Goal: Task Accomplishment & Management: Complete application form

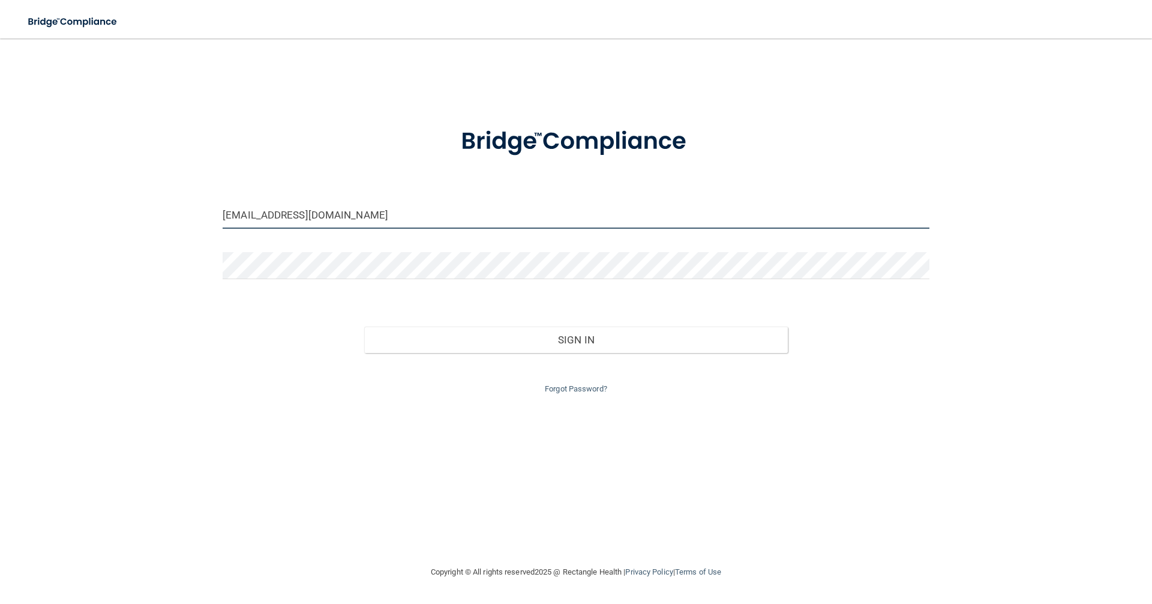
click at [375, 220] on input "bethbcad@gmail.com" at bounding box center [576, 215] width 707 height 27
click at [243, 215] on input "bethbcad@gmail.com" at bounding box center [576, 215] width 707 height 27
drag, startPoint x: 265, startPoint y: 209, endPoint x: 212, endPoint y: 200, distance: 53.6
click at [212, 201] on div "bethbcad@gmail.com Invalid email/password. You don't have permission to access …" at bounding box center [576, 301] width 1104 height 502
type input "Bcadmeredith@gmail.com"
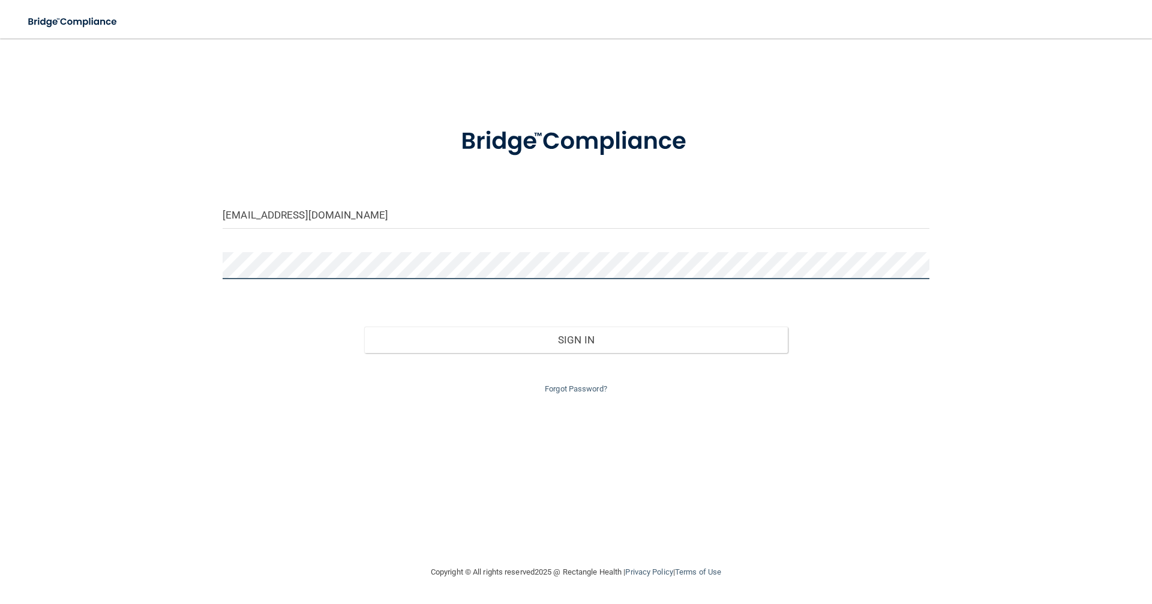
click at [209, 253] on div "Bcadmeredith@gmail.com Invalid email/password. You don't have permission to acc…" at bounding box center [576, 301] width 1104 height 502
click at [364, 326] on button "Sign In" at bounding box center [576, 339] width 424 height 26
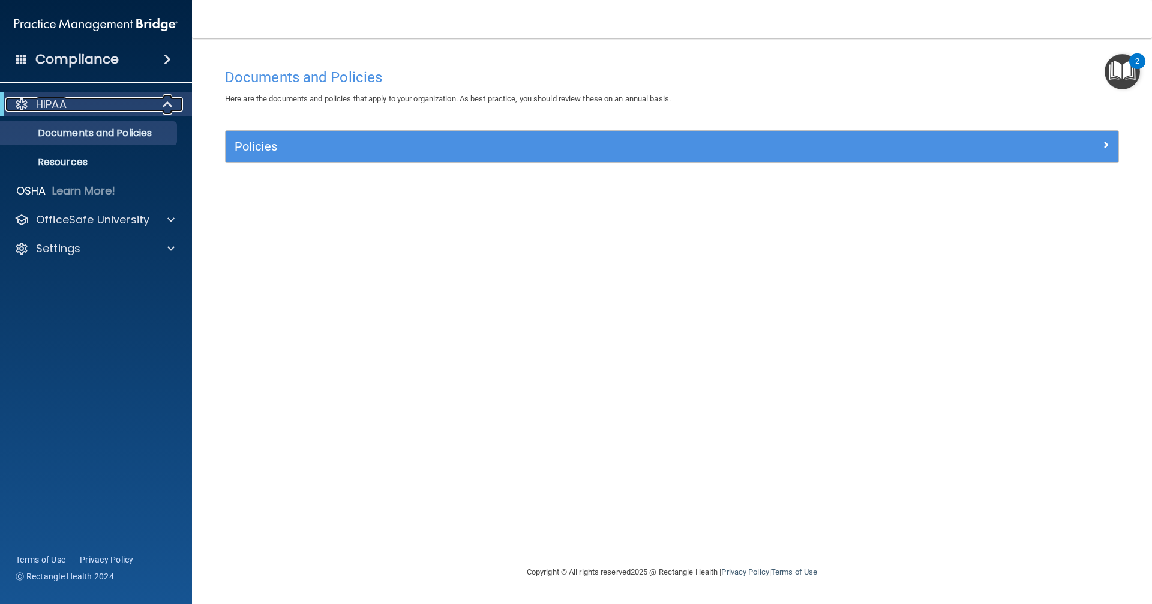
click at [71, 104] on div "HIPAA" at bounding box center [79, 104] width 148 height 14
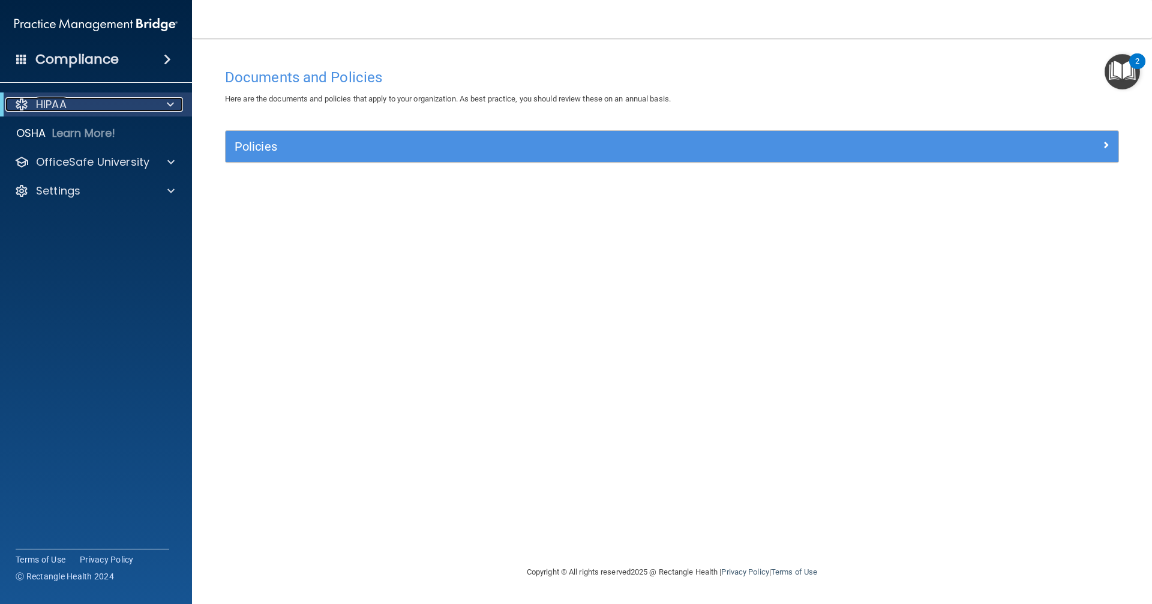
click at [83, 100] on div "HIPAA" at bounding box center [79, 104] width 148 height 14
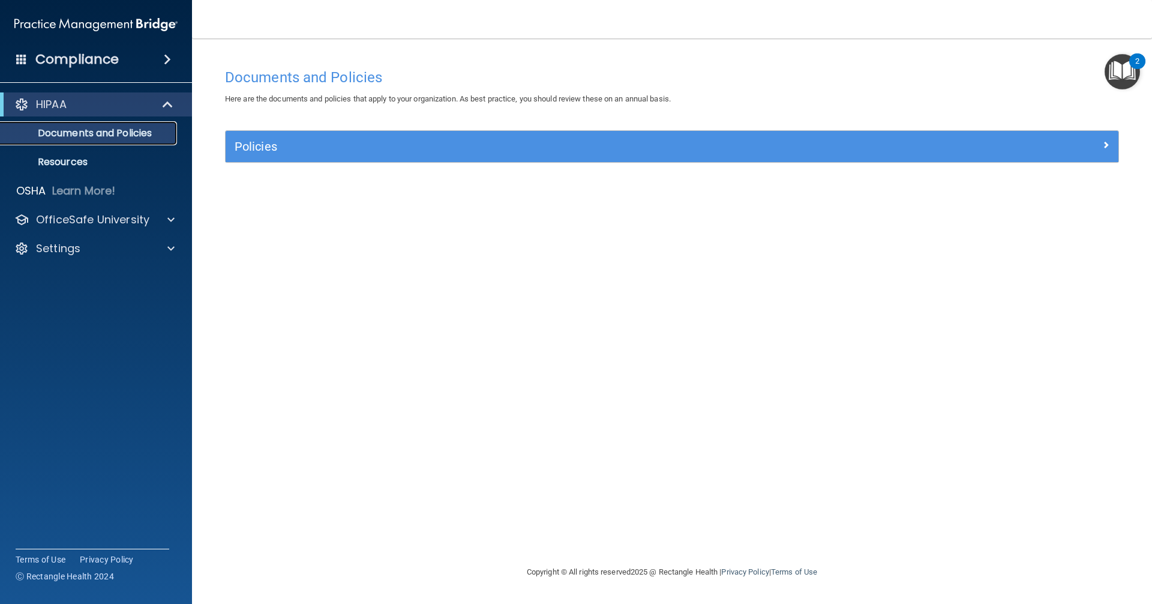
click at [107, 139] on p "Documents and Policies" at bounding box center [90, 133] width 164 height 12
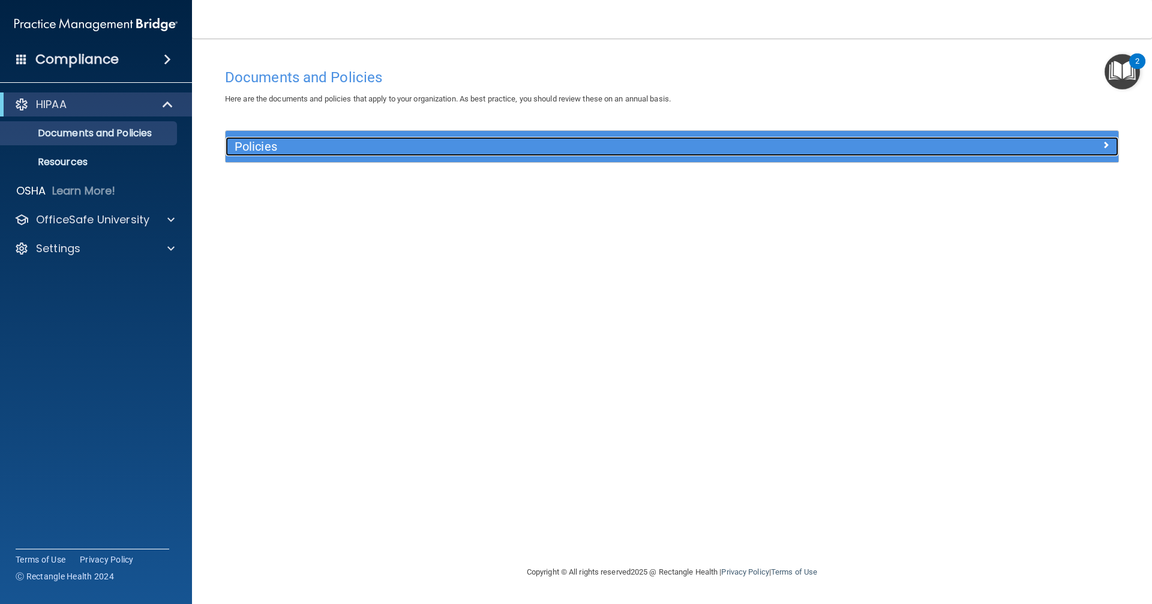
click at [293, 146] on h5 "Policies" at bounding box center [561, 146] width 652 height 13
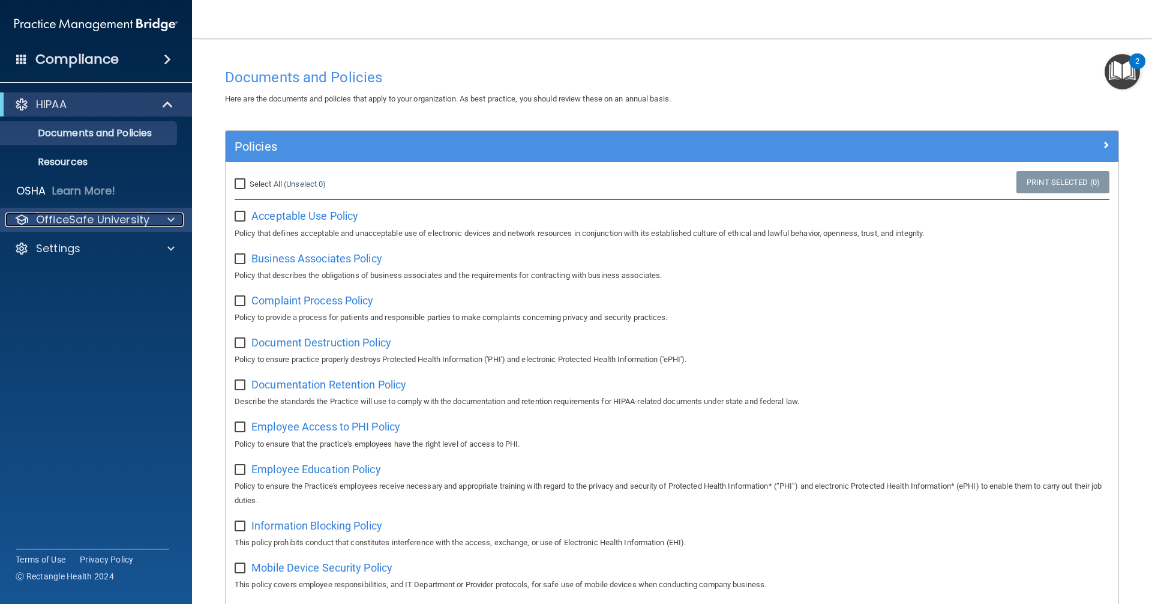
click at [165, 224] on div at bounding box center [169, 219] width 30 height 14
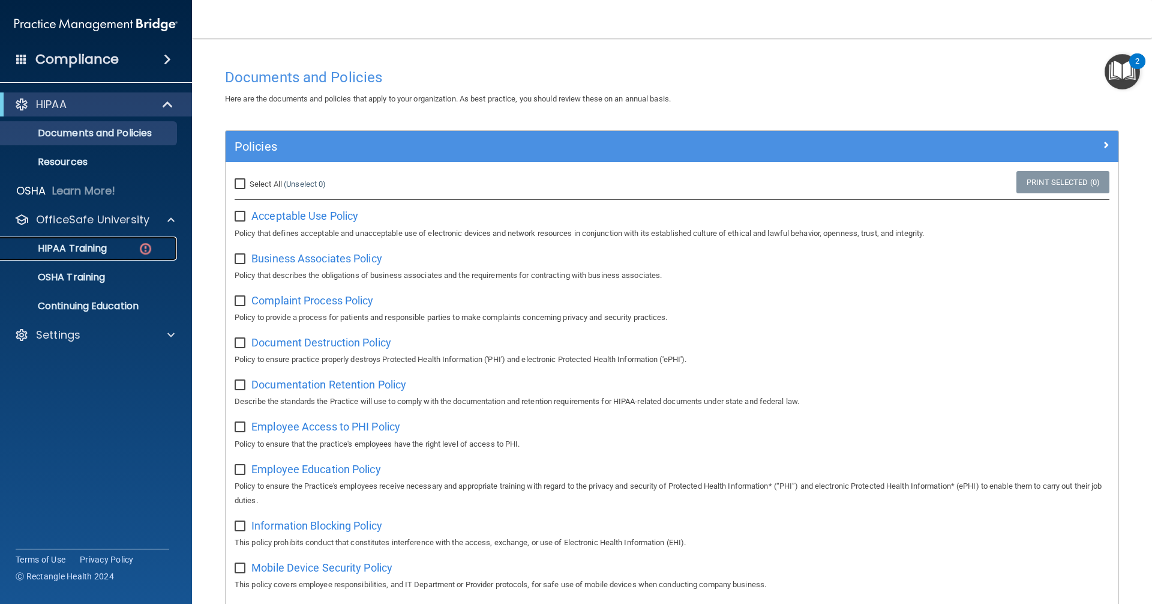
click at [136, 246] on div "HIPAA Training" at bounding box center [90, 248] width 164 height 12
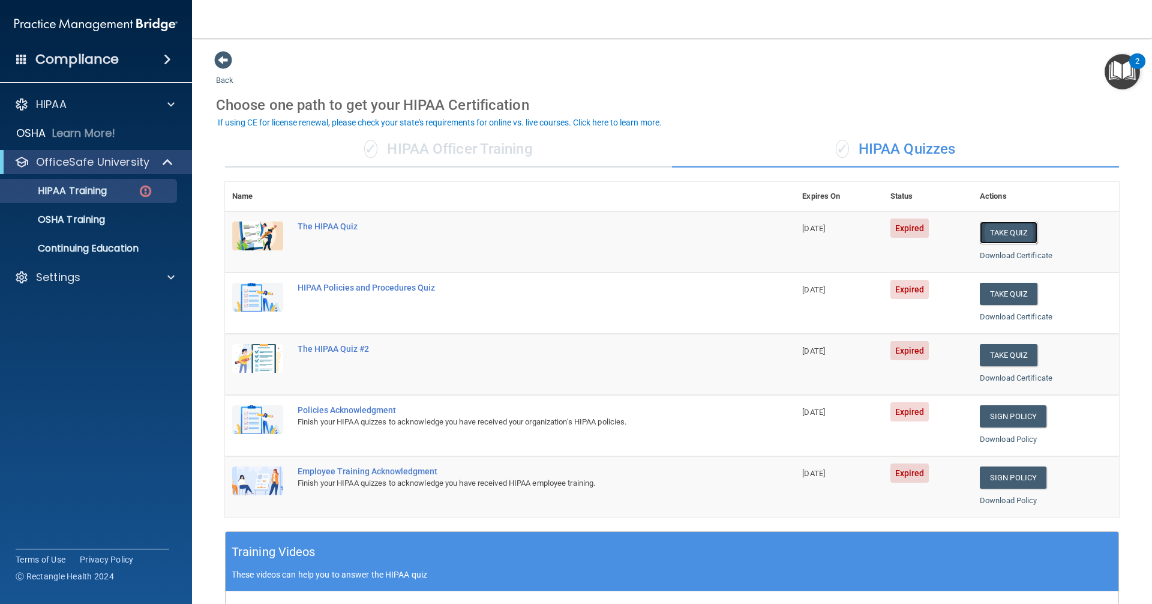
click at [997, 239] on button "Take Quiz" at bounding box center [1009, 232] width 58 height 22
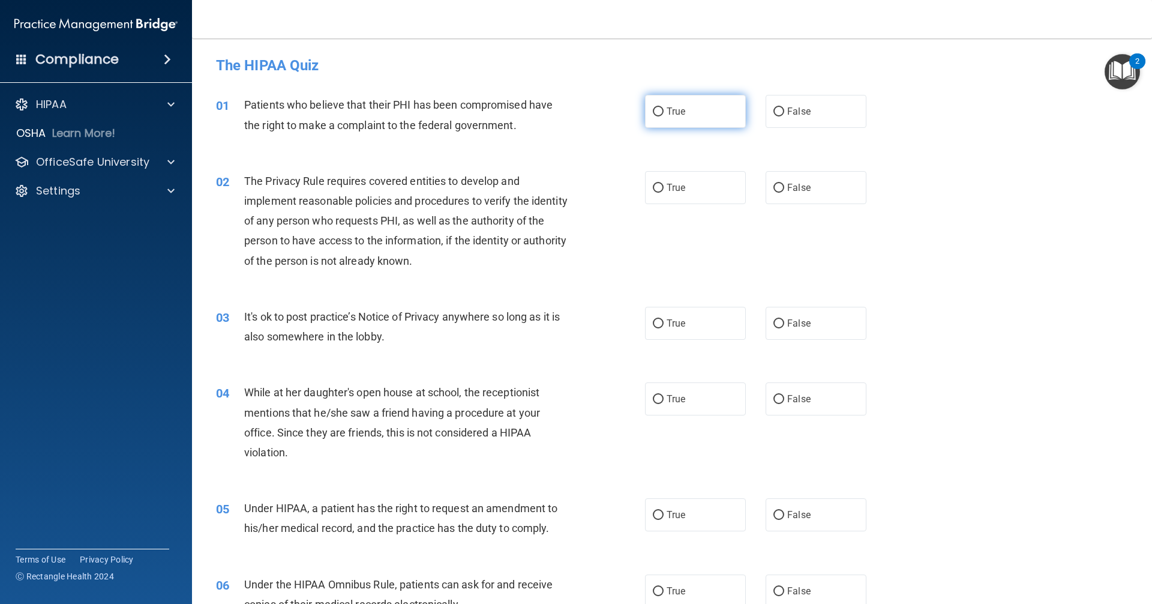
click at [702, 103] on label "True" at bounding box center [695, 111] width 101 height 33
click at [664, 107] on input "True" at bounding box center [658, 111] width 11 height 9
radio input "true"
click at [701, 186] on label "True" at bounding box center [695, 187] width 101 height 33
click at [664, 186] on input "True" at bounding box center [658, 188] width 11 height 9
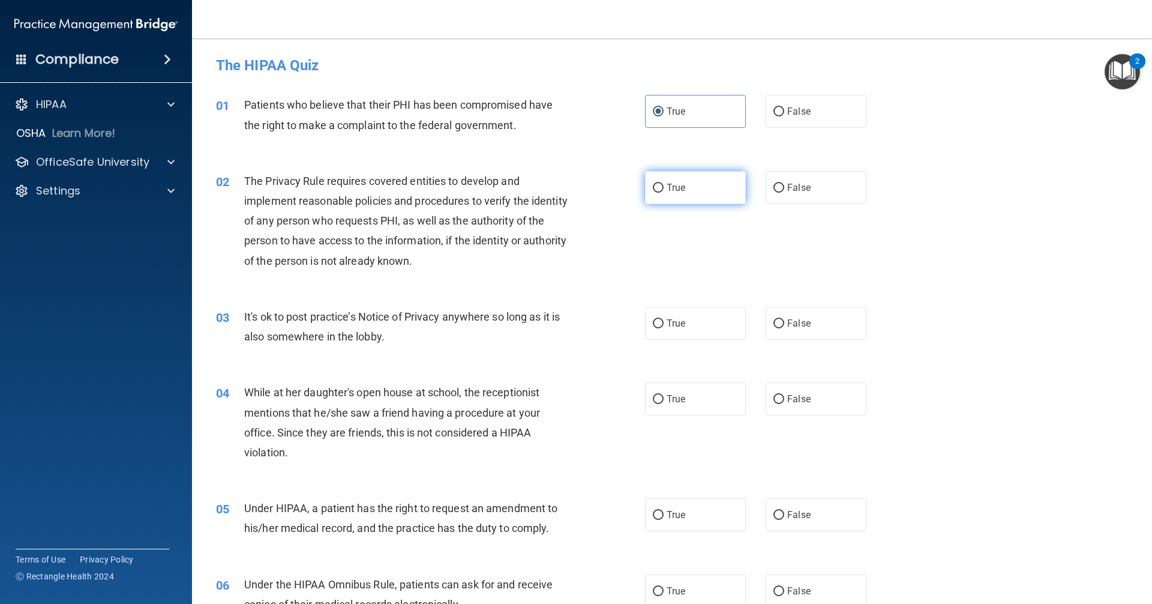
radio input "true"
click at [797, 333] on label "False" at bounding box center [816, 323] width 101 height 33
click at [784, 328] on input "False" at bounding box center [778, 323] width 11 height 9
radio input "true"
click at [798, 399] on span "False" at bounding box center [798, 398] width 23 height 11
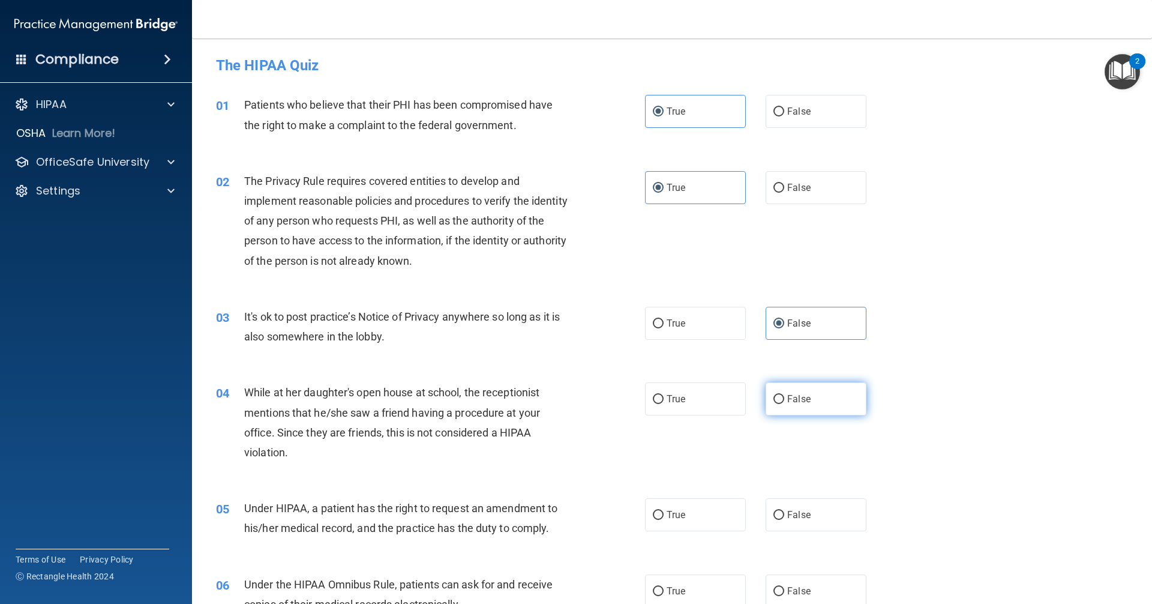
click at [784, 399] on input "False" at bounding box center [778, 399] width 11 height 9
radio input "true"
click at [782, 497] on div "05 Under HIPAA, a patient has the right to request an amendment to his/her medi…" at bounding box center [672, 521] width 930 height 76
click at [794, 524] on label "False" at bounding box center [816, 514] width 101 height 33
click at [714, 589] on label "True" at bounding box center [695, 590] width 101 height 33
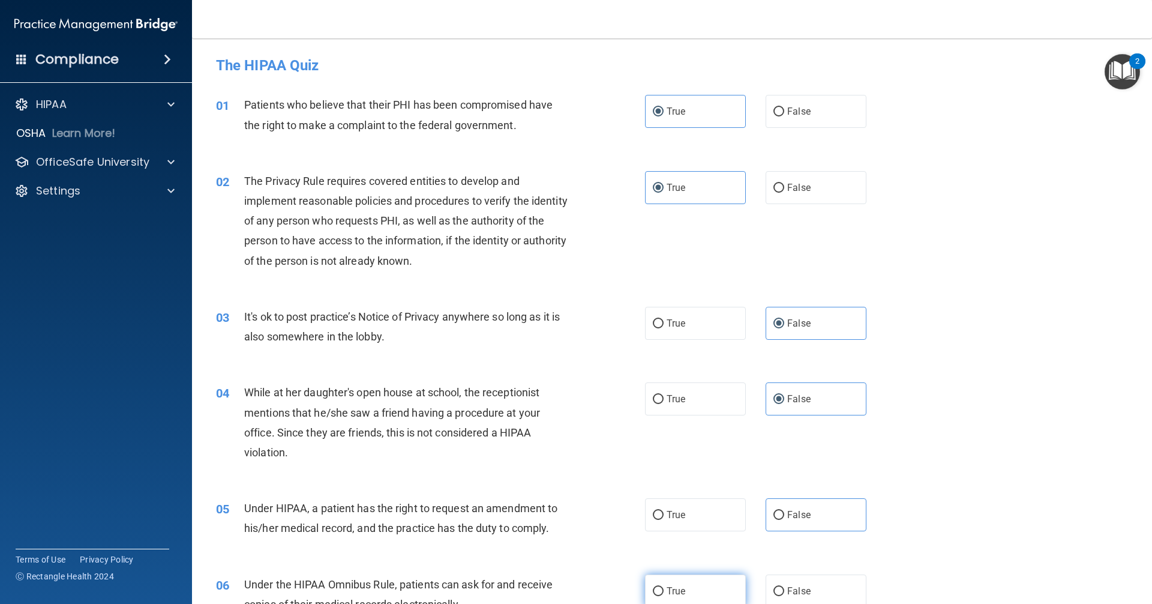
click at [664, 589] on input "True" at bounding box center [658, 591] width 11 height 9
radio input "true"
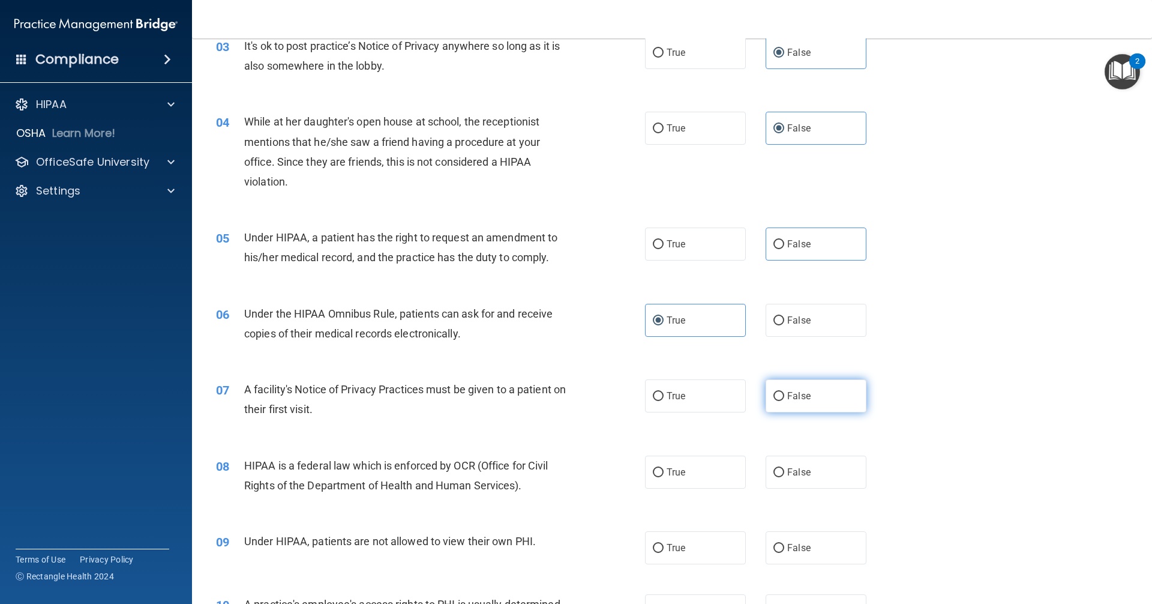
scroll to position [300, 0]
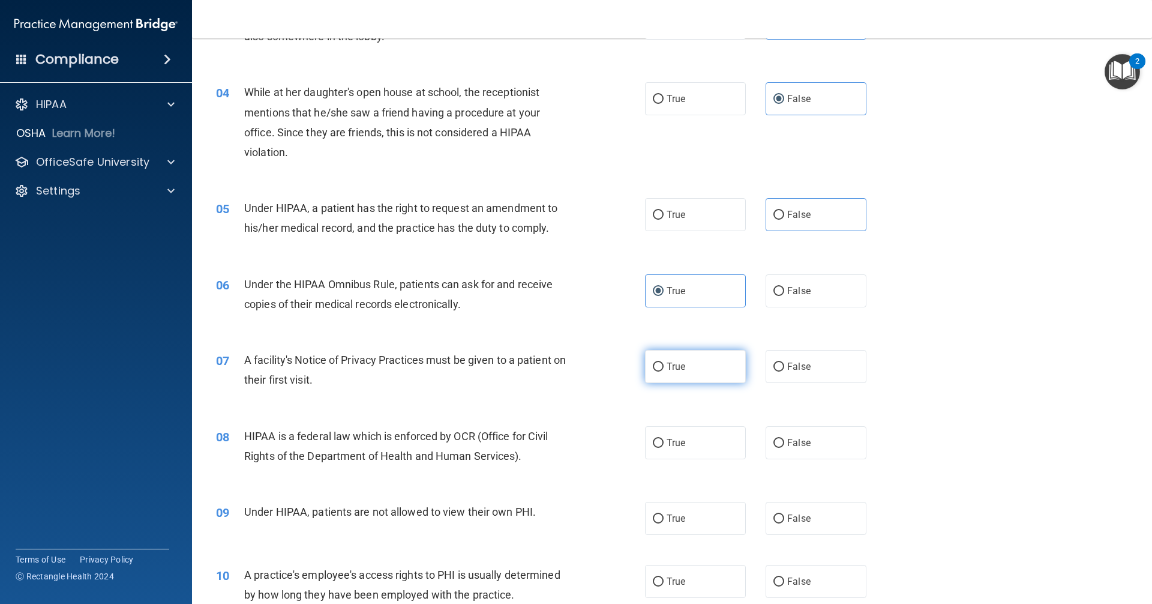
click at [728, 379] on label "True" at bounding box center [695, 366] width 101 height 33
click at [664, 371] on input "True" at bounding box center [658, 366] width 11 height 9
radio input "true"
click at [725, 445] on label "True" at bounding box center [695, 442] width 101 height 33
click at [664, 445] on input "True" at bounding box center [658, 443] width 11 height 9
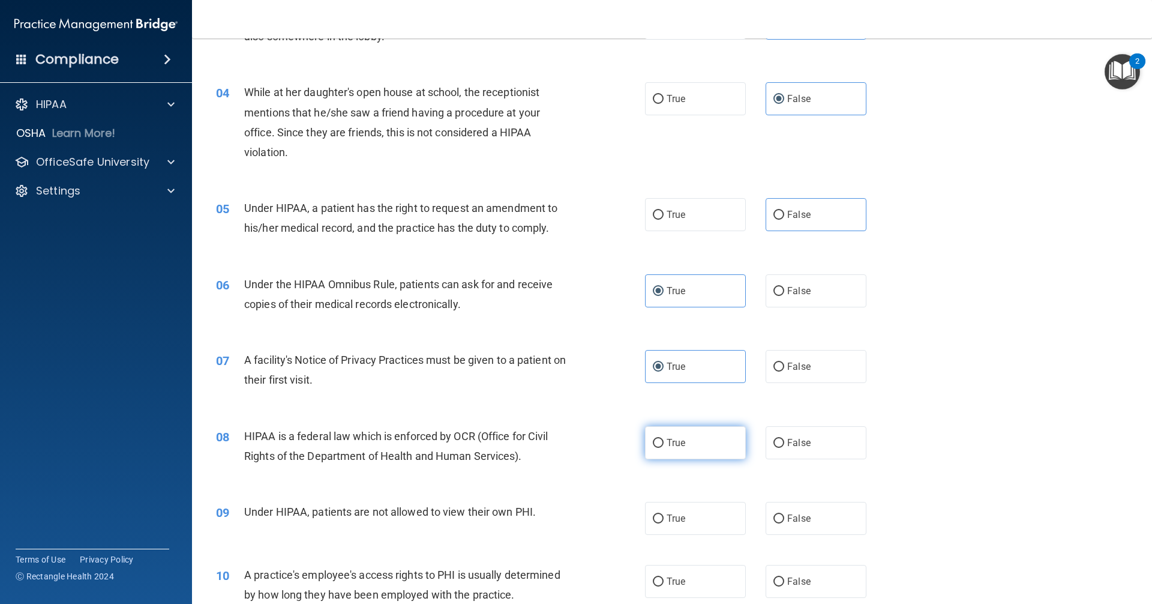
radio input "true"
click at [816, 448] on label "False" at bounding box center [816, 442] width 101 height 33
click at [784, 448] on input "False" at bounding box center [778, 443] width 11 height 9
radio input "true"
click at [709, 460] on div "08 HIPAA is a federal law which is enforced by OCR (Office for Civil Rights of …" at bounding box center [672, 449] width 930 height 76
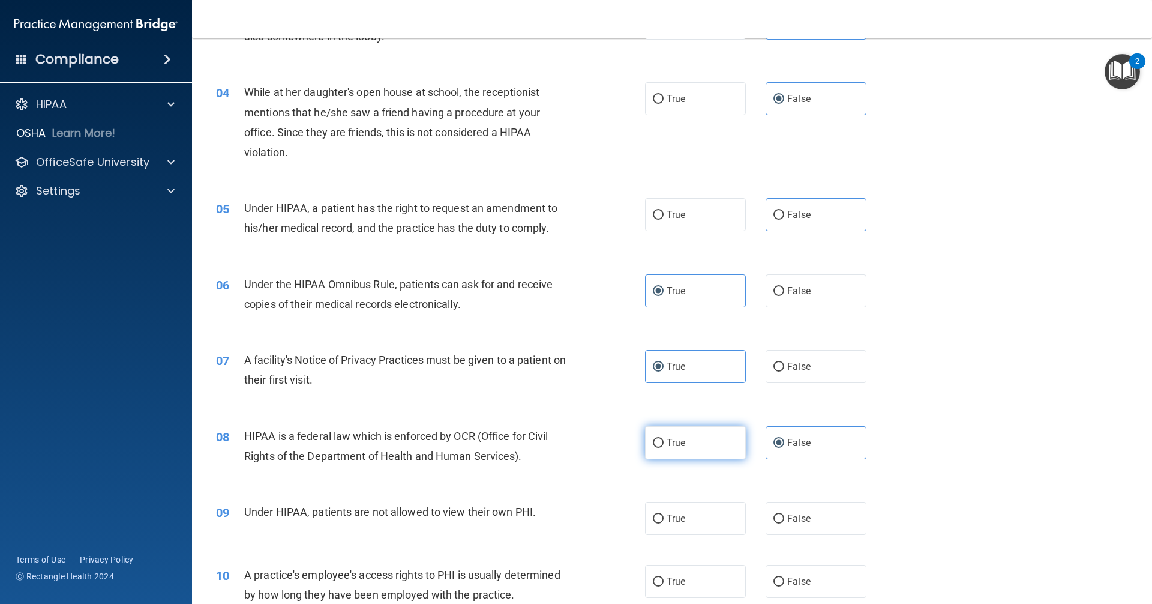
drag, startPoint x: 709, startPoint y: 446, endPoint x: 752, endPoint y: 497, distance: 66.8
click at [710, 446] on label "True" at bounding box center [695, 442] width 101 height 33
click at [664, 446] on input "True" at bounding box center [658, 443] width 11 height 9
radio input "true"
radio input "false"
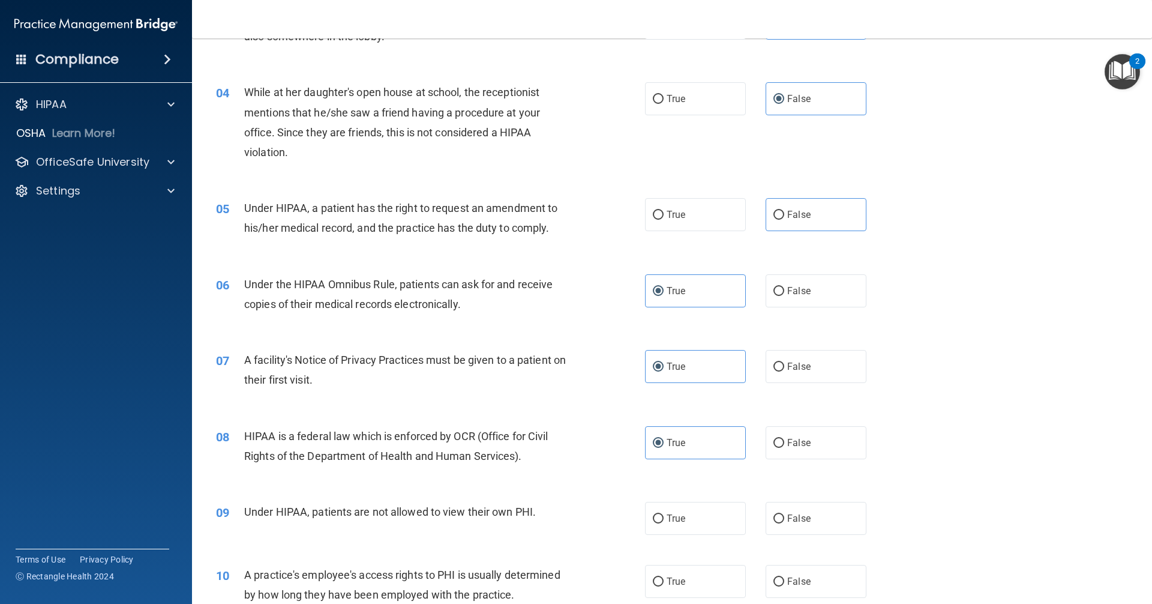
click at [833, 535] on div "09 Under HIPAA, patients are not allowed to view their own PHI. True False" at bounding box center [672, 518] width 930 height 63
click at [816, 523] on label "False" at bounding box center [816, 518] width 101 height 33
click at [784, 523] on input "False" at bounding box center [778, 518] width 11 height 9
radio input "true"
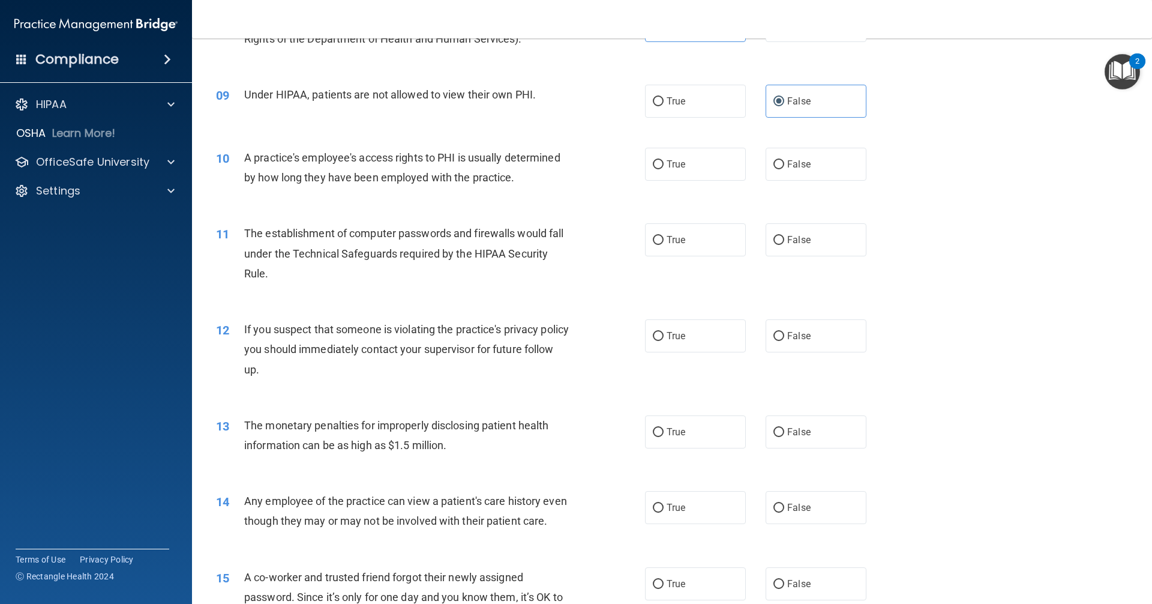
scroll to position [720, 0]
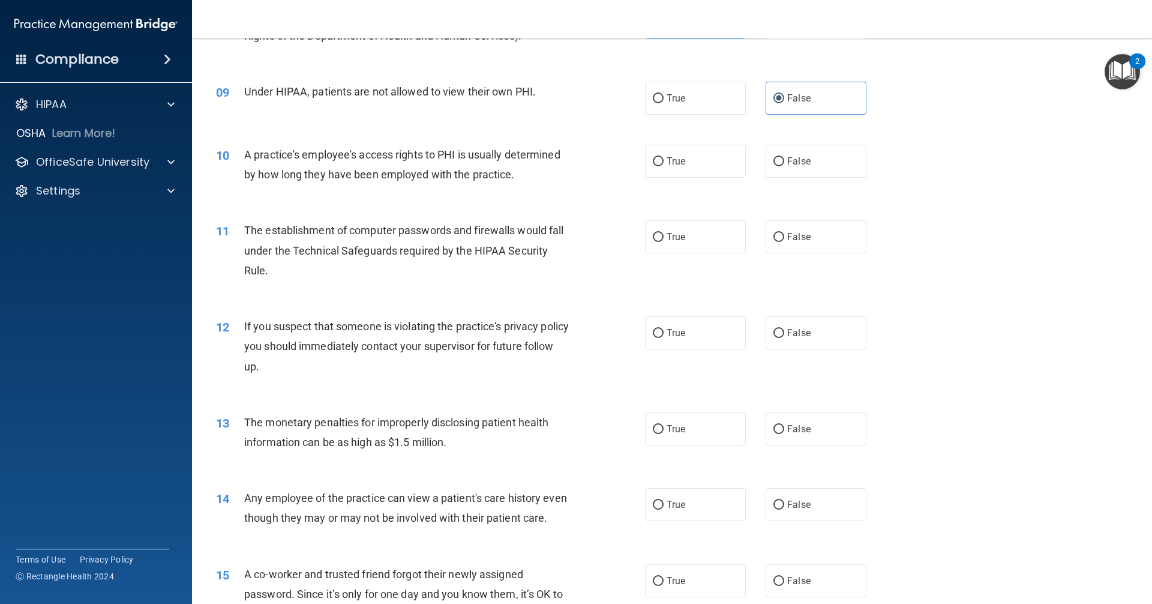
drag, startPoint x: 788, startPoint y: 246, endPoint x: 746, endPoint y: 293, distance: 62.9
click at [788, 245] on label "False" at bounding box center [816, 236] width 101 height 33
click at [784, 242] on input "False" at bounding box center [778, 237] width 11 height 9
radio input "true"
drag, startPoint x: 715, startPoint y: 325, endPoint x: 703, endPoint y: 357, distance: 34.2
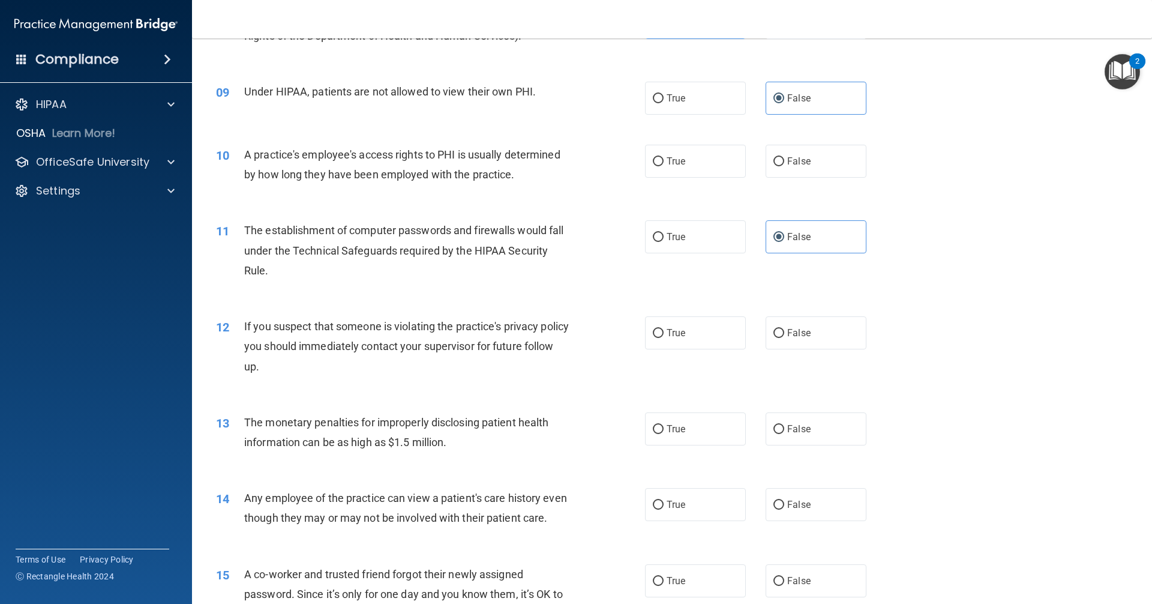
click at [715, 326] on label "True" at bounding box center [695, 332] width 101 height 33
click at [664, 329] on input "True" at bounding box center [658, 333] width 11 height 9
radio input "true"
click at [706, 437] on label "True" at bounding box center [695, 428] width 101 height 33
click at [664, 434] on input "True" at bounding box center [658, 429] width 11 height 9
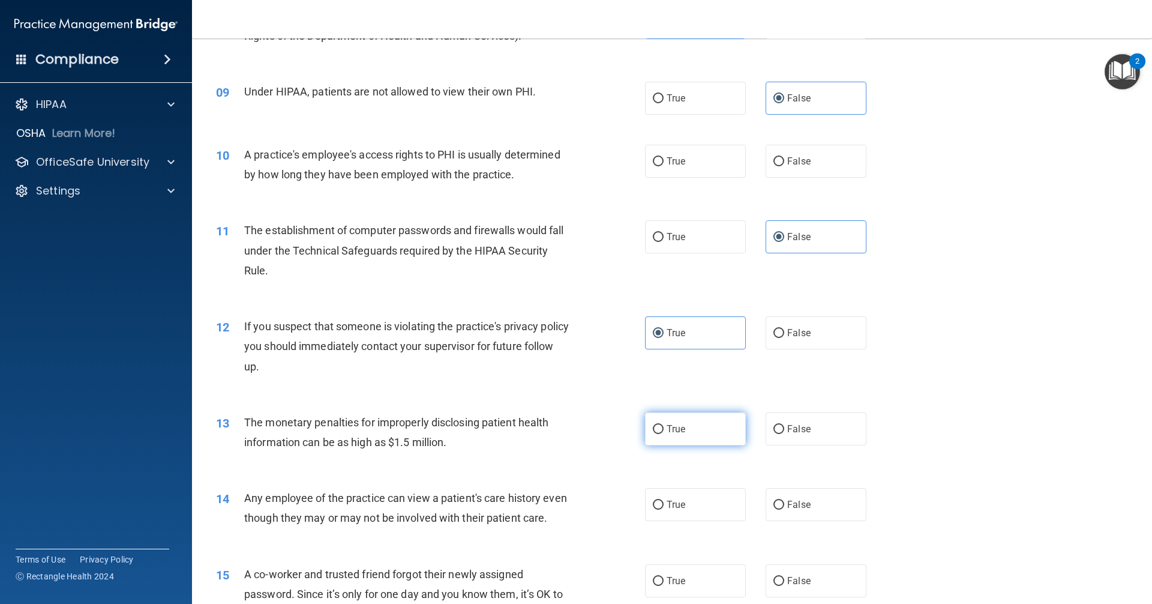
radio input "true"
drag, startPoint x: 697, startPoint y: 505, endPoint x: 696, endPoint y: 516, distance: 11.5
click at [697, 506] on label "True" at bounding box center [695, 504] width 101 height 33
click at [664, 506] on input "True" at bounding box center [658, 504] width 11 height 9
radio input "true"
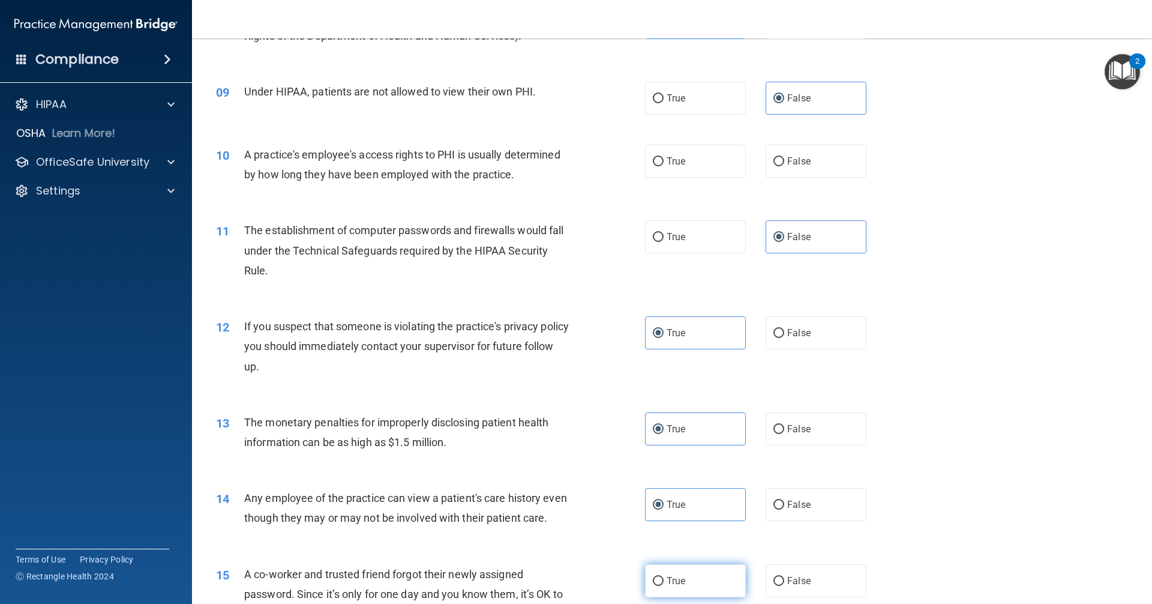
click at [694, 591] on label "True" at bounding box center [695, 580] width 101 height 33
click at [664, 586] on input "True" at bounding box center [658, 581] width 11 height 9
radio input "true"
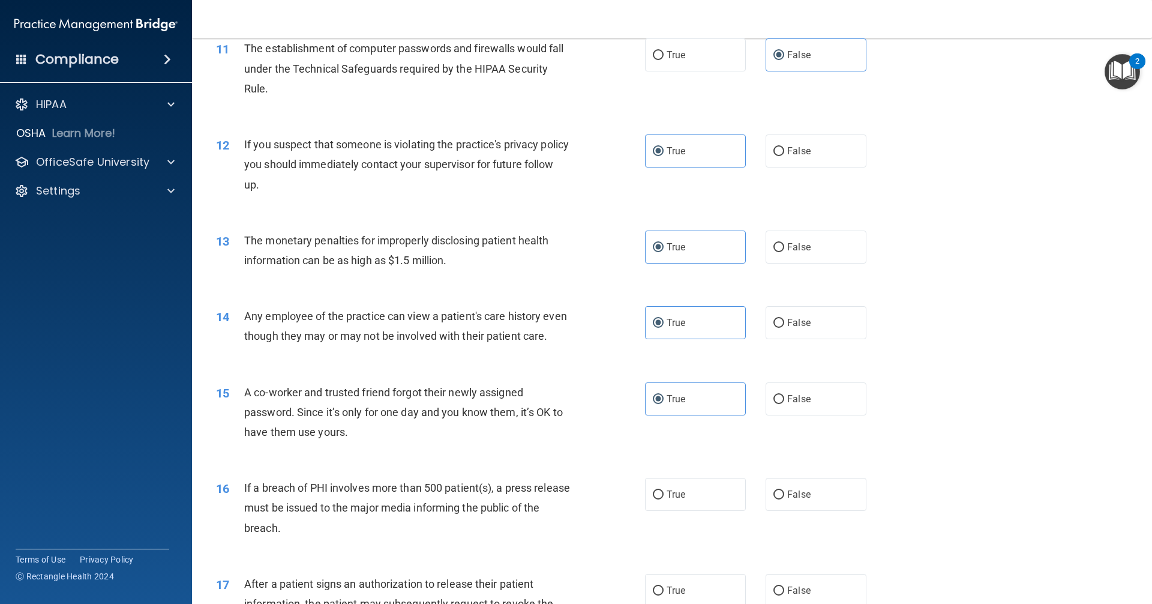
scroll to position [842, 0]
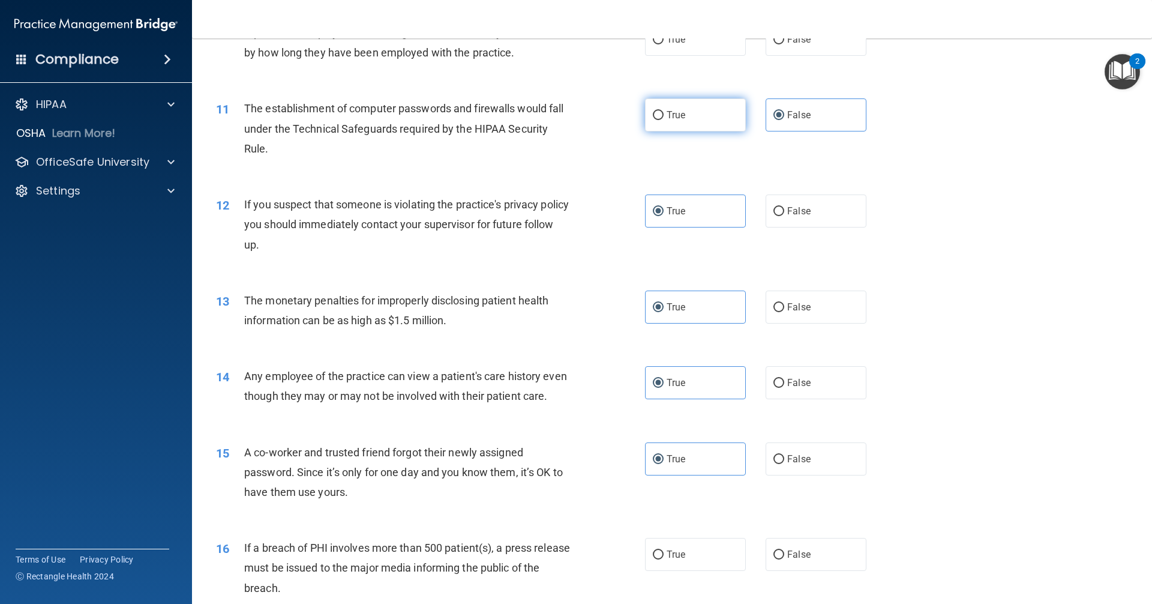
click at [724, 118] on label "True" at bounding box center [695, 114] width 101 height 33
click at [664, 118] on input "True" at bounding box center [658, 115] width 11 height 9
radio input "true"
radio input "false"
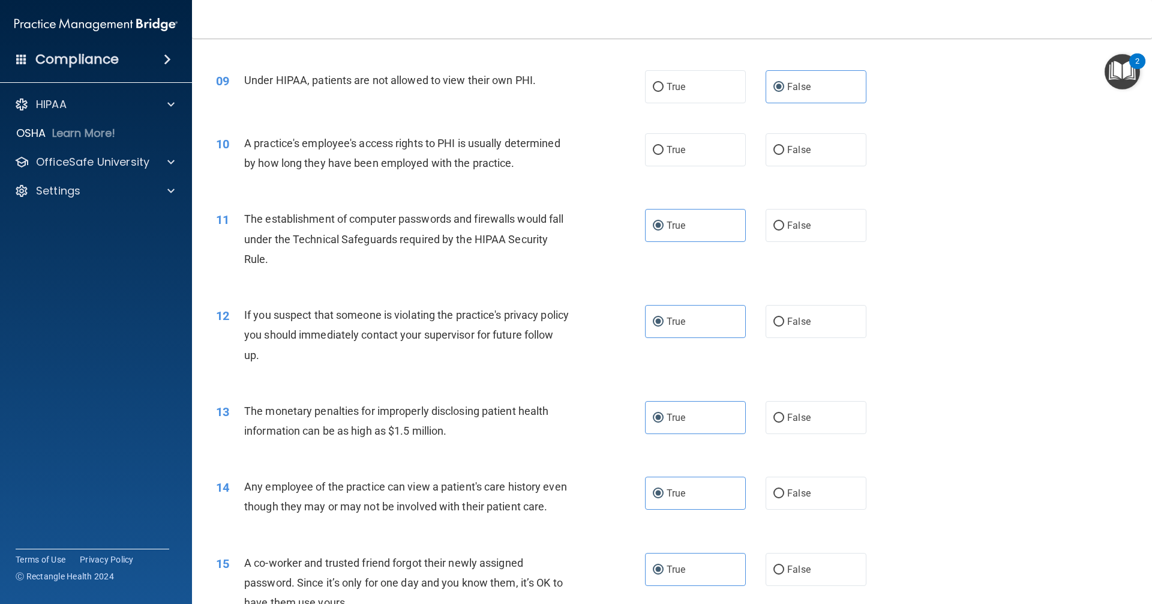
scroll to position [722, 0]
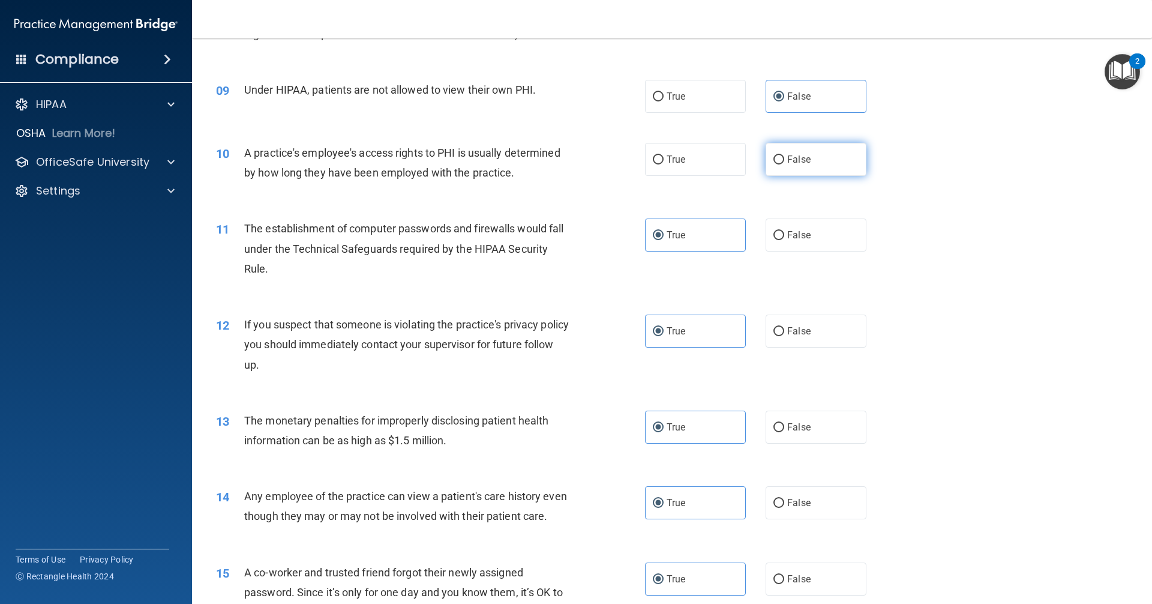
click at [773, 160] on input "False" at bounding box center [778, 159] width 11 height 9
radio input "true"
click at [801, 502] on span "False" at bounding box center [798, 502] width 23 height 11
click at [784, 502] on input "False" at bounding box center [778, 503] width 11 height 9
radio input "true"
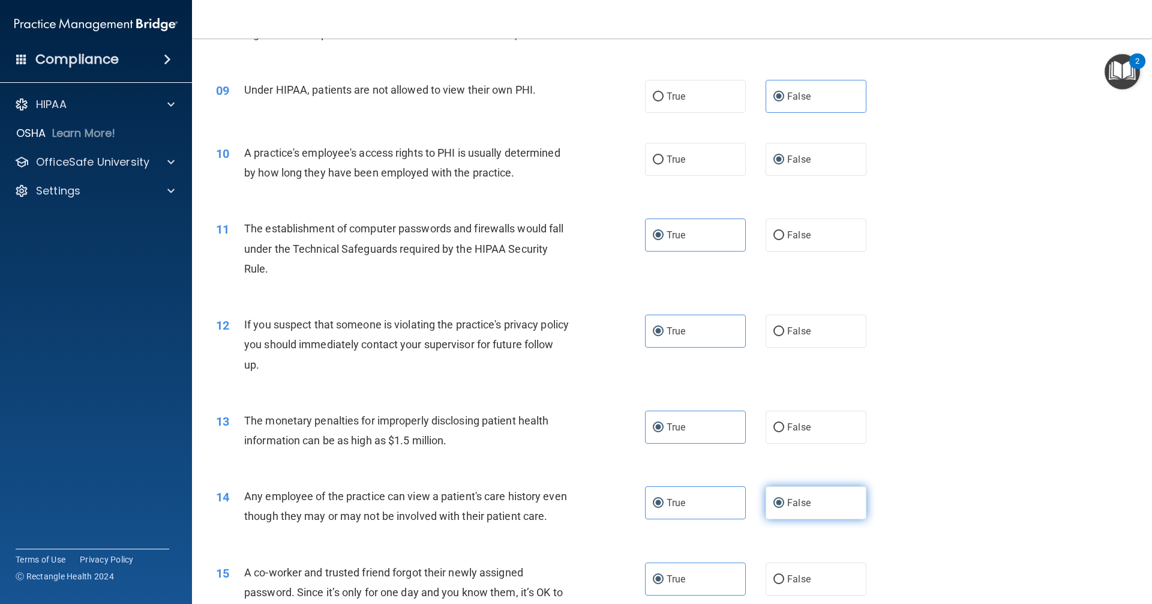
radio input "false"
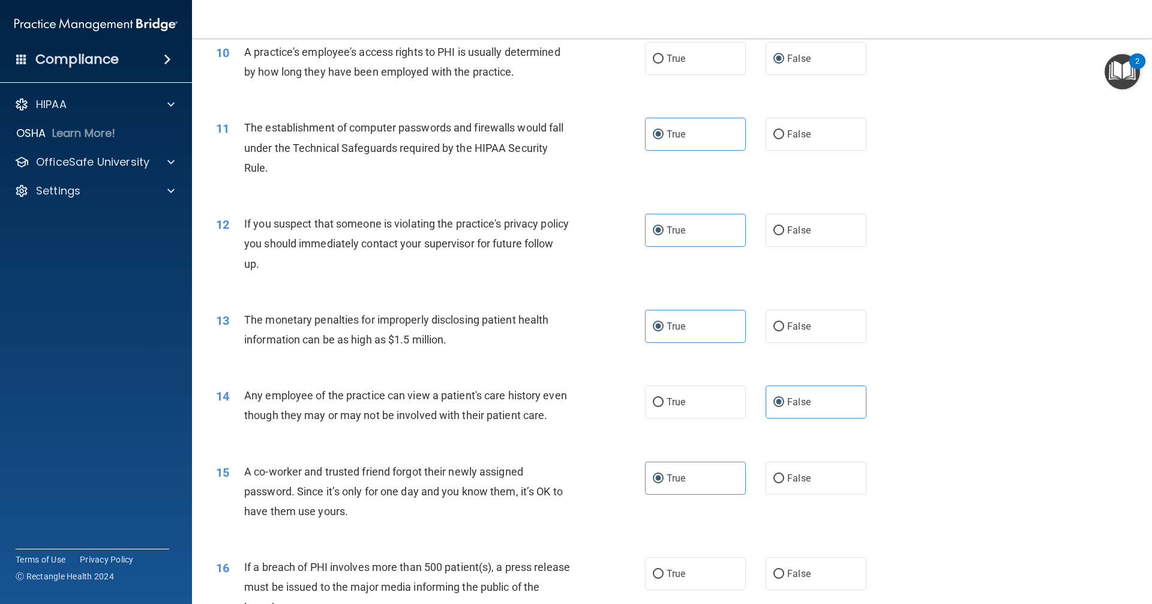
scroll to position [842, 0]
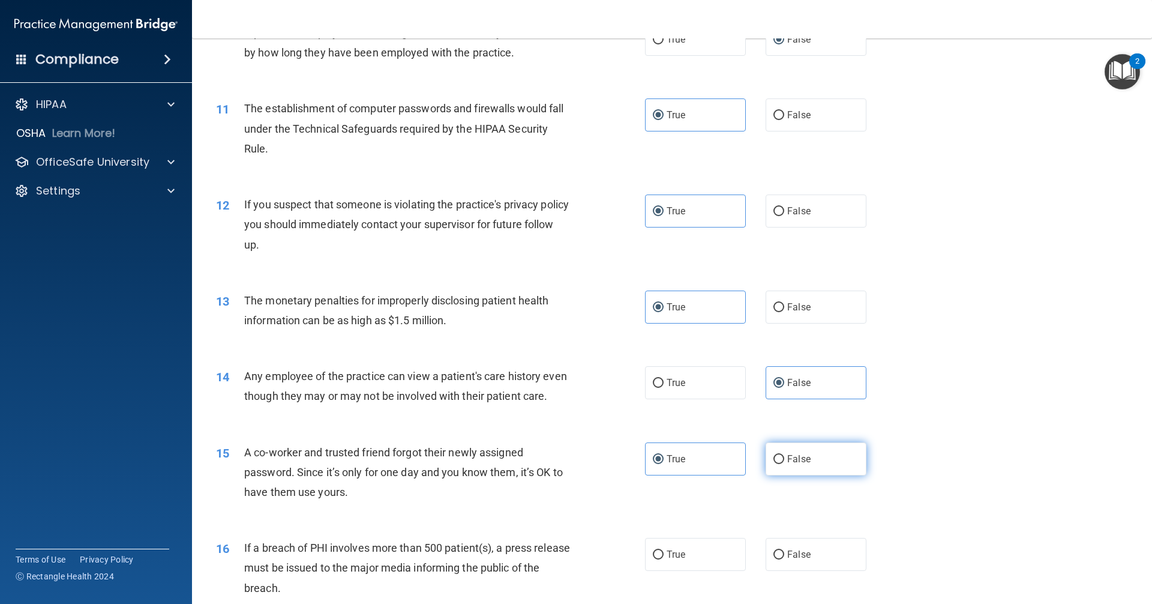
click at [802, 475] on label "False" at bounding box center [816, 458] width 101 height 33
click at [784, 464] on input "False" at bounding box center [778, 459] width 11 height 9
radio input "true"
radio input "false"
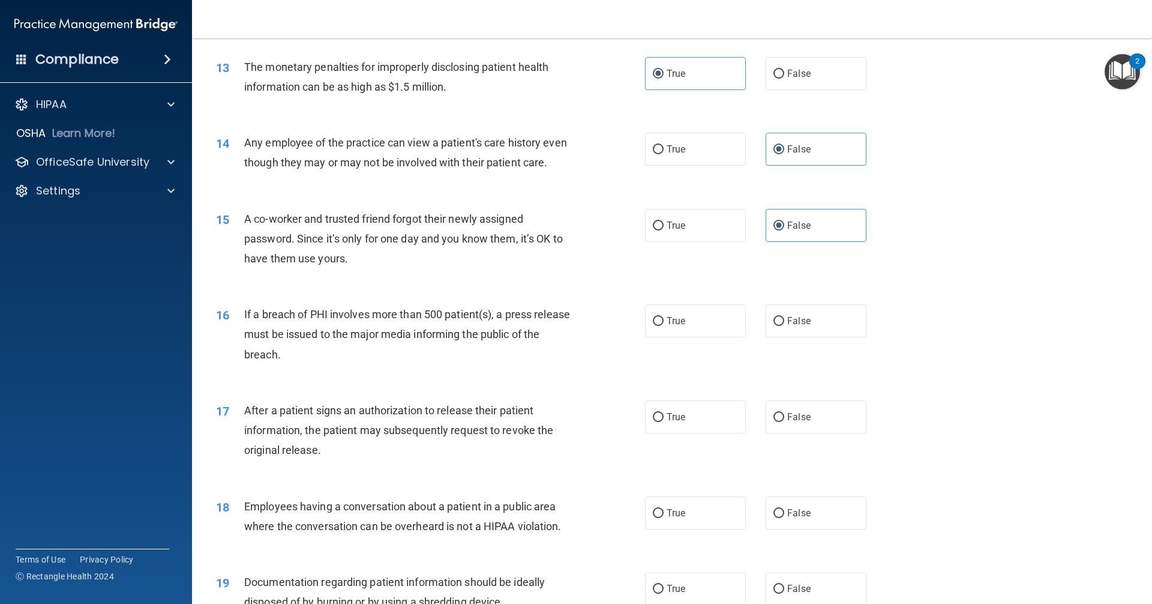
scroll to position [1202, 0]
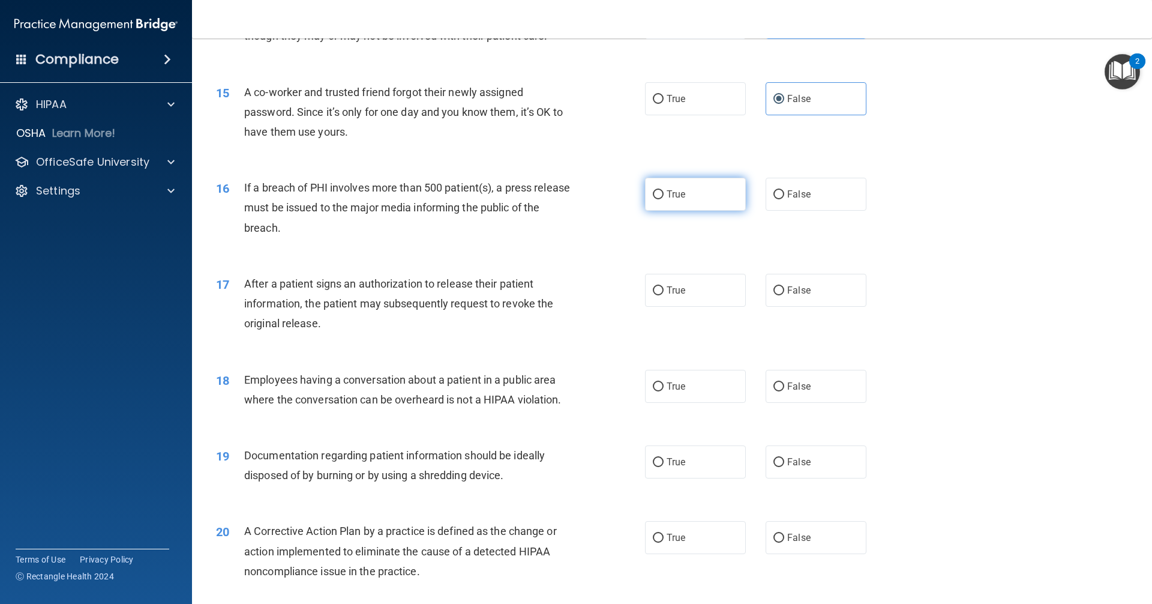
click at [695, 211] on label "True" at bounding box center [695, 194] width 101 height 33
click at [664, 199] on input "True" at bounding box center [658, 194] width 11 height 9
radio input "true"
click at [706, 305] on label "True" at bounding box center [695, 290] width 101 height 33
click at [664, 295] on input "True" at bounding box center [658, 290] width 11 height 9
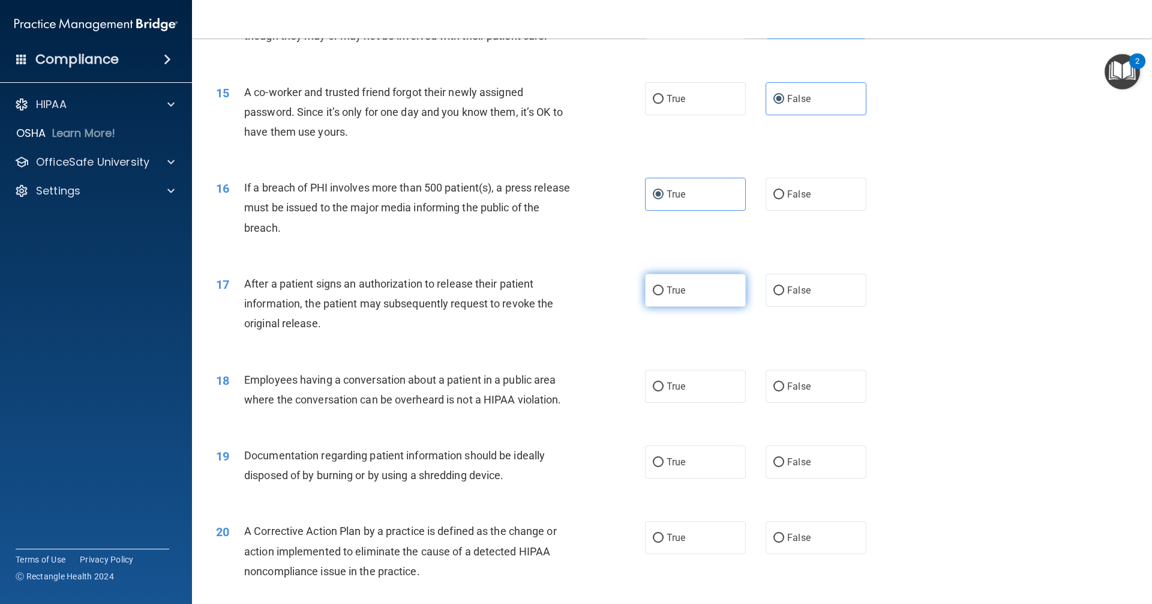
radio input "true"
click at [707, 403] on label "True" at bounding box center [695, 386] width 101 height 33
click at [664, 391] on input "True" at bounding box center [658, 386] width 11 height 9
radio input "true"
click at [803, 389] on label "False" at bounding box center [816, 386] width 101 height 33
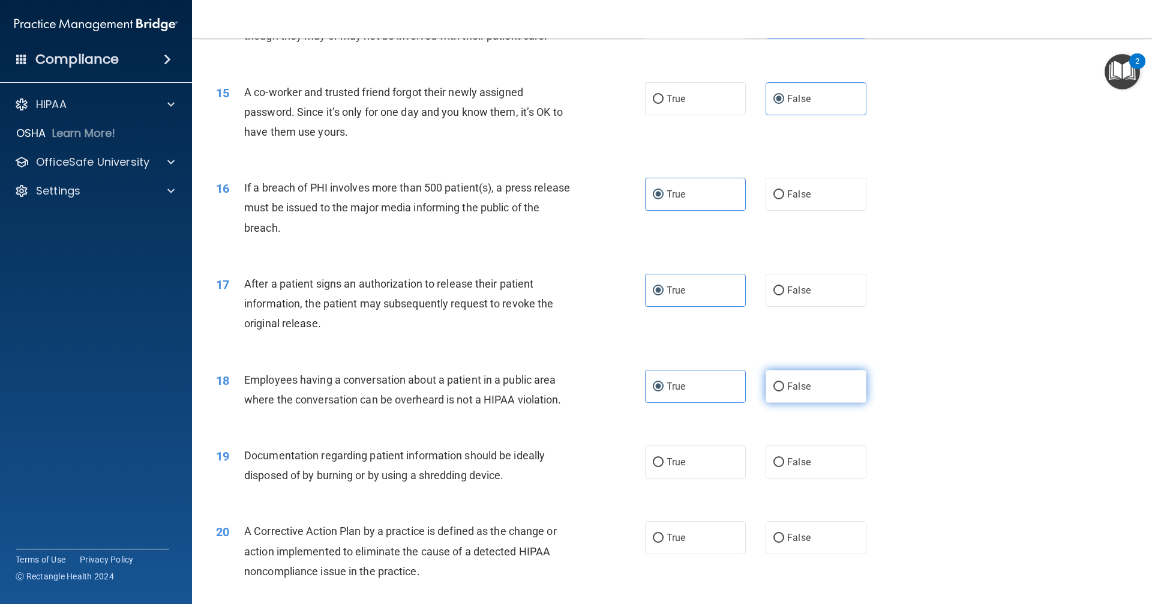
click at [784, 389] on input "False" at bounding box center [778, 386] width 11 height 9
radio input "true"
radio input "false"
click at [710, 478] on label "True" at bounding box center [695, 461] width 101 height 33
click at [664, 467] on input "True" at bounding box center [658, 462] width 11 height 9
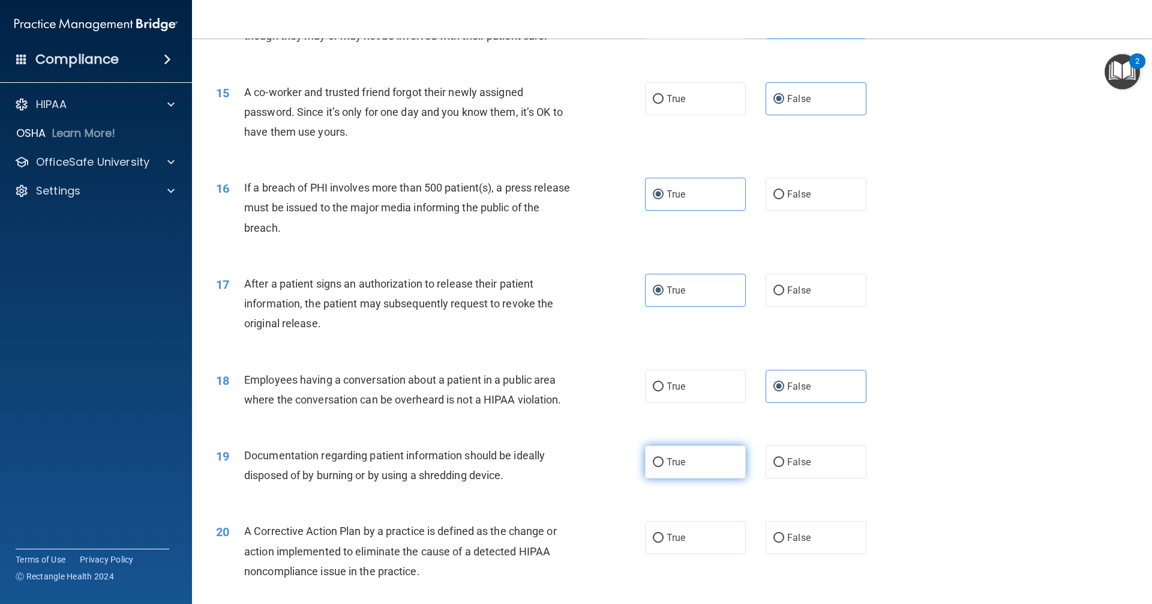
radio input "true"
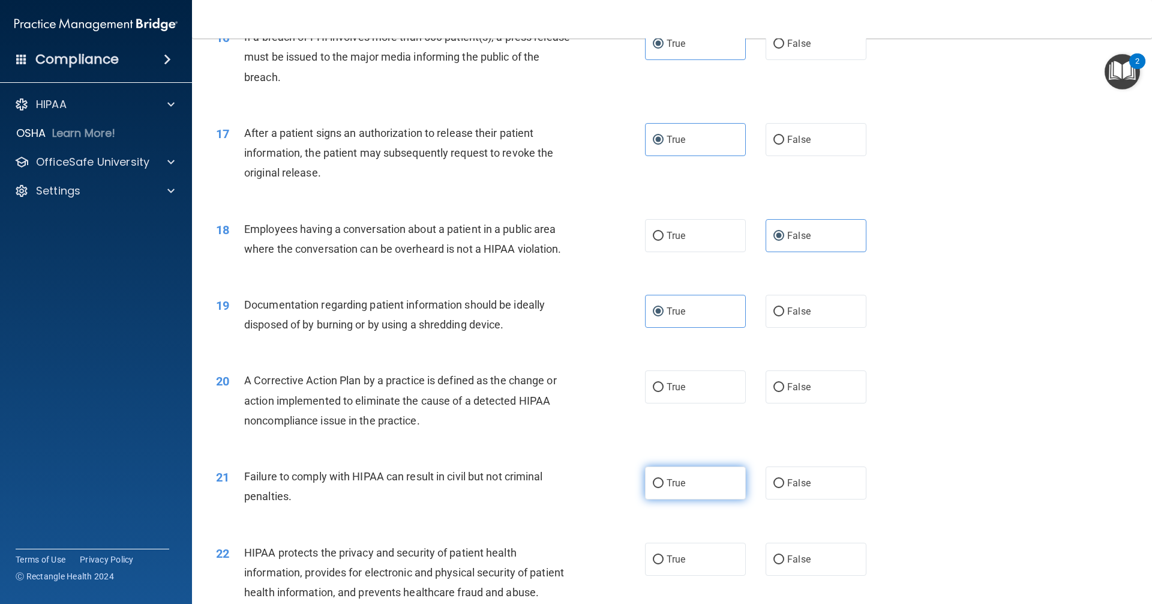
scroll to position [1382, 0]
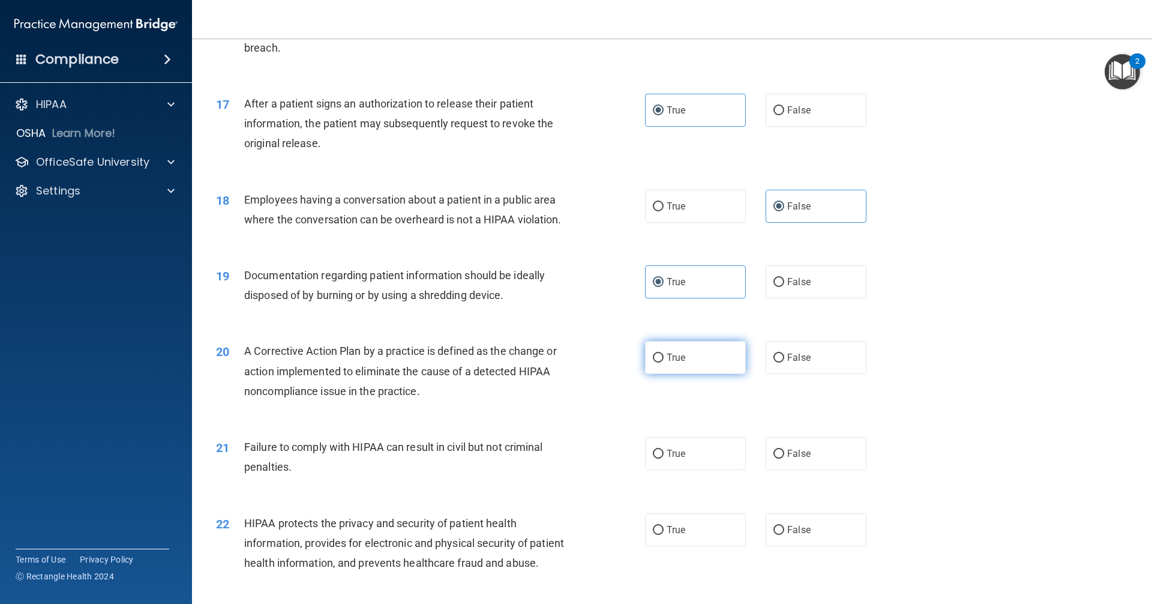
click at [688, 374] on label "True" at bounding box center [695, 357] width 101 height 33
click at [664, 362] on input "True" at bounding box center [658, 357] width 11 height 9
radio input "true"
click at [809, 470] on label "False" at bounding box center [816, 453] width 101 height 33
click at [784, 458] on input "False" at bounding box center [778, 453] width 11 height 9
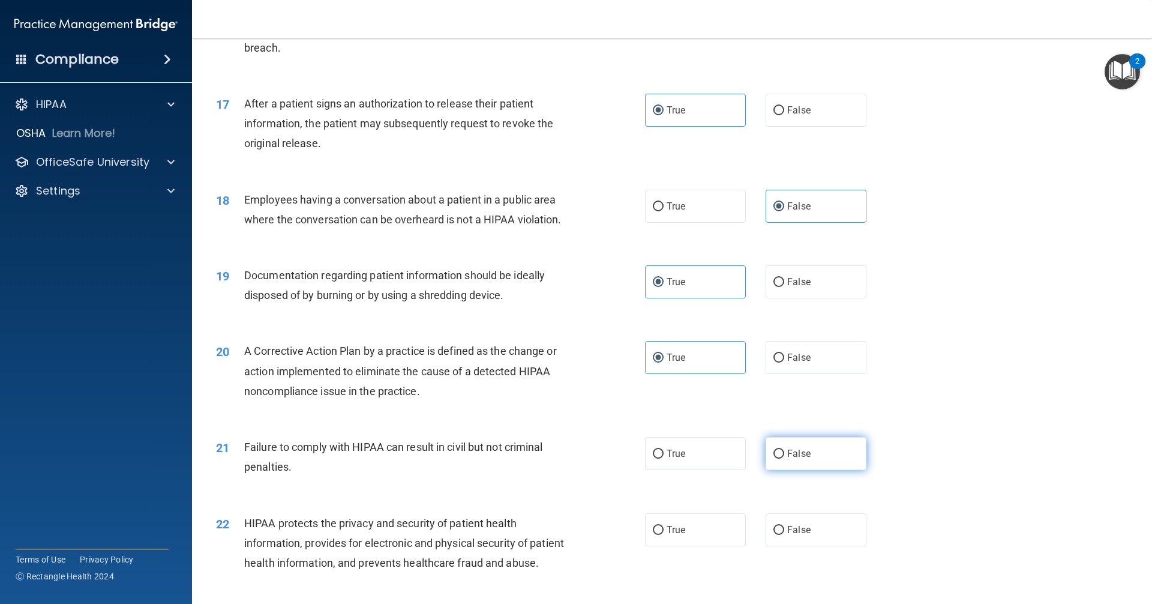
radio input "true"
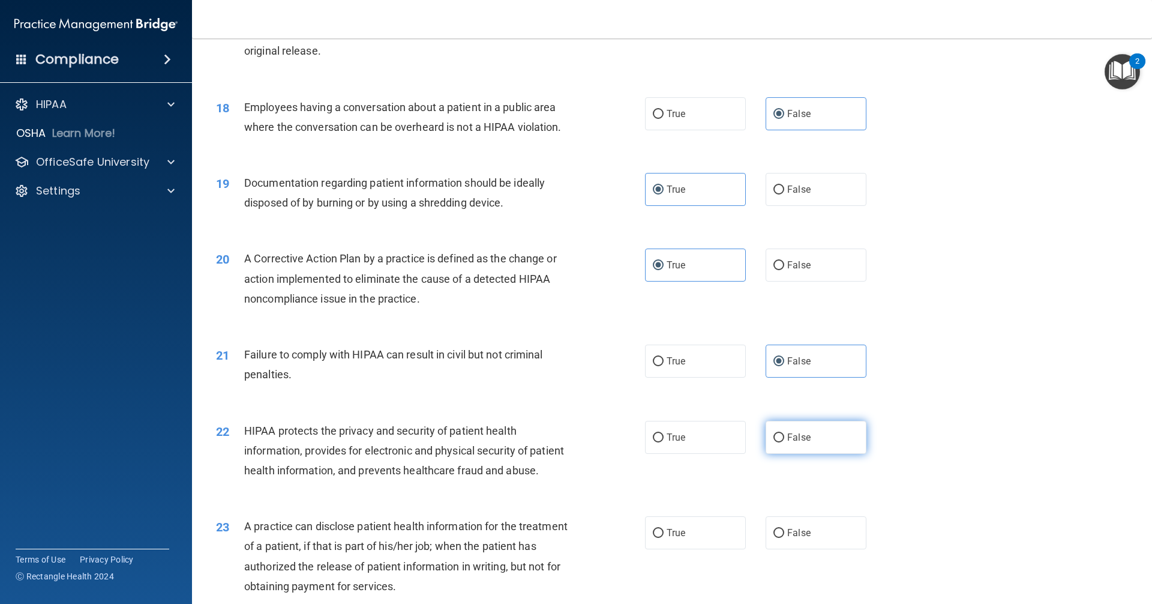
scroll to position [1502, 0]
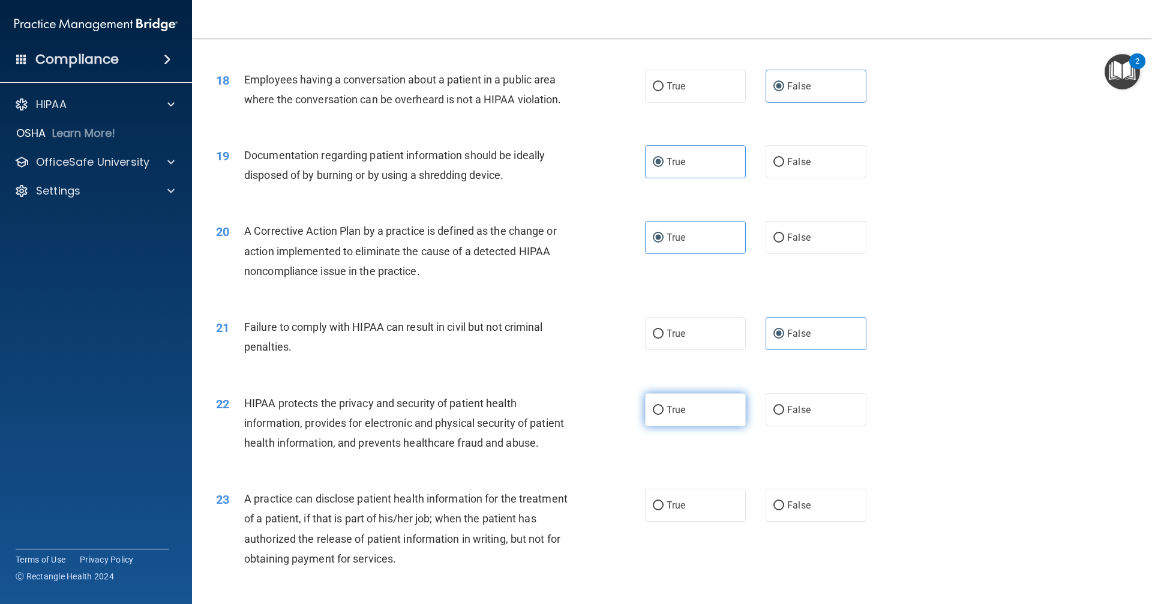
click at [701, 426] on label "True" at bounding box center [695, 409] width 101 height 33
click at [664, 415] on input "True" at bounding box center [658, 410] width 11 height 9
radio input "true"
click at [815, 521] on label "False" at bounding box center [816, 504] width 101 height 33
click at [784, 510] on input "False" at bounding box center [778, 505] width 11 height 9
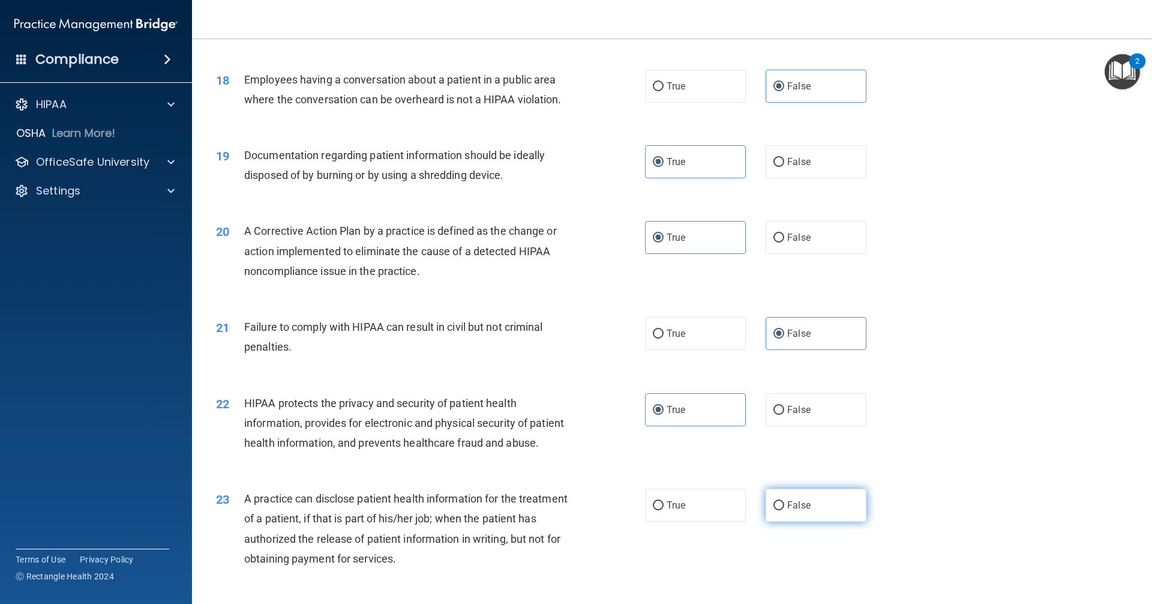
radio input "true"
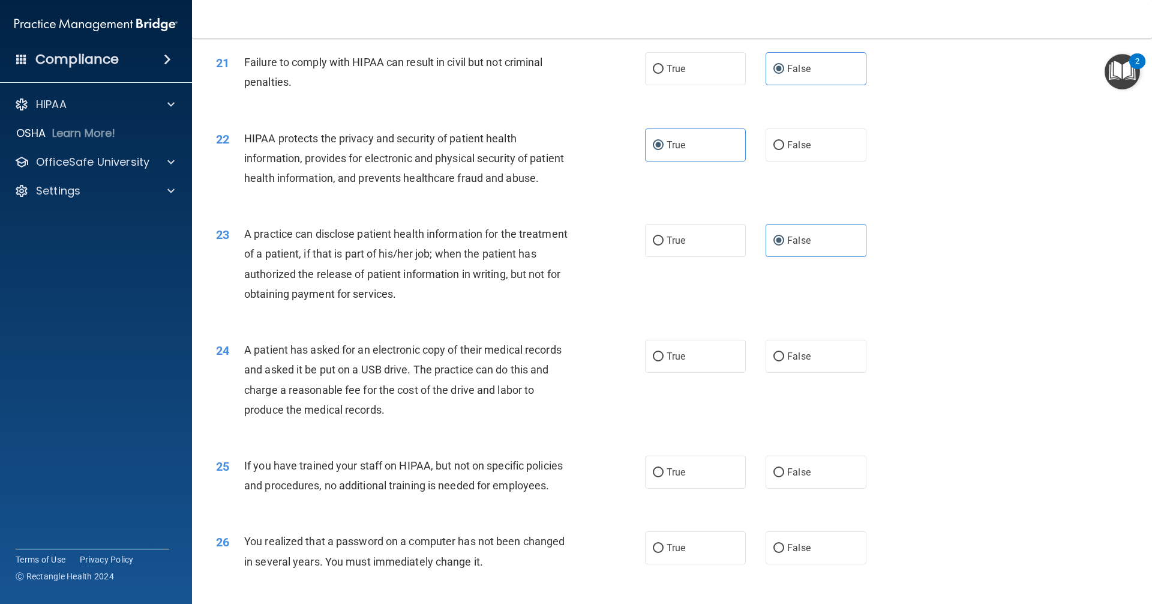
scroll to position [1802, 0]
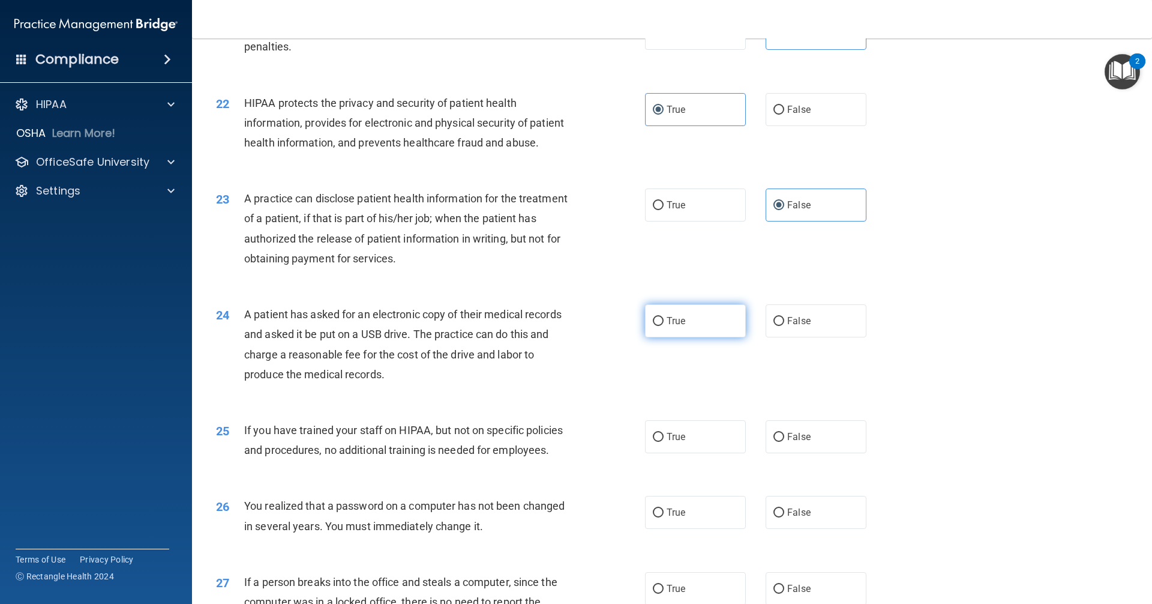
click at [695, 337] on label "True" at bounding box center [695, 320] width 101 height 33
click at [664, 326] on input "True" at bounding box center [658, 321] width 11 height 9
radio input "true"
click at [802, 442] on span "False" at bounding box center [798, 436] width 23 height 11
click at [784, 442] on input "False" at bounding box center [778, 437] width 11 height 9
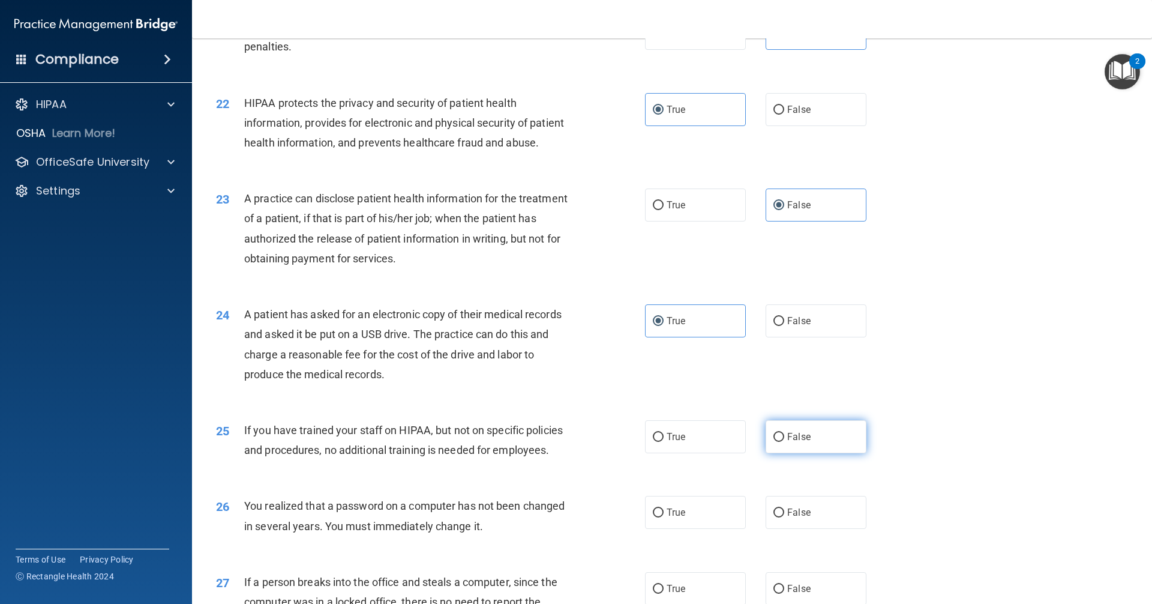
radio input "true"
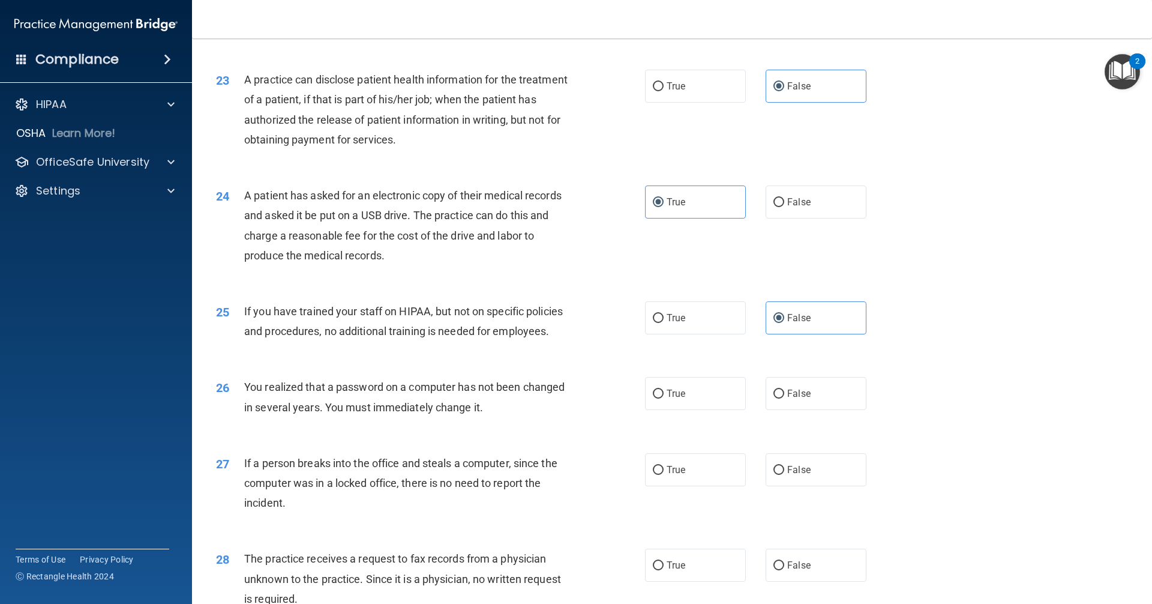
scroll to position [1922, 0]
click at [715, 409] on label "True" at bounding box center [695, 392] width 101 height 33
click at [664, 397] on input "True" at bounding box center [658, 392] width 11 height 9
radio input "true"
click at [811, 485] on label "False" at bounding box center [816, 468] width 101 height 33
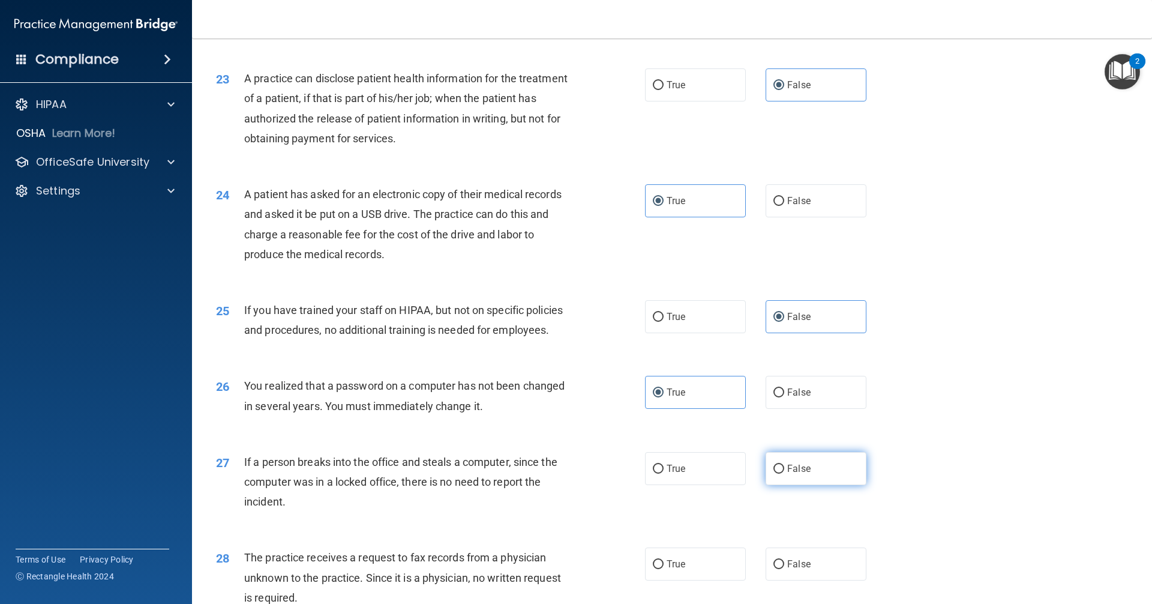
click at [784, 473] on input "False" at bounding box center [778, 468] width 11 height 9
radio input "true"
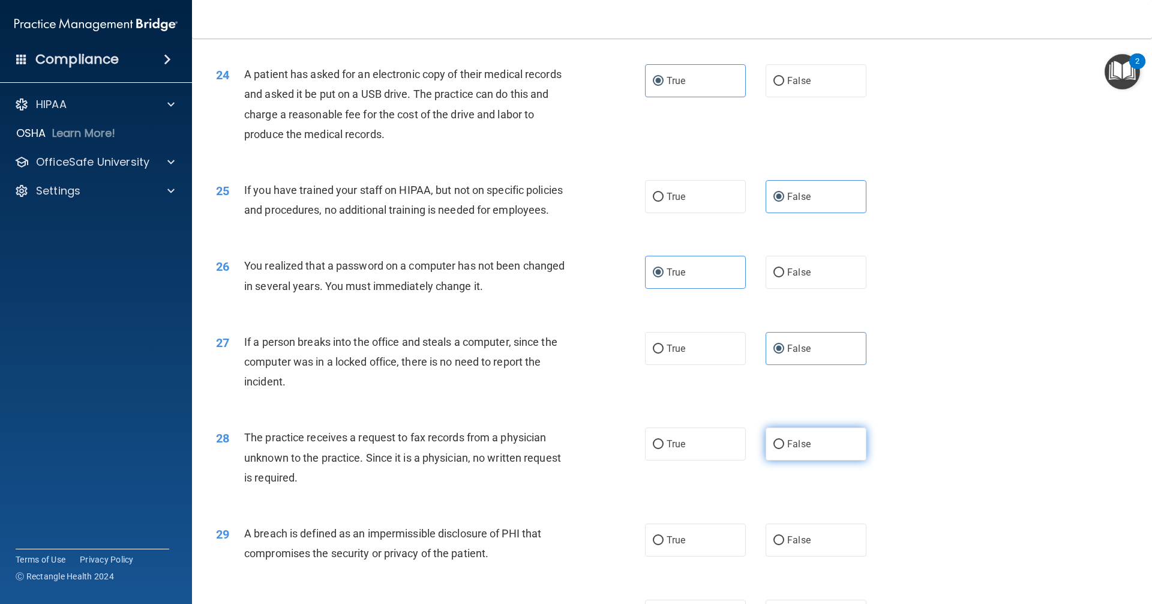
click at [800, 449] on span "False" at bounding box center [798, 443] width 23 height 11
click at [784, 449] on input "False" at bounding box center [778, 444] width 11 height 9
radio input "true"
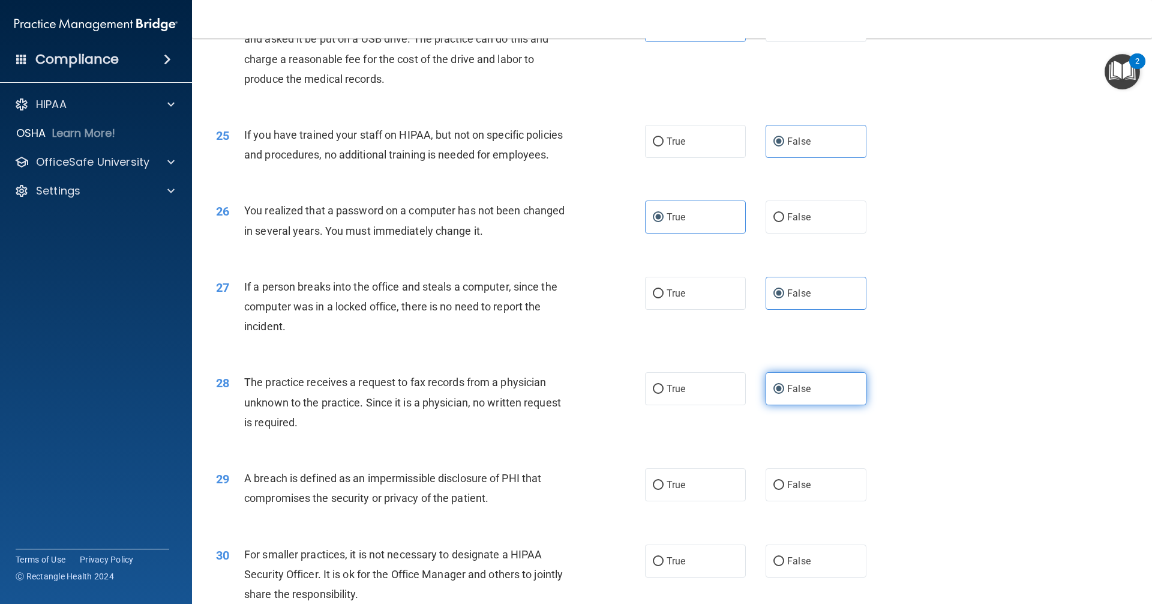
scroll to position [2236, 0]
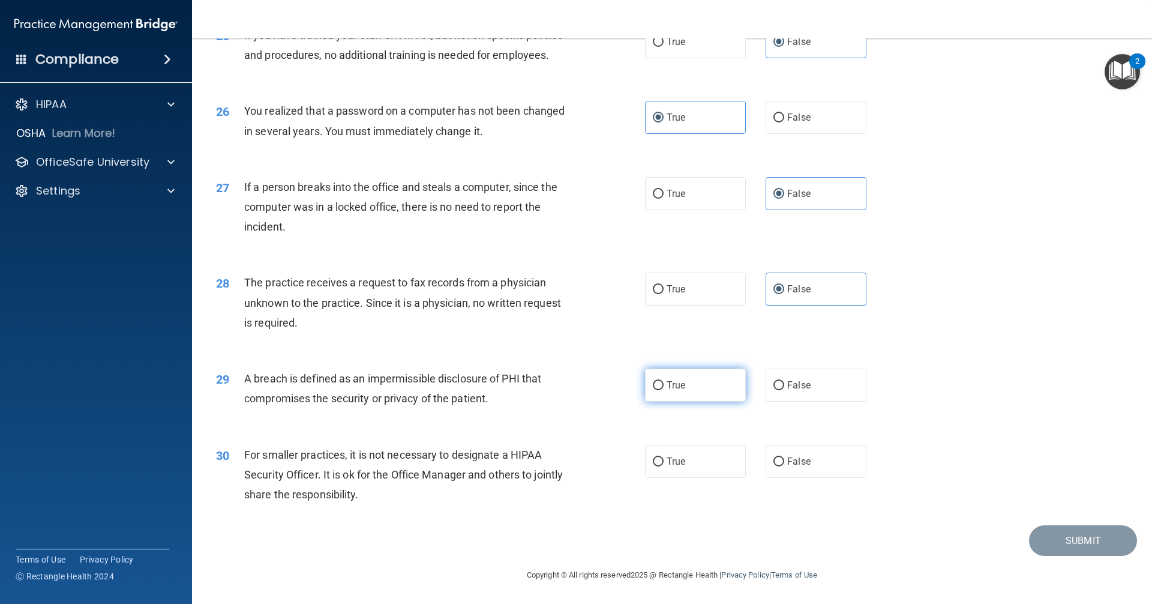
click at [701, 382] on label "True" at bounding box center [695, 384] width 101 height 33
click at [664, 382] on input "True" at bounding box center [658, 385] width 11 height 9
radio input "true"
click at [773, 460] on input "False" at bounding box center [778, 461] width 11 height 9
radio input "true"
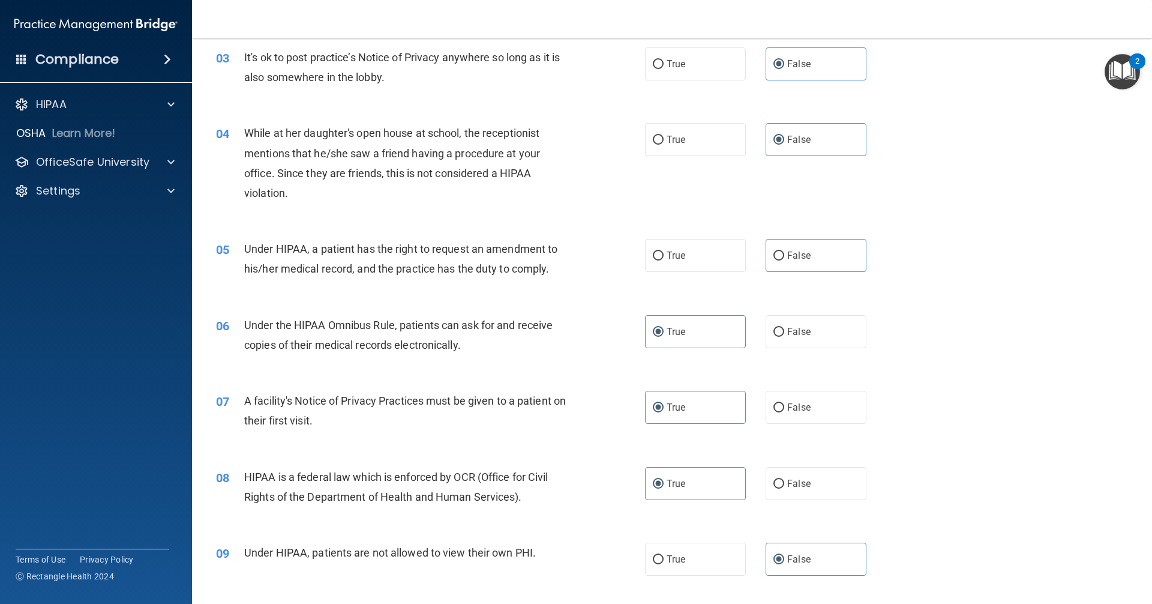
scroll to position [256, 0]
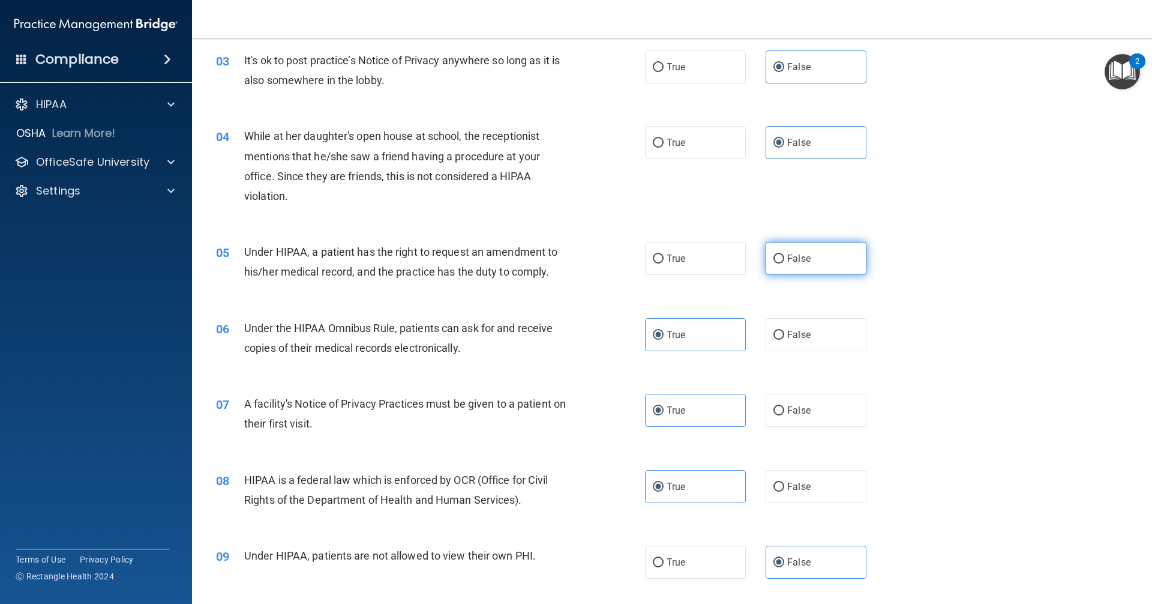
click at [766, 253] on label "False" at bounding box center [816, 258] width 101 height 33
click at [773, 254] on input "False" at bounding box center [778, 258] width 11 height 9
radio input "true"
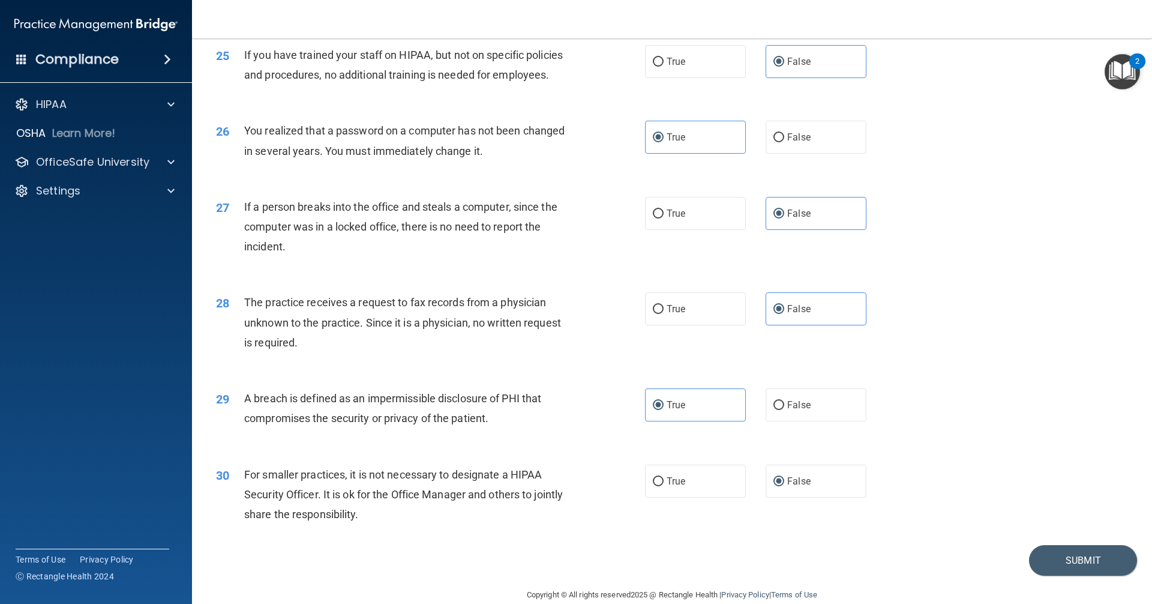
scroll to position [2236, 0]
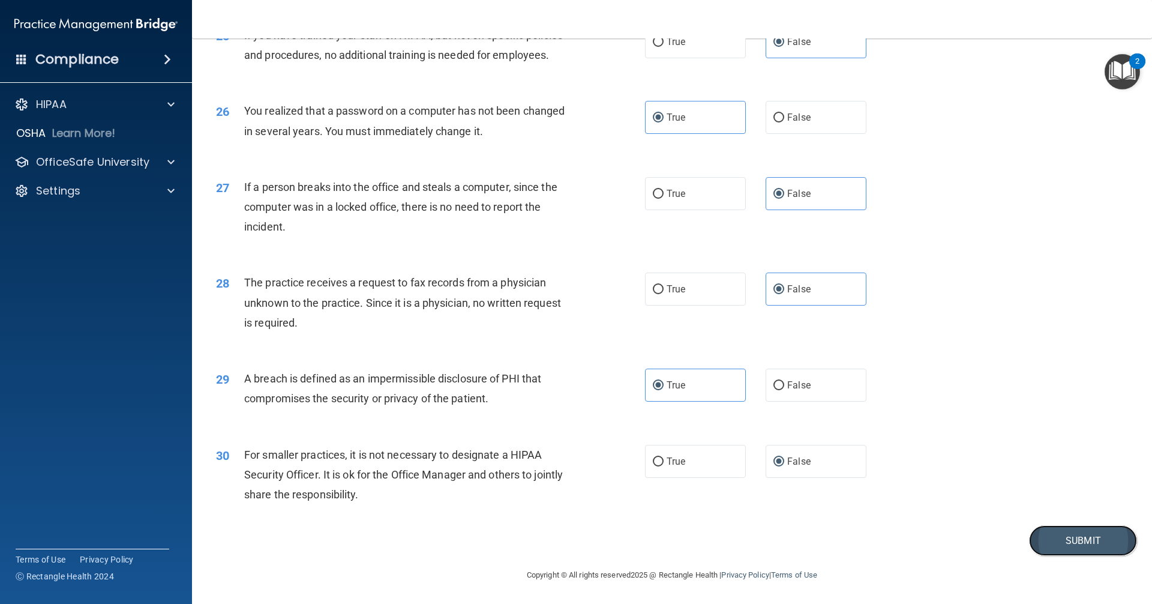
click at [1058, 545] on button "Submit" at bounding box center [1083, 540] width 108 height 31
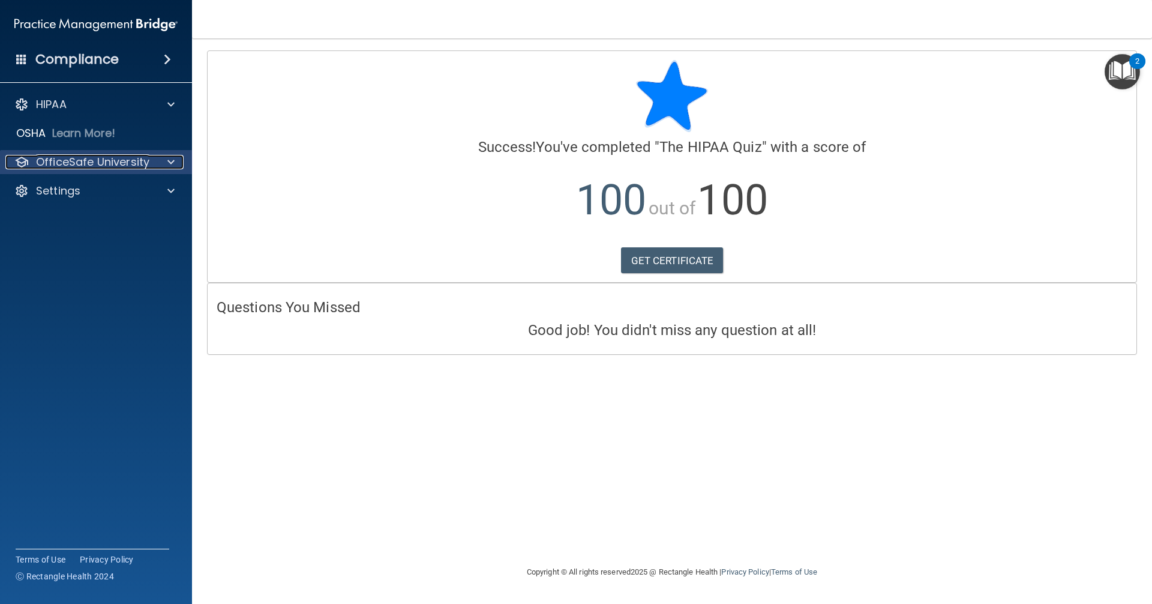
click at [179, 162] on div at bounding box center [169, 162] width 30 height 14
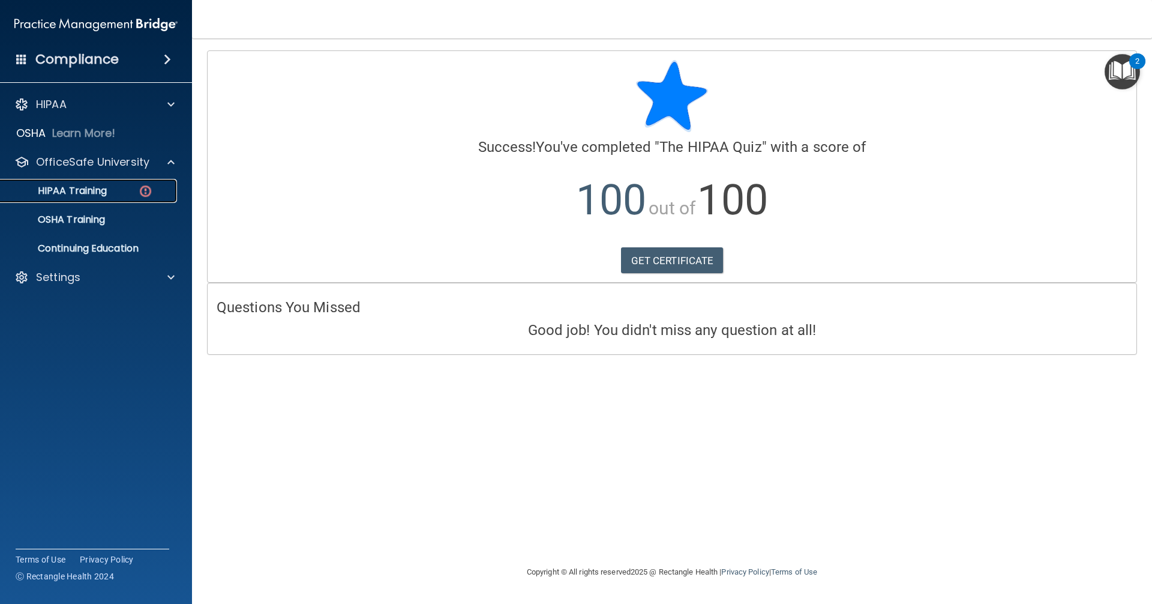
click at [154, 193] on div "HIPAA Training" at bounding box center [90, 191] width 164 height 12
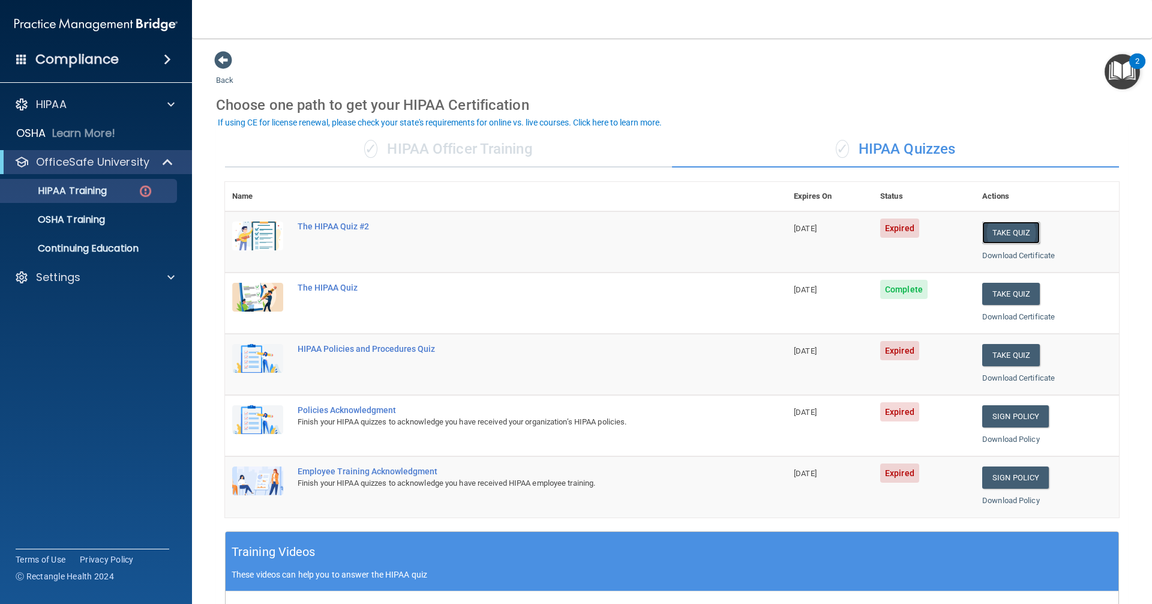
click at [997, 232] on button "Take Quiz" at bounding box center [1011, 232] width 58 height 22
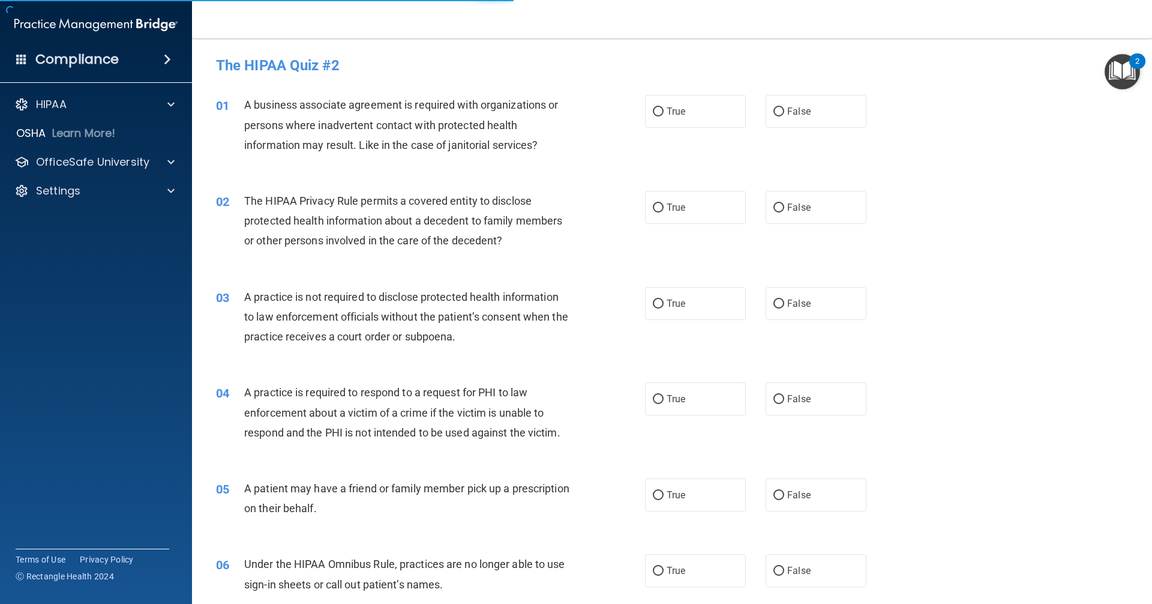
drag, startPoint x: 829, startPoint y: 113, endPoint x: 718, endPoint y: 164, distance: 122.7
click at [827, 113] on label "False" at bounding box center [816, 111] width 101 height 33
click at [784, 113] on input "False" at bounding box center [778, 111] width 11 height 9
radio input "true"
click at [695, 206] on label "True" at bounding box center [695, 207] width 101 height 33
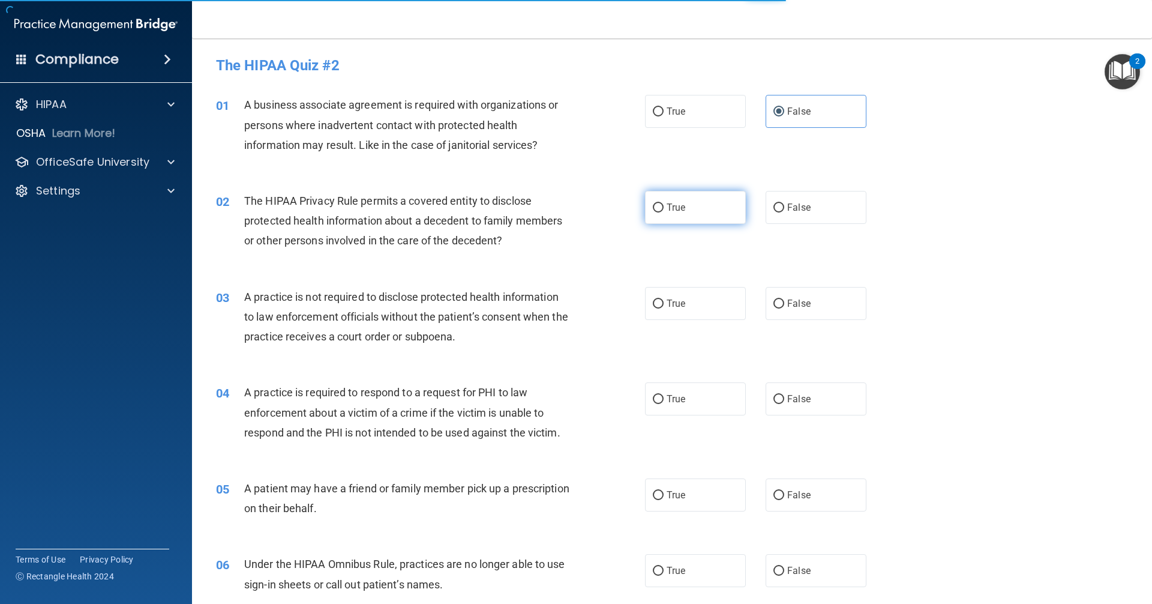
click at [664, 206] on input "True" at bounding box center [658, 207] width 11 height 9
radio input "true"
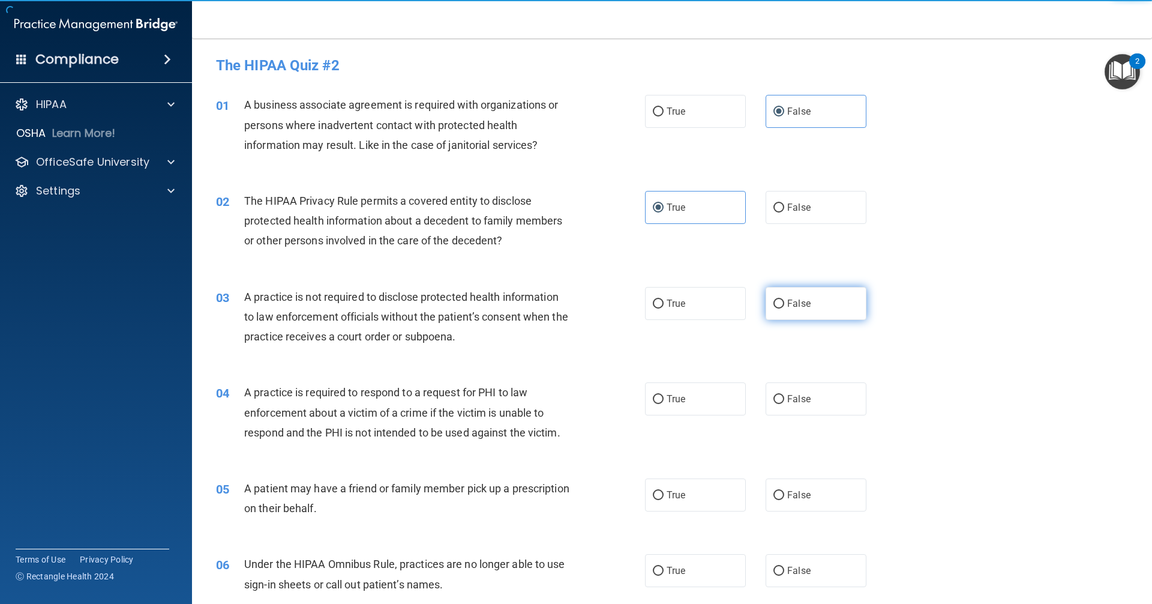
click at [800, 292] on label "False" at bounding box center [816, 303] width 101 height 33
click at [784, 299] on input "False" at bounding box center [778, 303] width 11 height 9
radio input "true"
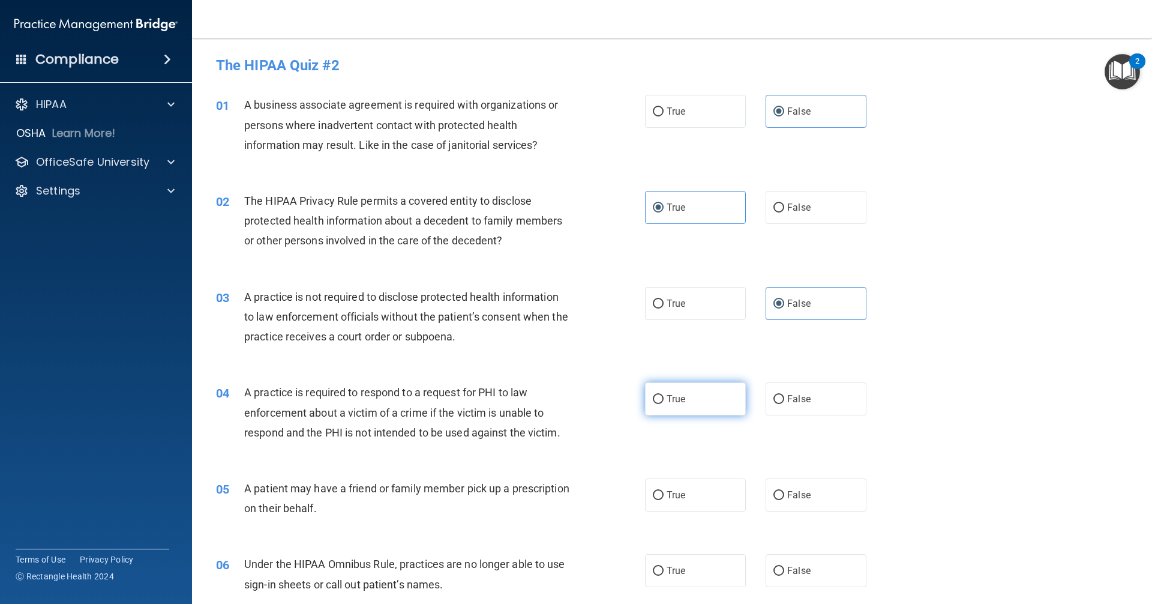
click at [655, 399] on input "True" at bounding box center [658, 399] width 11 height 9
radio input "true"
click at [680, 500] on label "True" at bounding box center [695, 494] width 101 height 33
click at [664, 500] on input "True" at bounding box center [658, 495] width 11 height 9
radio input "true"
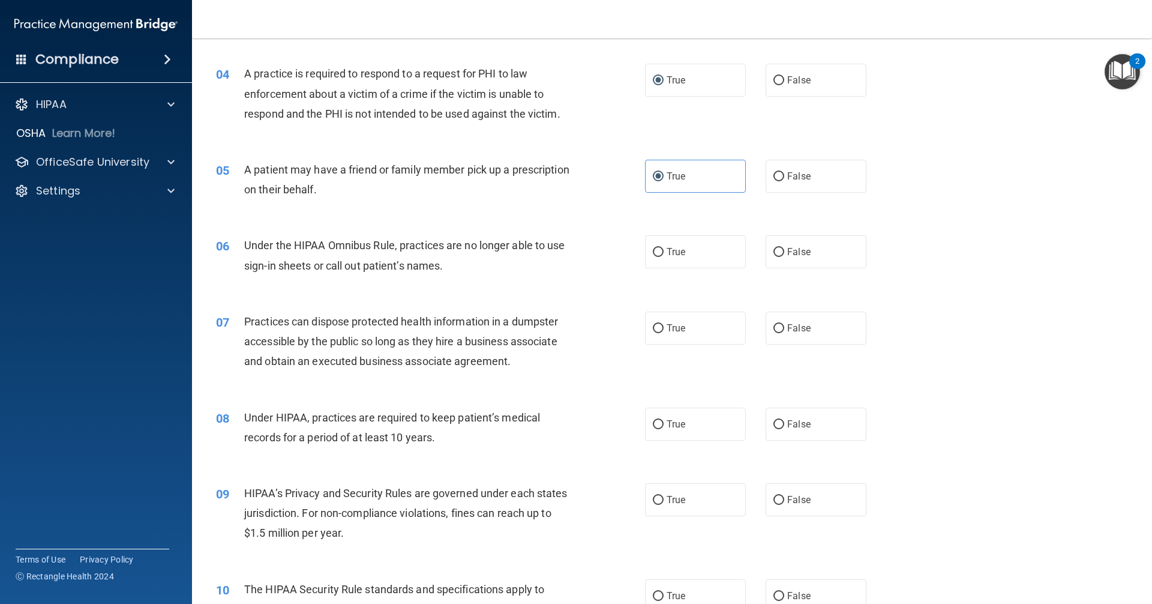
scroll to position [360, 0]
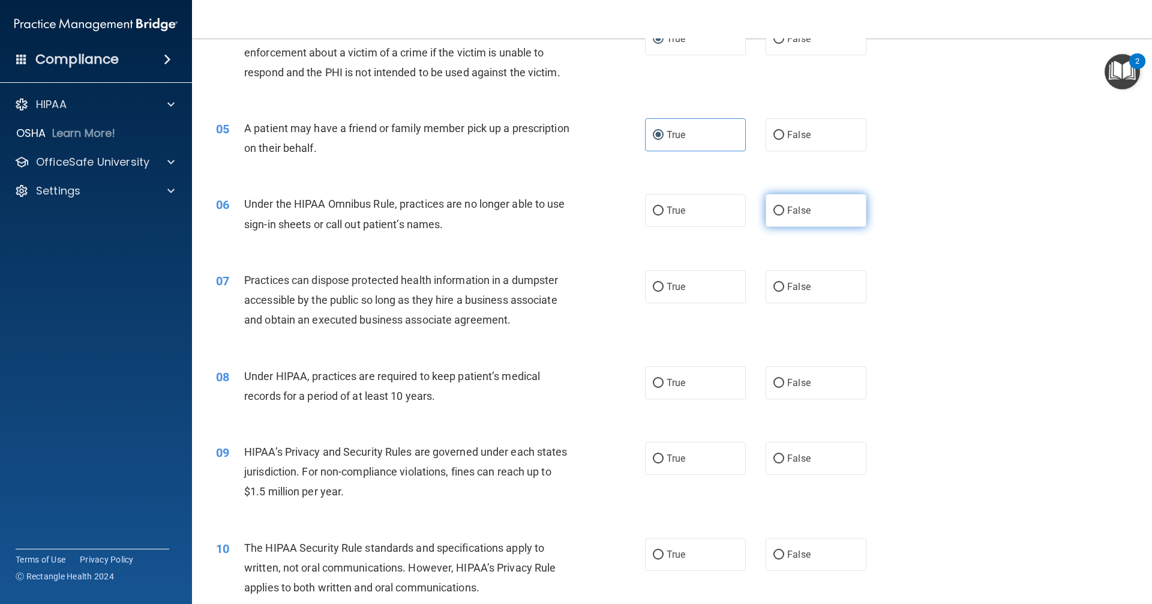
click at [808, 217] on label "False" at bounding box center [816, 210] width 101 height 33
click at [784, 215] on input "False" at bounding box center [778, 210] width 11 height 9
radio input "true"
click at [814, 377] on label "False" at bounding box center [816, 382] width 101 height 33
click at [784, 379] on input "False" at bounding box center [778, 383] width 11 height 9
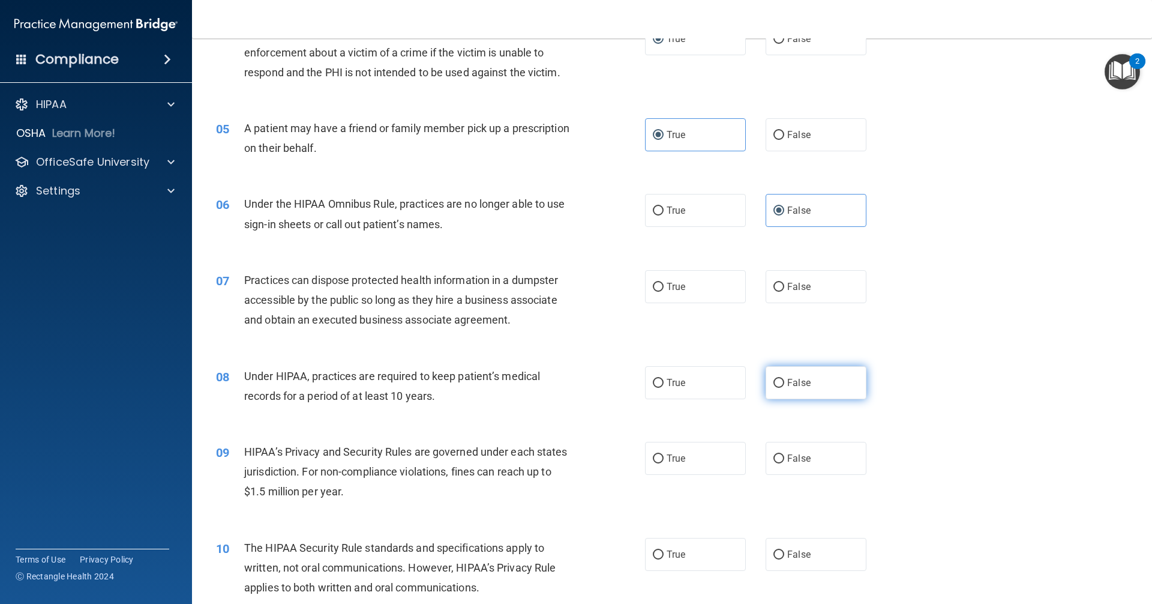
radio input "true"
click at [822, 290] on label "False" at bounding box center [816, 286] width 101 height 33
click at [784, 290] on input "False" at bounding box center [778, 287] width 11 height 9
radio input "true"
drag, startPoint x: 826, startPoint y: 466, endPoint x: 772, endPoint y: 552, distance: 101.7
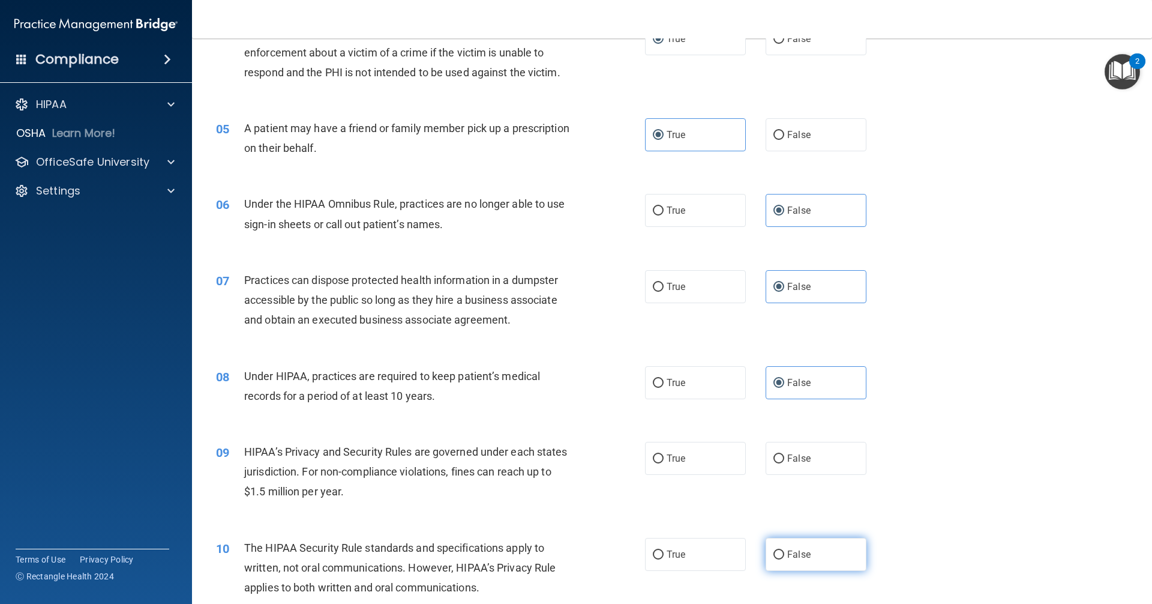
click at [827, 466] on label "False" at bounding box center [816, 458] width 101 height 33
click at [784, 463] on input "False" at bounding box center [778, 458] width 11 height 9
radio input "true"
click at [712, 545] on label "True" at bounding box center [695, 554] width 101 height 33
click at [664, 550] on input "True" at bounding box center [658, 554] width 11 height 9
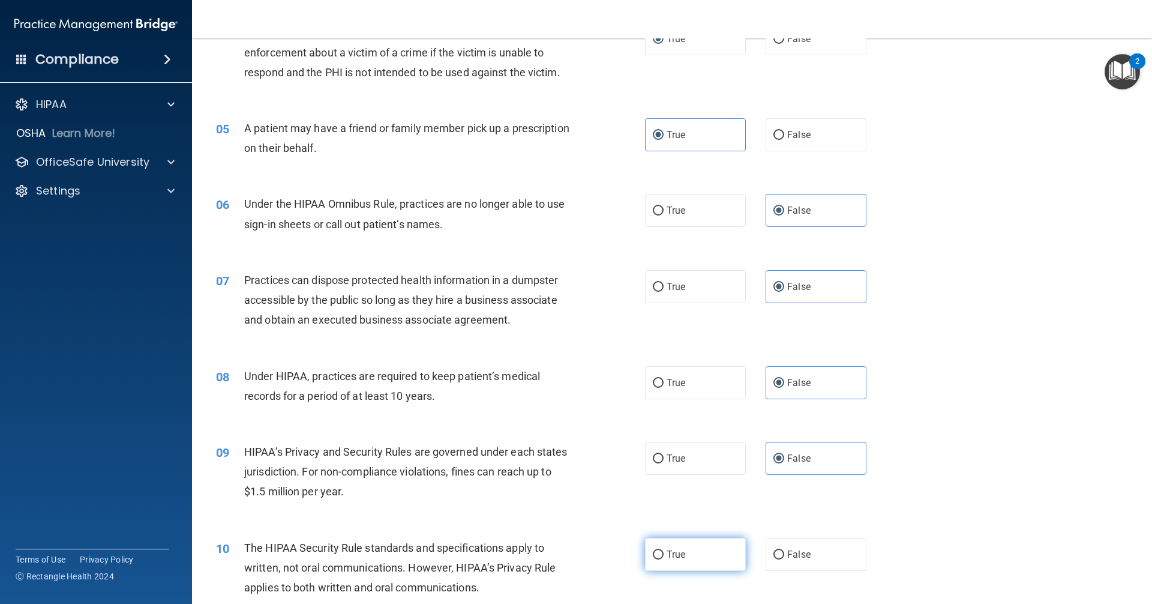
radio input "true"
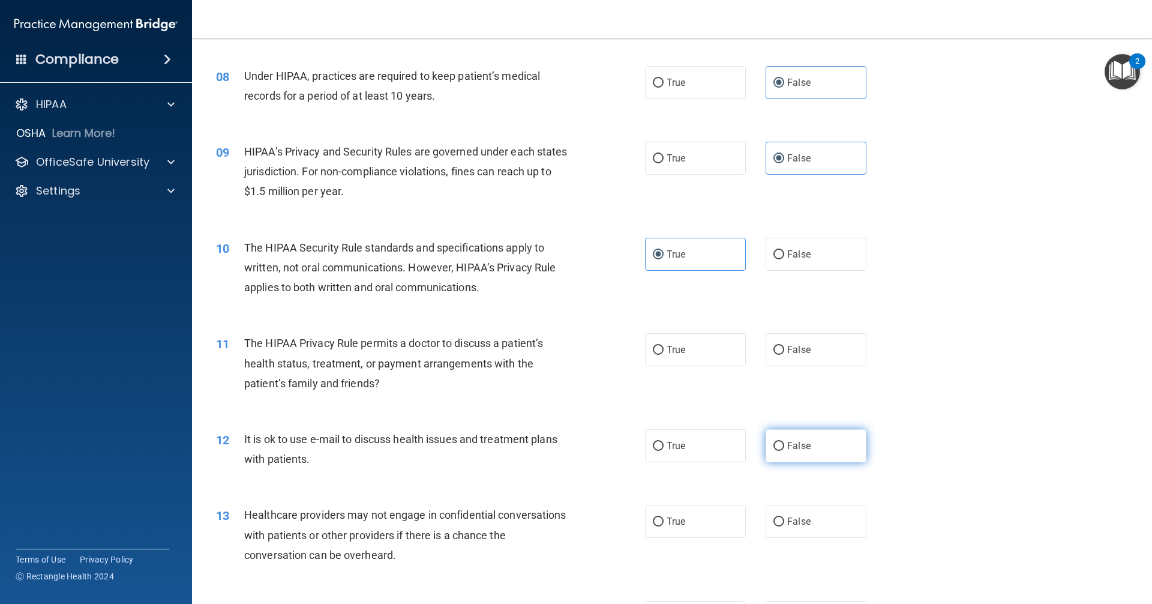
scroll to position [720, 0]
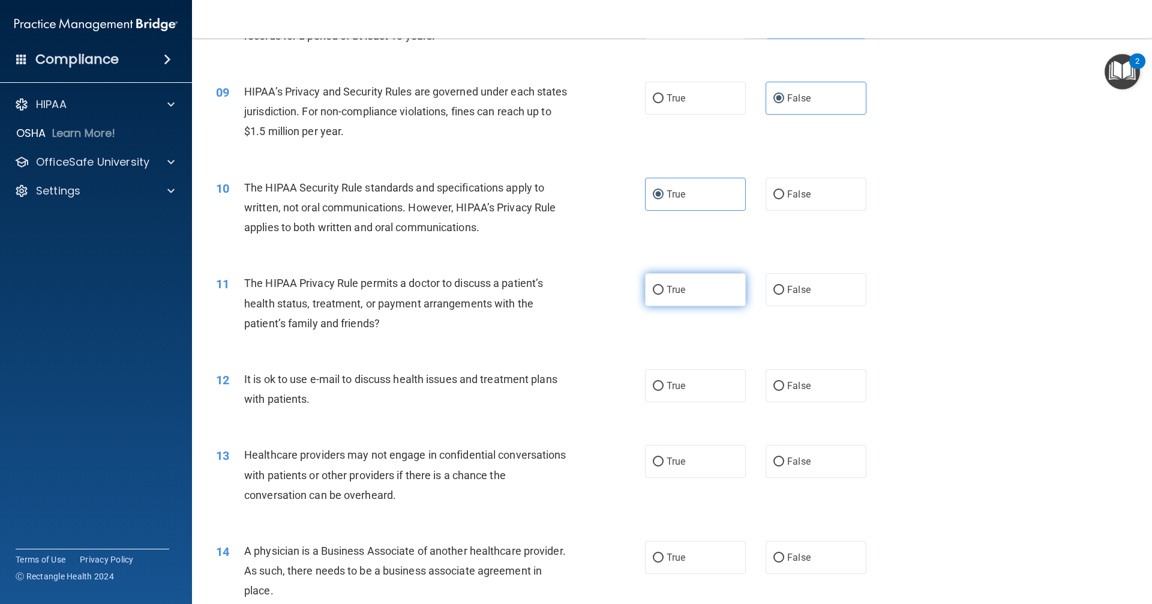
click at [686, 281] on label "True" at bounding box center [695, 289] width 101 height 33
click at [664, 286] on input "True" at bounding box center [658, 290] width 11 height 9
radio input "true"
click at [725, 386] on label "True" at bounding box center [695, 385] width 101 height 33
click at [664, 386] on input "True" at bounding box center [658, 386] width 11 height 9
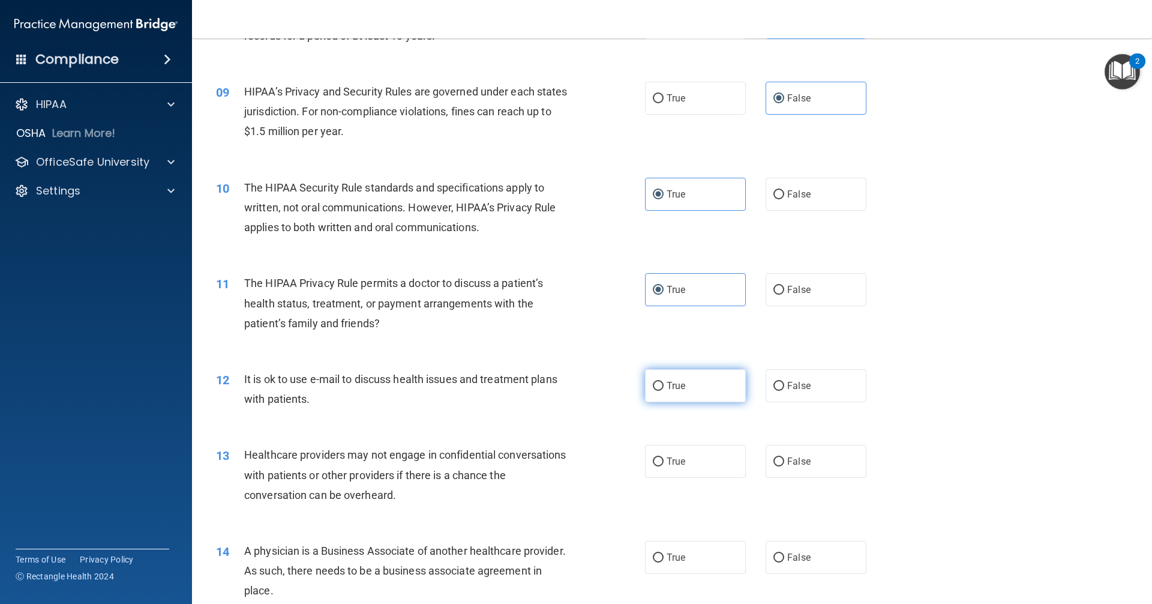
radio input "true"
click at [722, 459] on label "True" at bounding box center [695, 461] width 101 height 33
click at [664, 459] on input "True" at bounding box center [658, 461] width 11 height 9
radio input "true"
click at [797, 453] on label "False" at bounding box center [816, 461] width 101 height 33
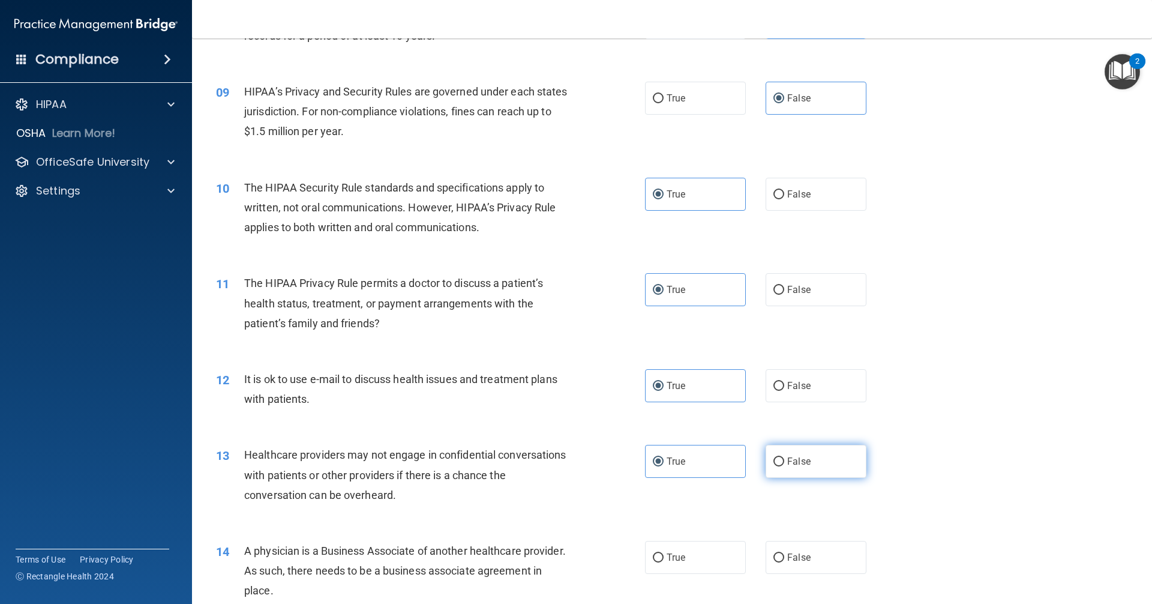
click at [784, 457] on input "False" at bounding box center [778, 461] width 11 height 9
radio input "true"
radio input "false"
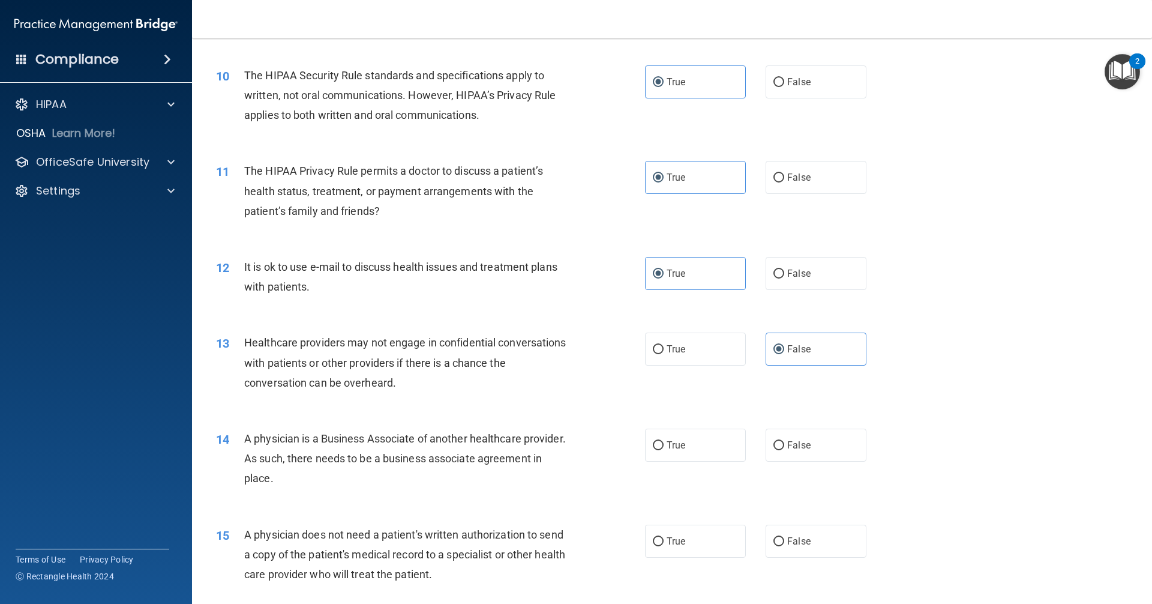
scroll to position [840, 0]
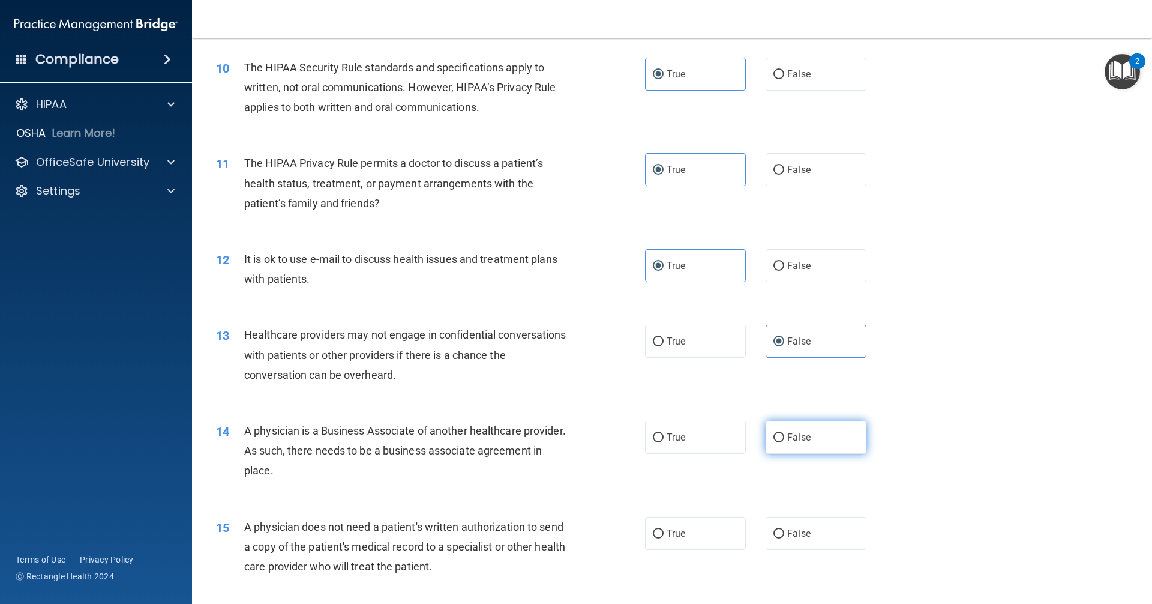
click at [818, 442] on label "False" at bounding box center [816, 437] width 101 height 33
click at [784, 442] on input "False" at bounding box center [778, 437] width 11 height 9
radio input "true"
click at [722, 536] on label "True" at bounding box center [695, 533] width 101 height 33
click at [664, 536] on input "True" at bounding box center [658, 533] width 11 height 9
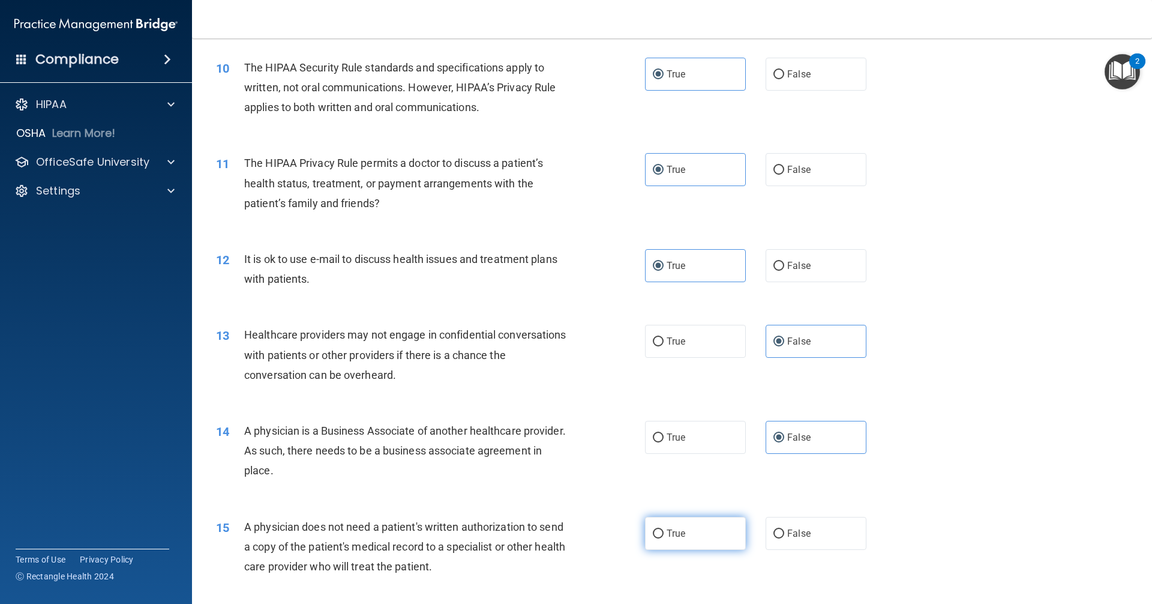
radio input "true"
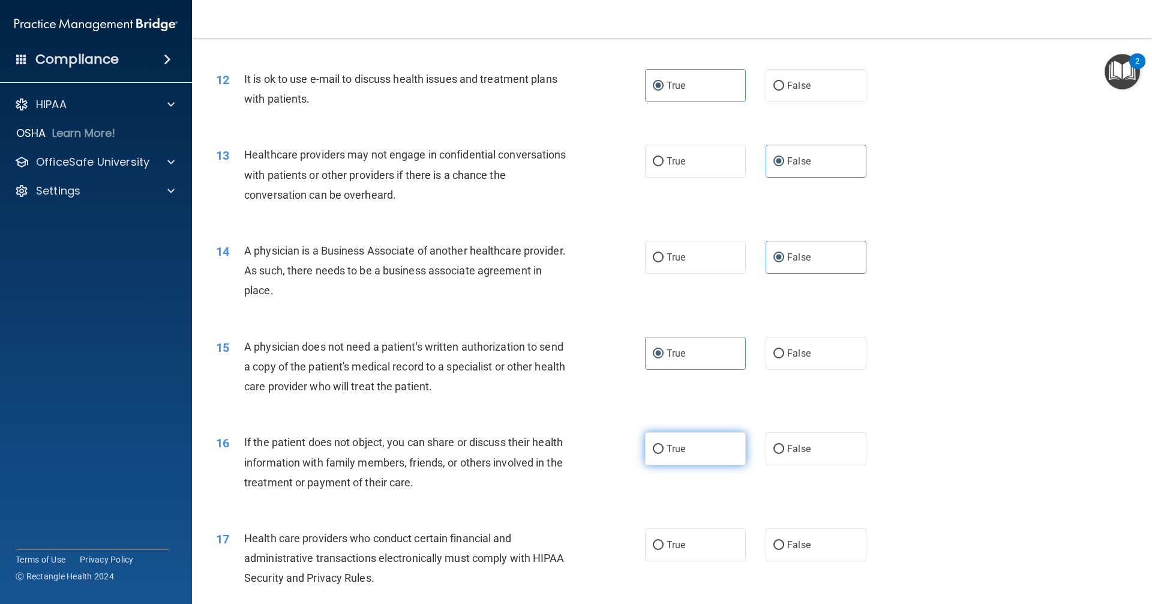
click at [698, 452] on label "True" at bounding box center [695, 448] width 101 height 33
click at [664, 452] on input "True" at bounding box center [658, 449] width 11 height 9
radio input "true"
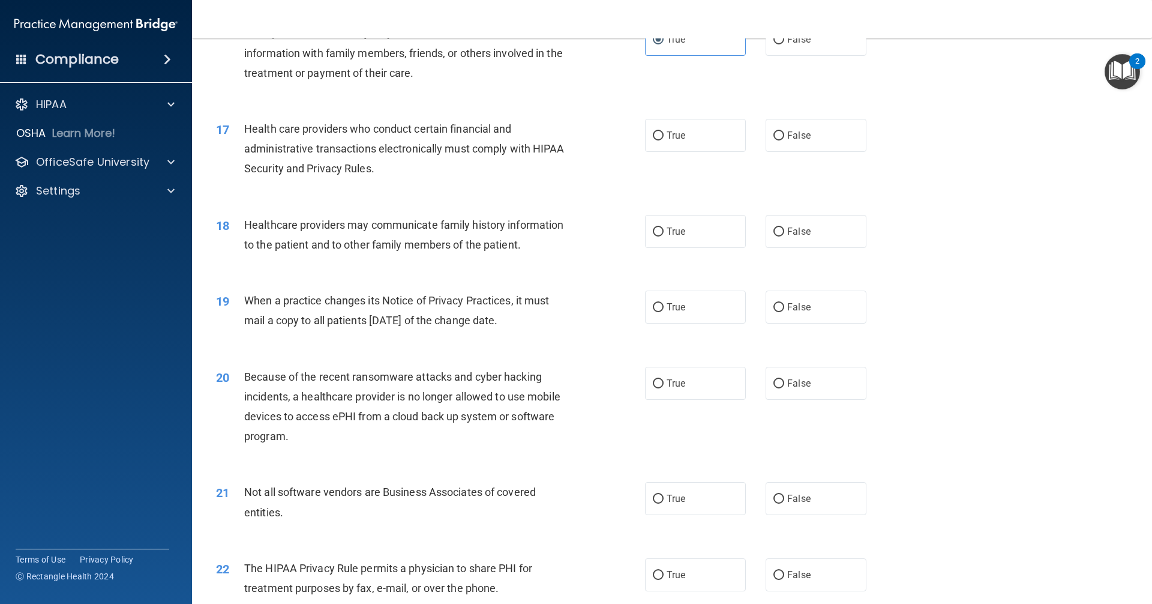
scroll to position [1440, 0]
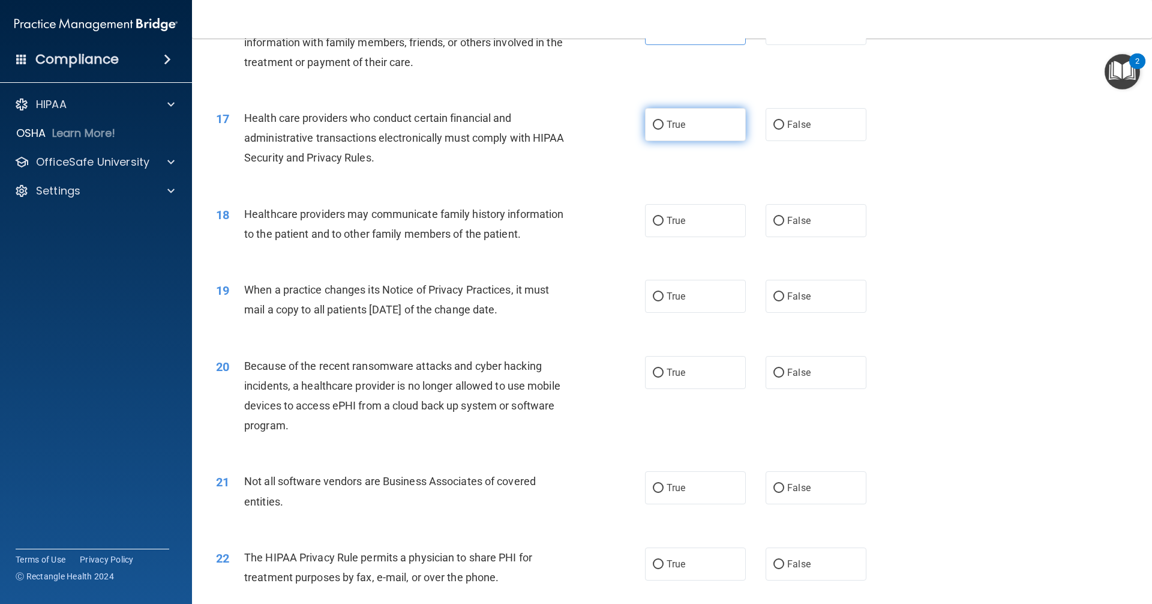
drag, startPoint x: 670, startPoint y: 131, endPoint x: 775, endPoint y: 189, distance: 120.3
click at [670, 131] on label "True" at bounding box center [695, 124] width 101 height 33
click at [664, 130] on input "True" at bounding box center [658, 125] width 11 height 9
radio input "true"
drag, startPoint x: 797, startPoint y: 212, endPoint x: 808, endPoint y: 247, distance: 36.0
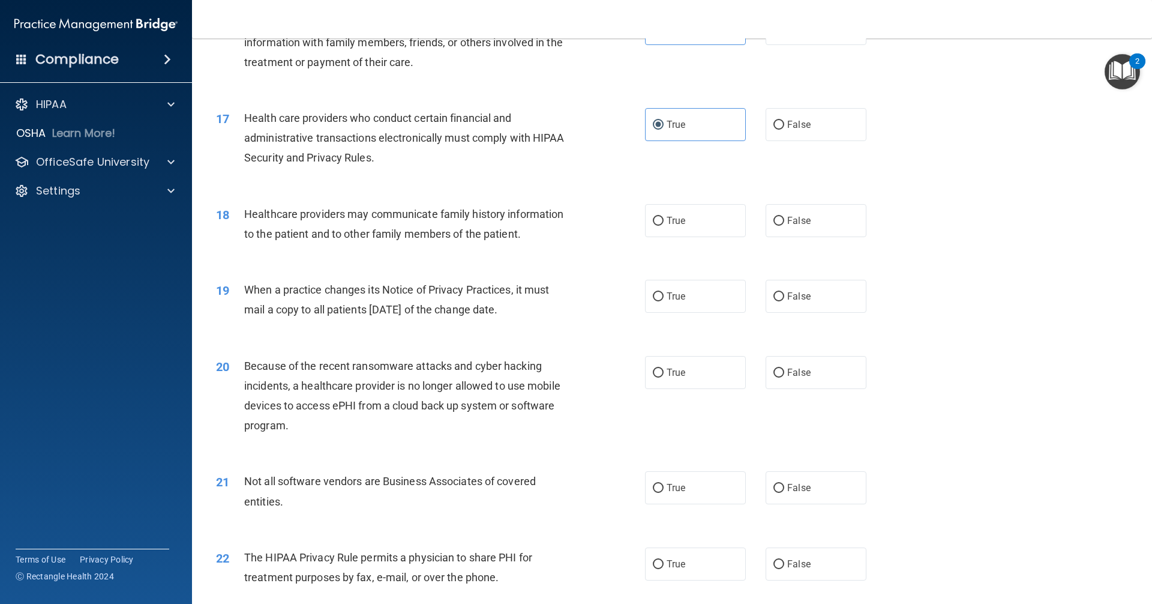
click at [797, 214] on label "False" at bounding box center [816, 220] width 101 height 33
click at [784, 217] on input "False" at bounding box center [778, 221] width 11 height 9
radio input "true"
click at [824, 305] on label "False" at bounding box center [816, 296] width 101 height 33
click at [784, 301] on input "False" at bounding box center [778, 296] width 11 height 9
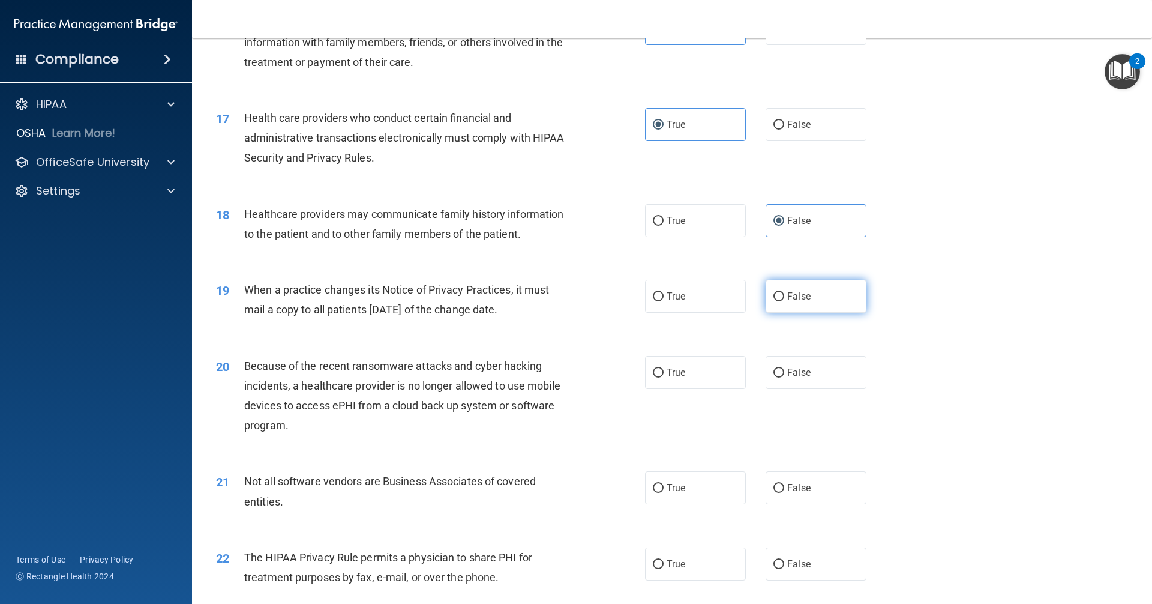
radio input "true"
click at [812, 373] on label "False" at bounding box center [816, 372] width 101 height 33
click at [784, 373] on input "False" at bounding box center [778, 372] width 11 height 9
radio input "true"
click at [673, 497] on label "True" at bounding box center [695, 487] width 101 height 33
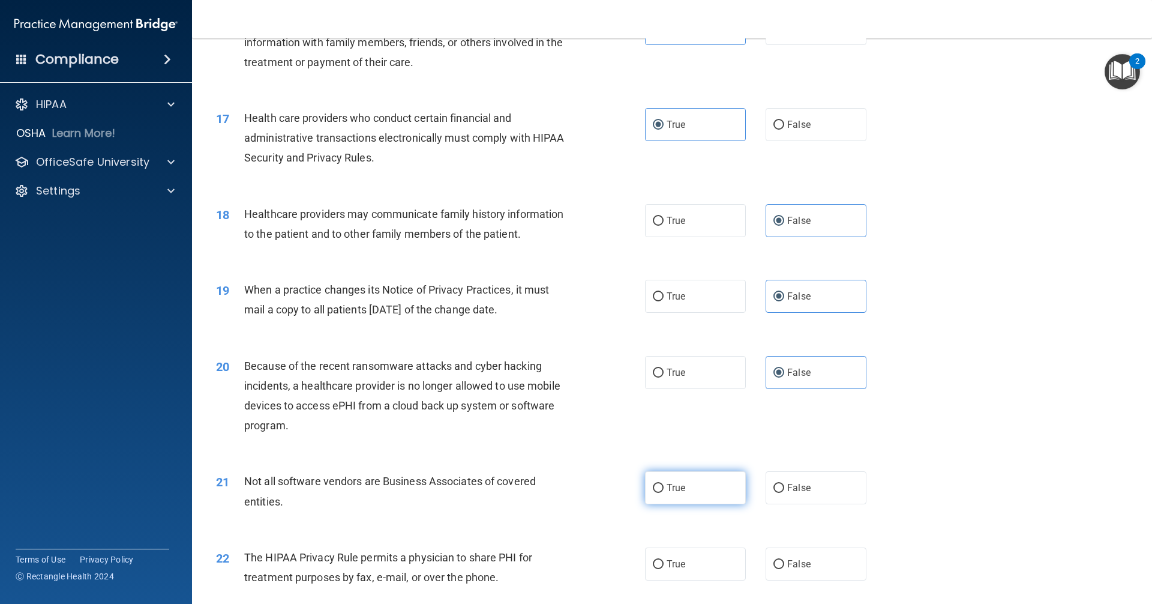
click at [664, 493] on input "True" at bounding box center [658, 488] width 11 height 9
radio input "true"
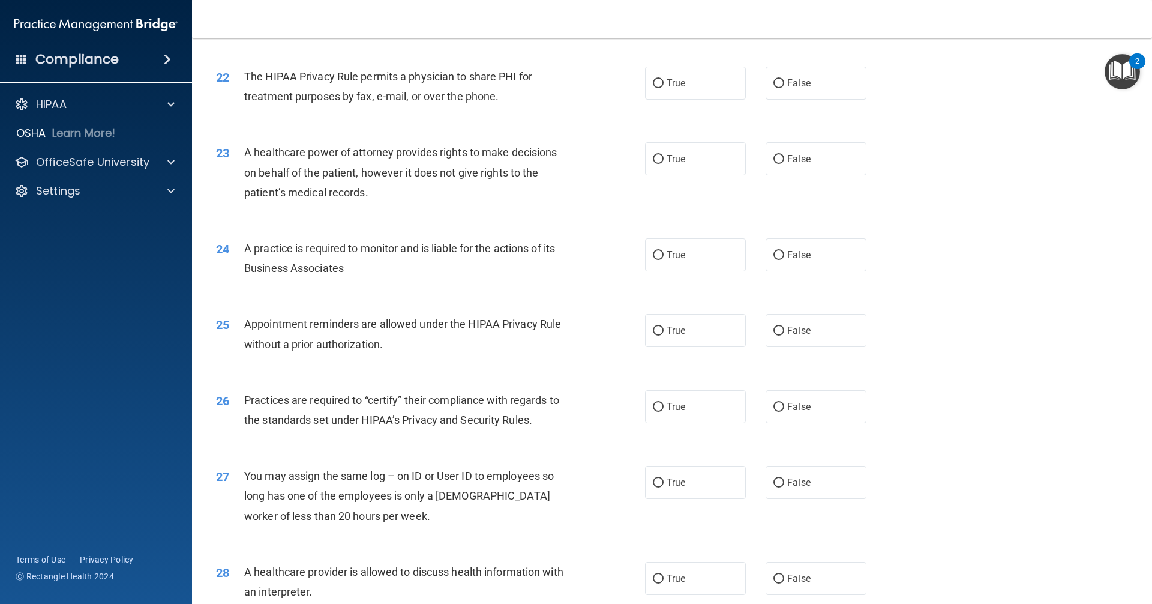
scroll to position [1920, 0]
click at [690, 93] on label "True" at bounding box center [695, 83] width 101 height 33
click at [664, 89] on input "True" at bounding box center [658, 84] width 11 height 9
radio input "true"
click at [792, 151] on label "False" at bounding box center [816, 159] width 101 height 33
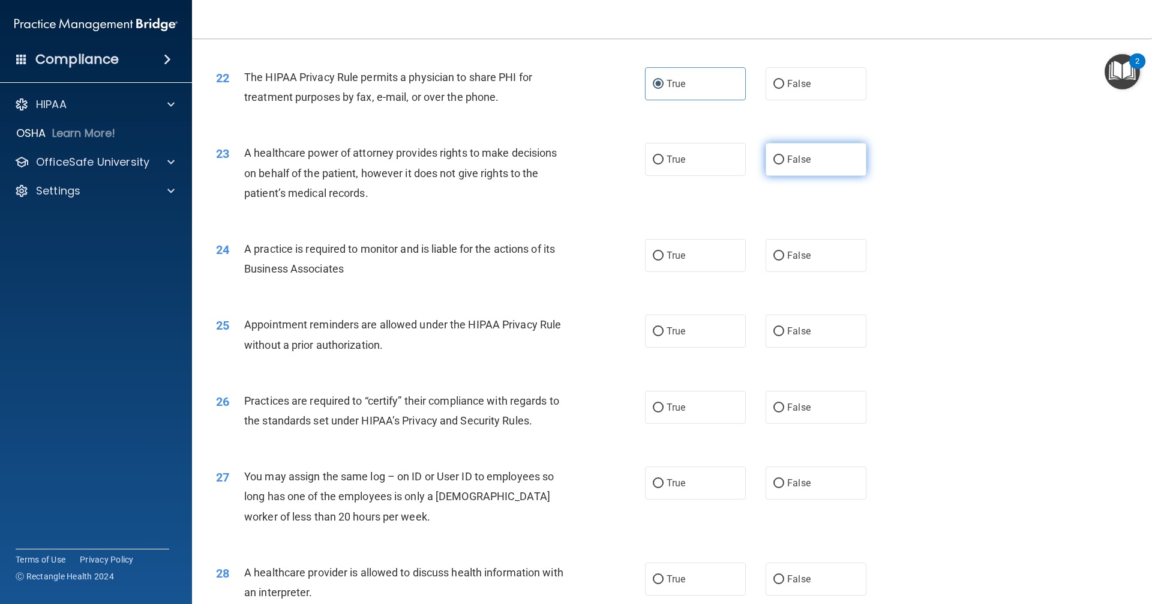
click at [784, 155] on input "False" at bounding box center [778, 159] width 11 height 9
radio input "true"
click at [823, 262] on label "False" at bounding box center [816, 255] width 101 height 33
click at [784, 260] on input "False" at bounding box center [778, 255] width 11 height 9
radio input "true"
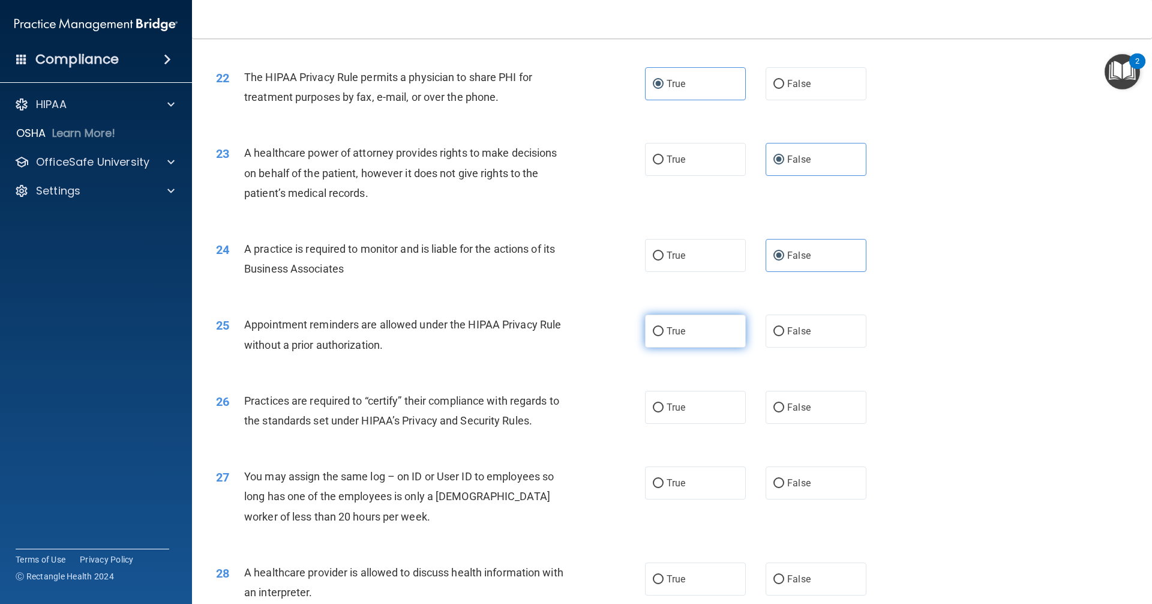
click at [697, 326] on label "True" at bounding box center [695, 330] width 101 height 33
click at [664, 327] on input "True" at bounding box center [658, 331] width 11 height 9
radio input "true"
click at [796, 417] on label "False" at bounding box center [816, 407] width 101 height 33
click at [784, 412] on input "False" at bounding box center [778, 407] width 11 height 9
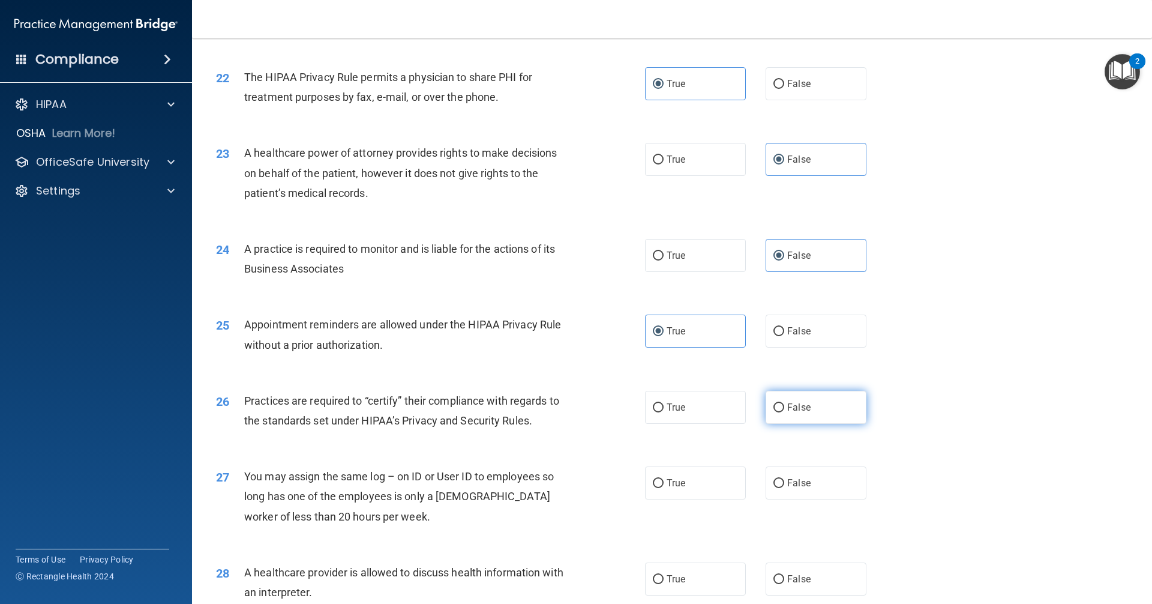
radio input "true"
click at [790, 504] on div "27 You may assign the same log – on ID or User ID to employees so long has one …" at bounding box center [672, 499] width 930 height 96
click at [802, 483] on span "False" at bounding box center [798, 482] width 23 height 11
click at [784, 483] on input "False" at bounding box center [778, 483] width 11 height 9
radio input "true"
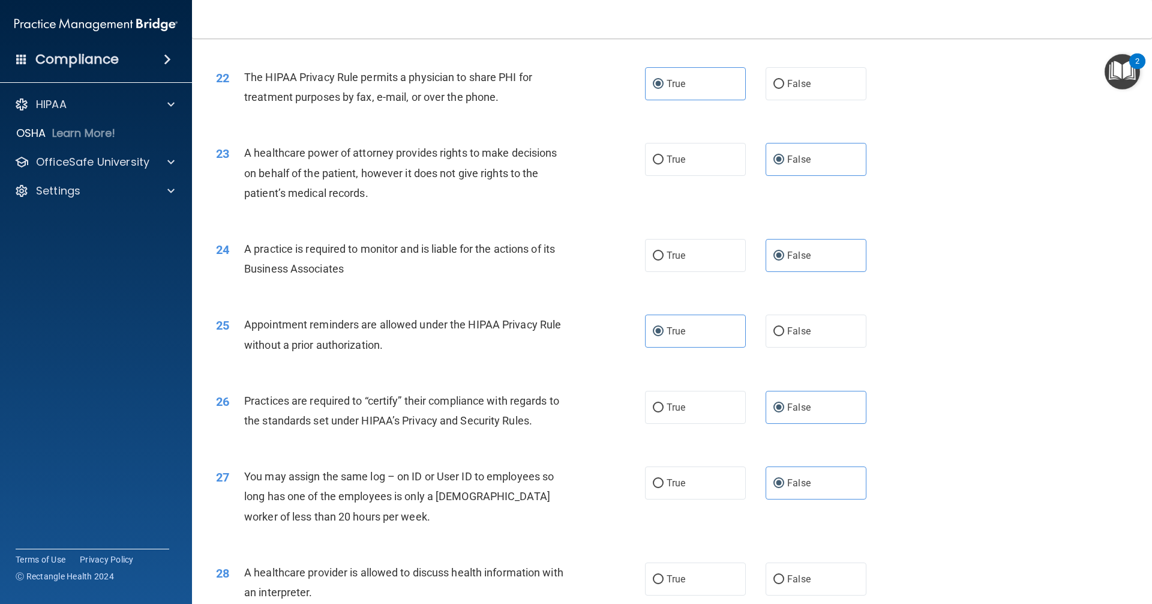
scroll to position [2189, 0]
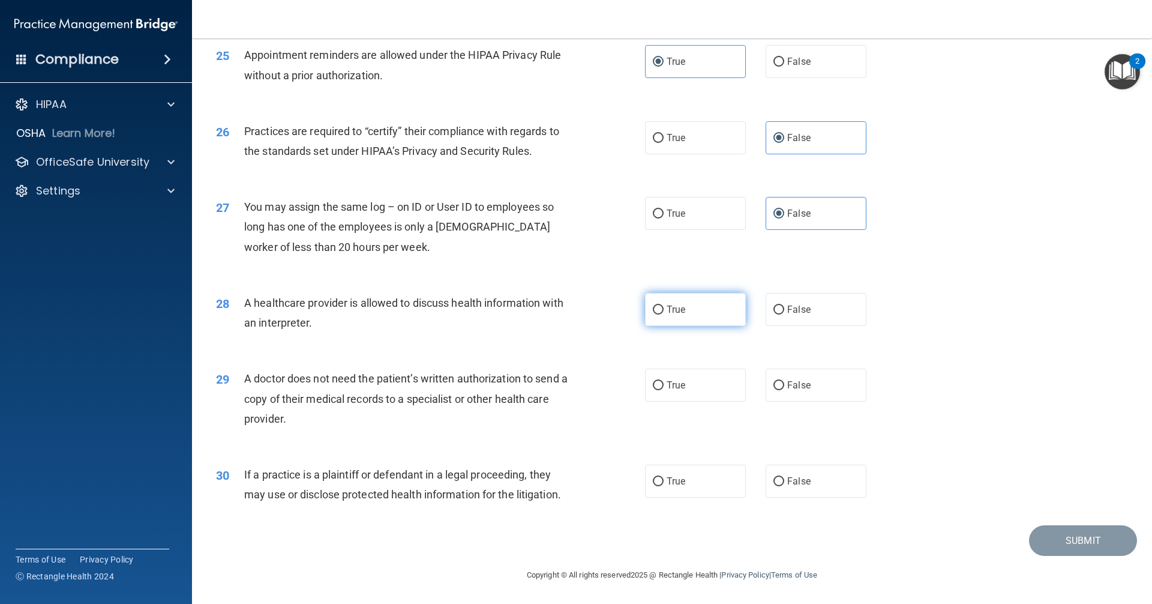
click at [701, 311] on label "True" at bounding box center [695, 309] width 101 height 33
click at [664, 311] on input "True" at bounding box center [658, 309] width 11 height 9
radio input "true"
click at [698, 388] on label "True" at bounding box center [695, 384] width 101 height 33
click at [664, 388] on input "True" at bounding box center [658, 385] width 11 height 9
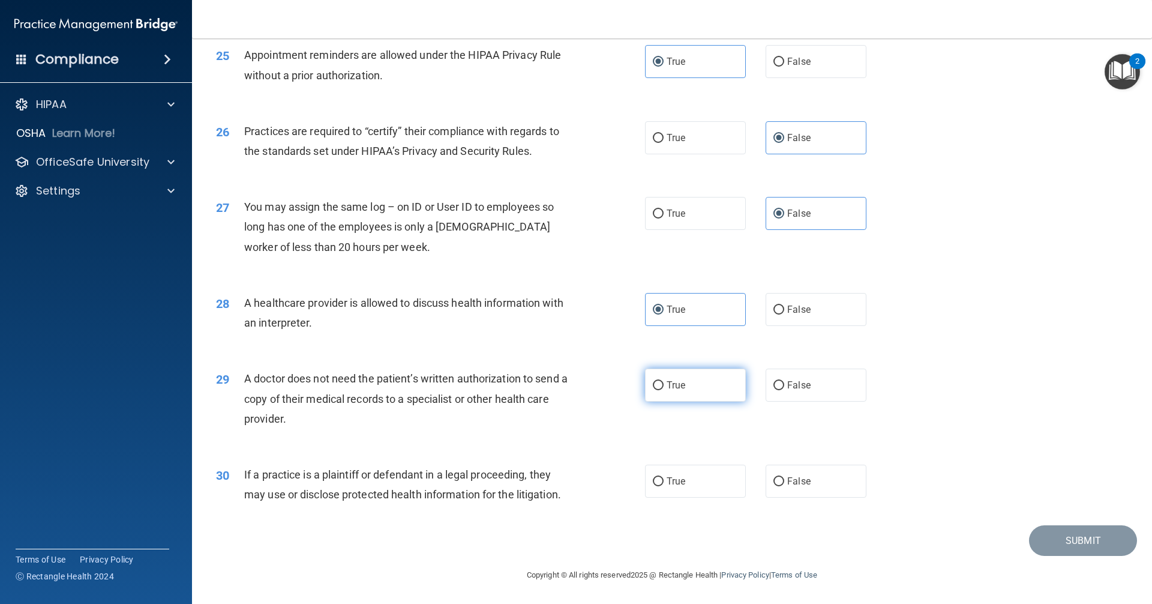
radio input "true"
drag, startPoint x: 687, startPoint y: 482, endPoint x: 896, endPoint y: 545, distance: 218.1
click at [689, 484] on label "True" at bounding box center [695, 480] width 101 height 33
click at [664, 484] on input "True" at bounding box center [658, 481] width 11 height 9
radio input "true"
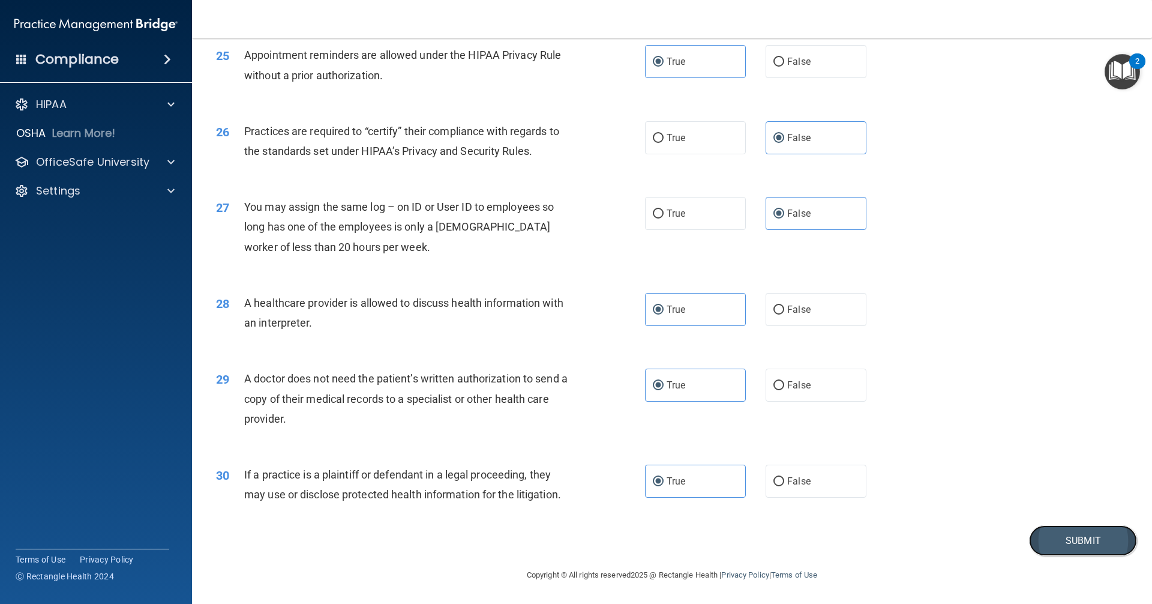
click at [1055, 550] on button "Submit" at bounding box center [1083, 540] width 108 height 31
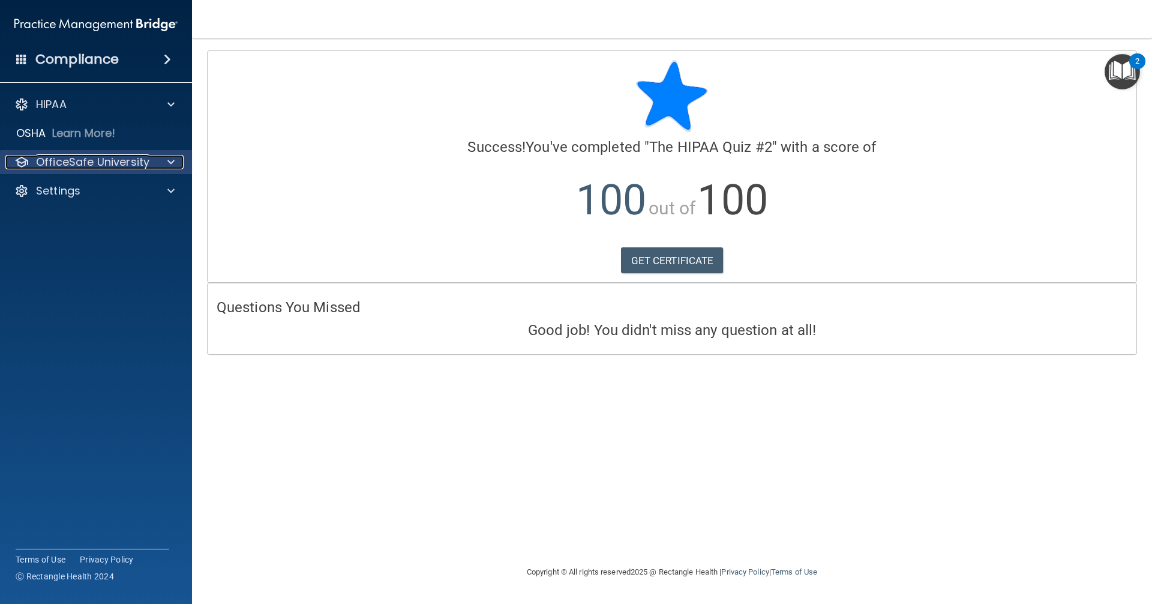
click at [166, 165] on div at bounding box center [169, 162] width 30 height 14
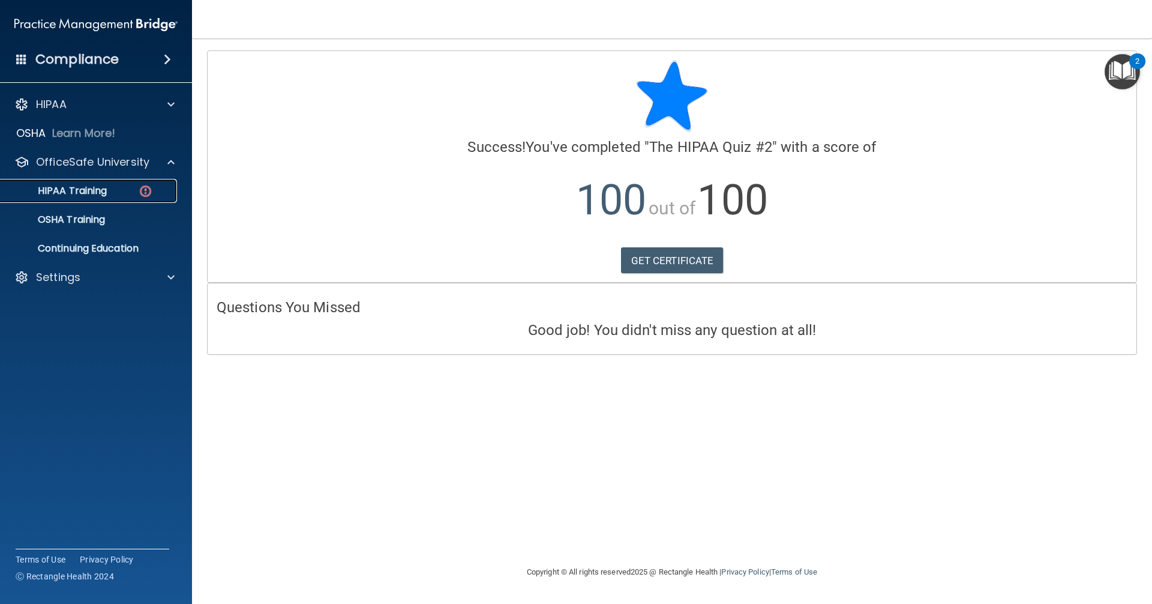
click at [140, 189] on img at bounding box center [145, 191] width 15 height 15
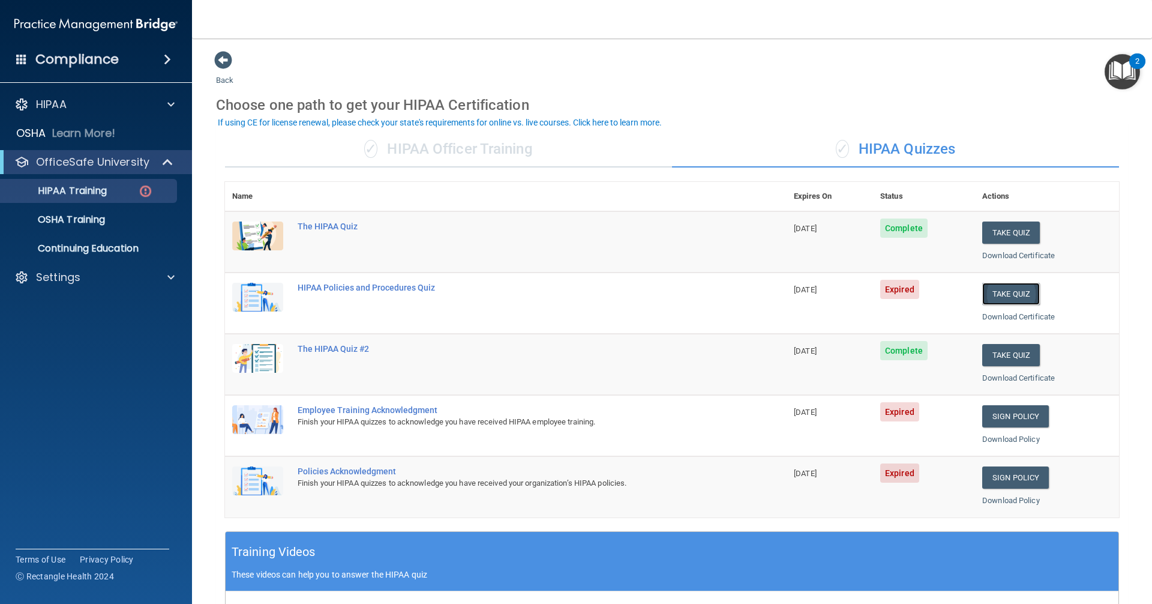
click at [1027, 296] on button "Take Quiz" at bounding box center [1011, 294] width 58 height 22
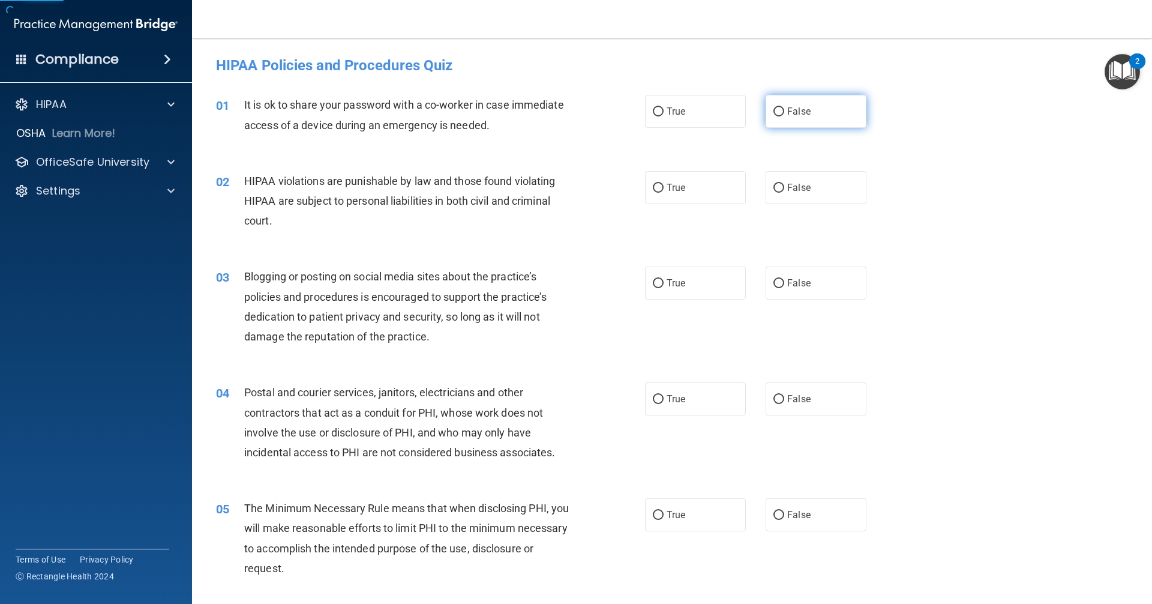
click at [781, 106] on label "False" at bounding box center [816, 111] width 101 height 33
click at [781, 107] on input "False" at bounding box center [778, 111] width 11 height 9
radio input "true"
drag, startPoint x: 724, startPoint y: 173, endPoint x: 707, endPoint y: 216, distance: 46.1
click at [722, 175] on label "True" at bounding box center [695, 187] width 101 height 33
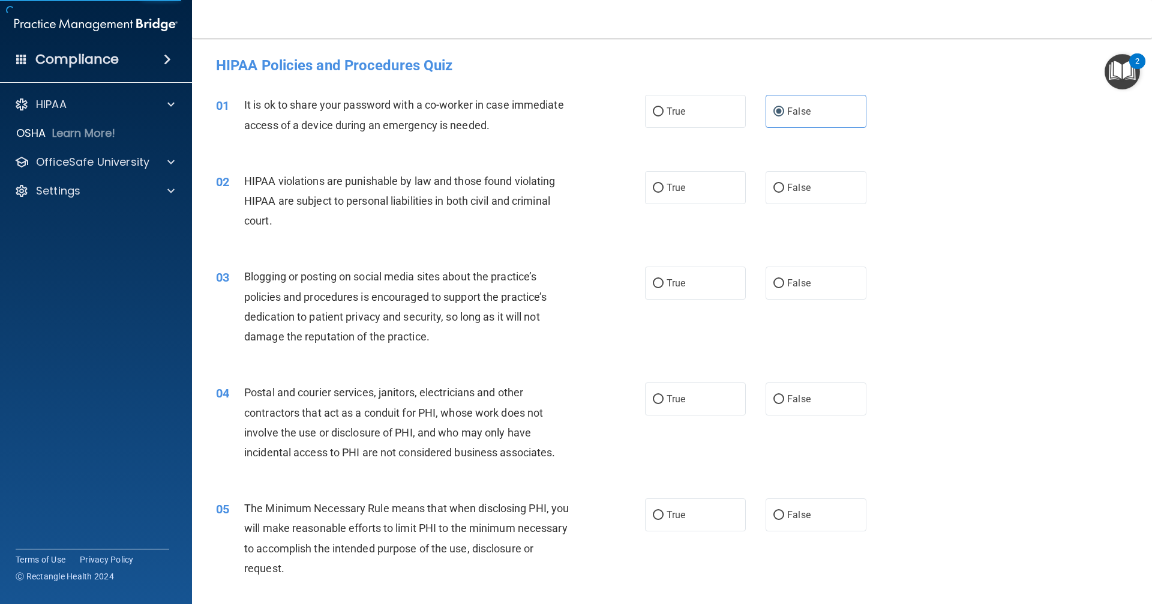
click at [664, 184] on input "True" at bounding box center [658, 188] width 11 height 9
radio input "true"
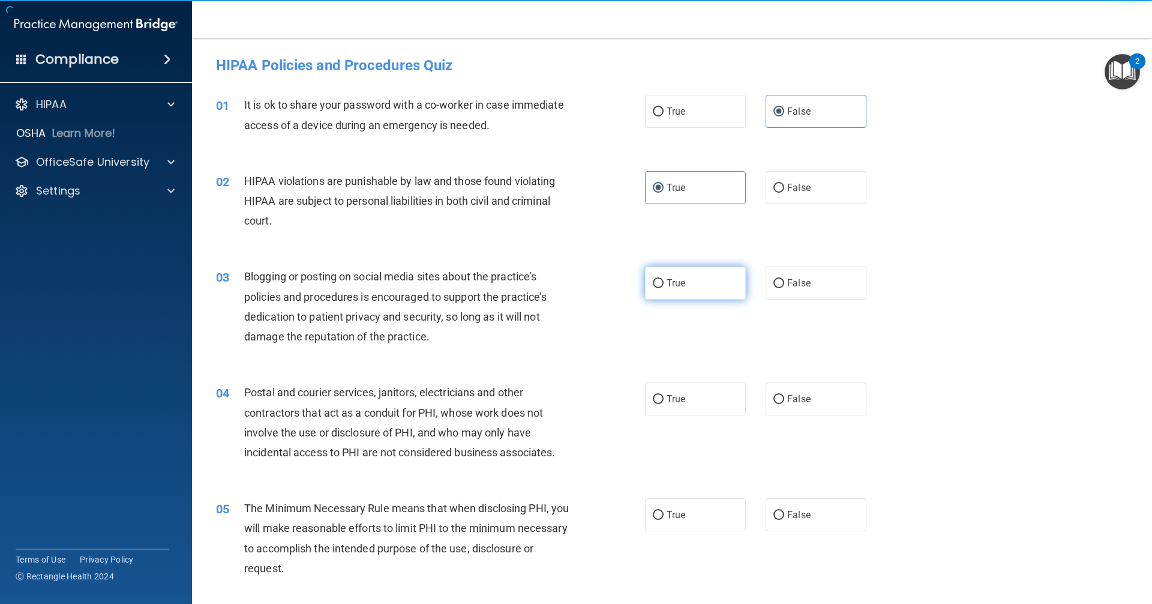
click at [712, 275] on label "True" at bounding box center [695, 282] width 101 height 33
click at [664, 279] on input "True" at bounding box center [658, 283] width 11 height 9
radio input "true"
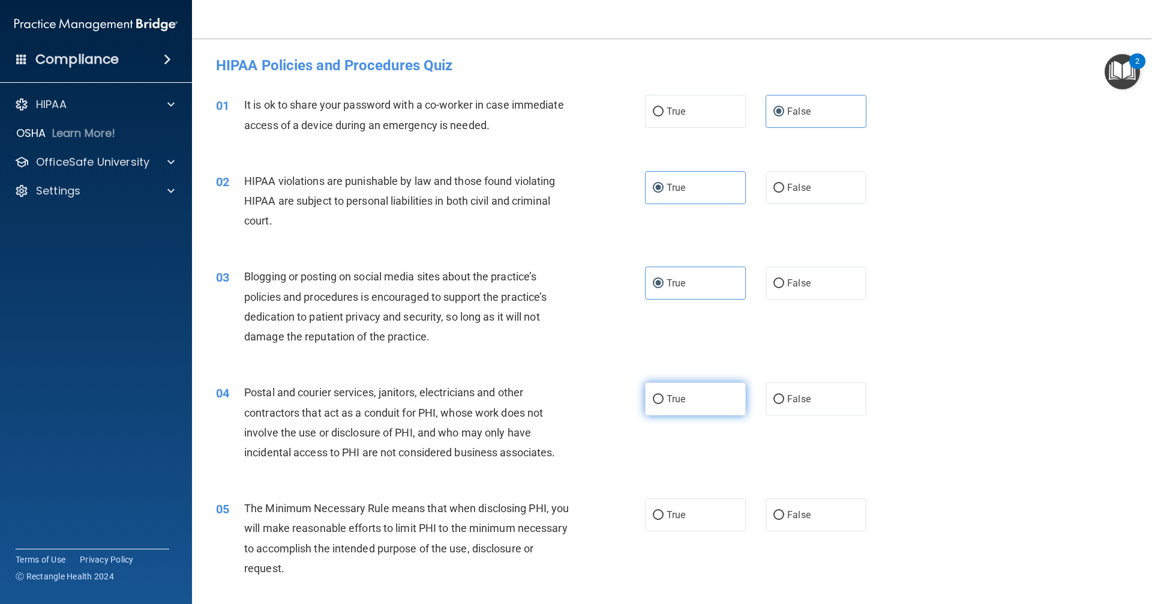
click at [707, 412] on label "True" at bounding box center [695, 398] width 101 height 33
click at [664, 404] on input "True" at bounding box center [658, 399] width 11 height 9
radio input "true"
click at [700, 505] on label "True" at bounding box center [695, 514] width 101 height 33
click at [664, 511] on input "True" at bounding box center [658, 515] width 11 height 9
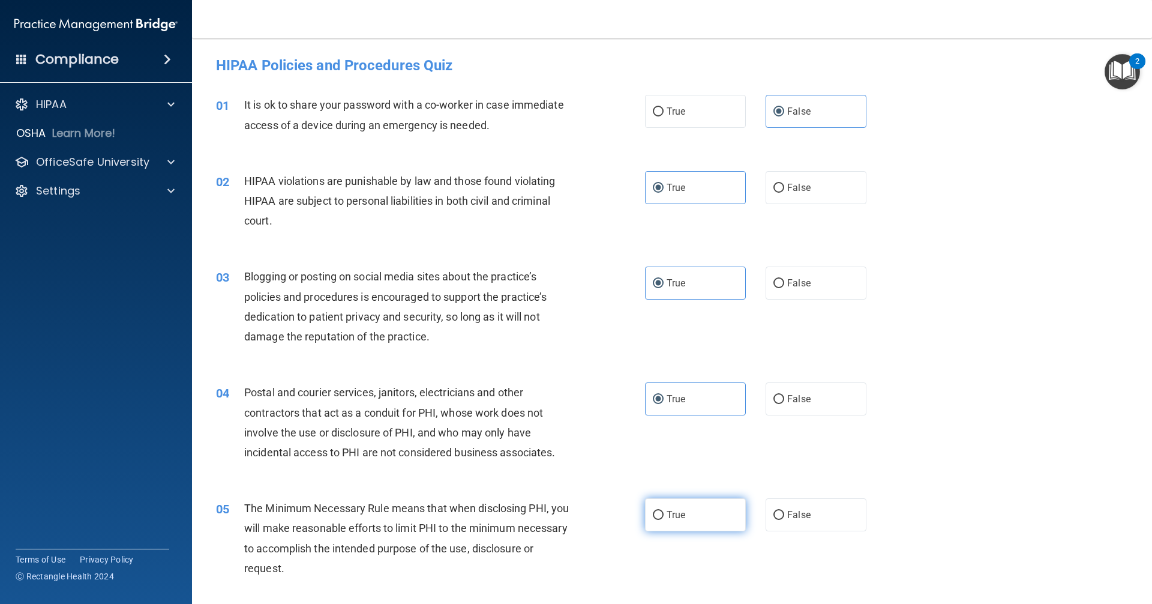
radio input "true"
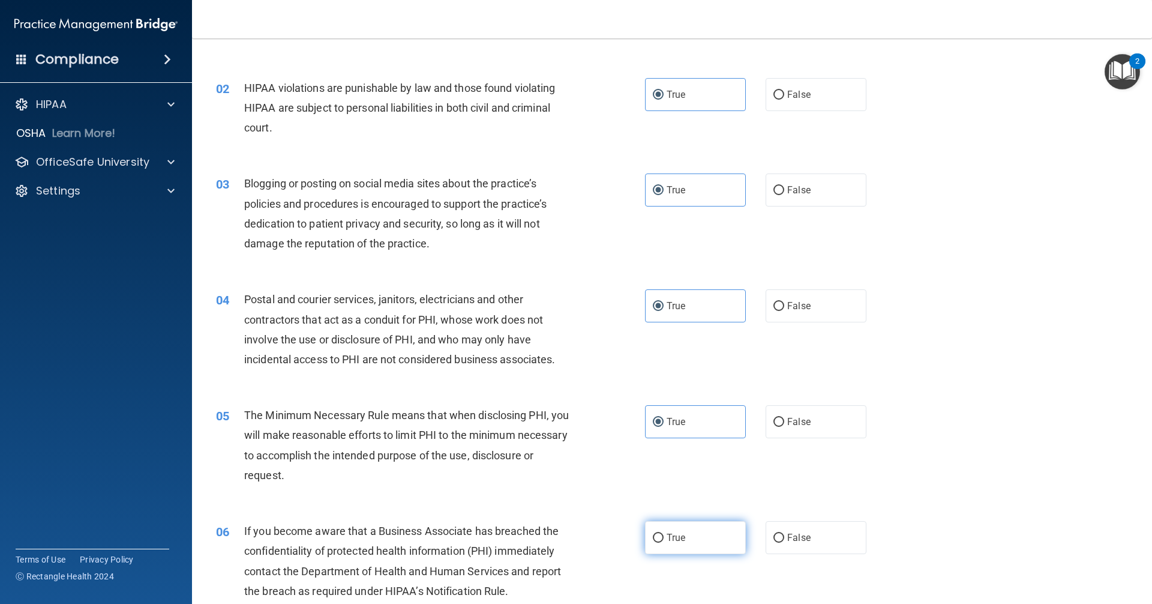
scroll to position [120, 0]
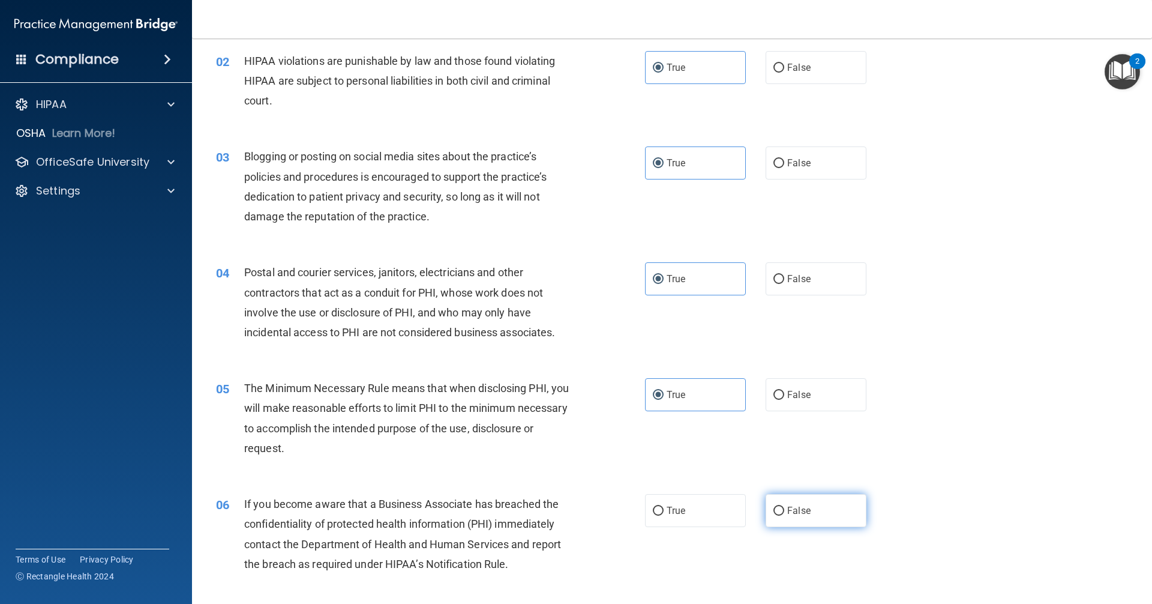
click at [802, 506] on span "False" at bounding box center [798, 510] width 23 height 11
click at [784, 506] on input "False" at bounding box center [778, 510] width 11 height 9
radio input "true"
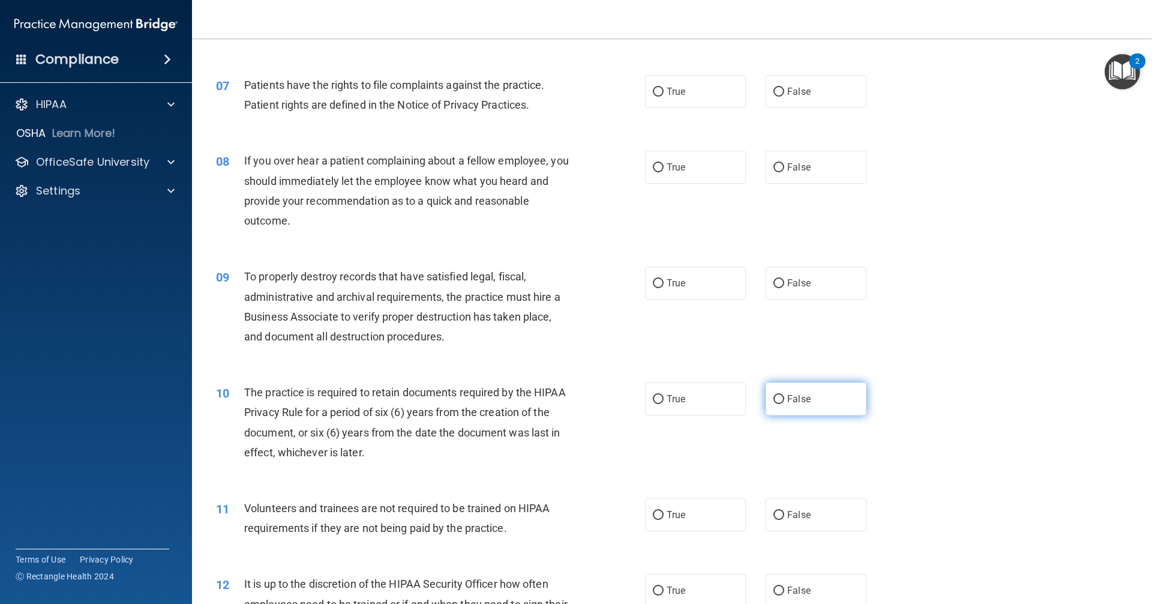
scroll to position [660, 0]
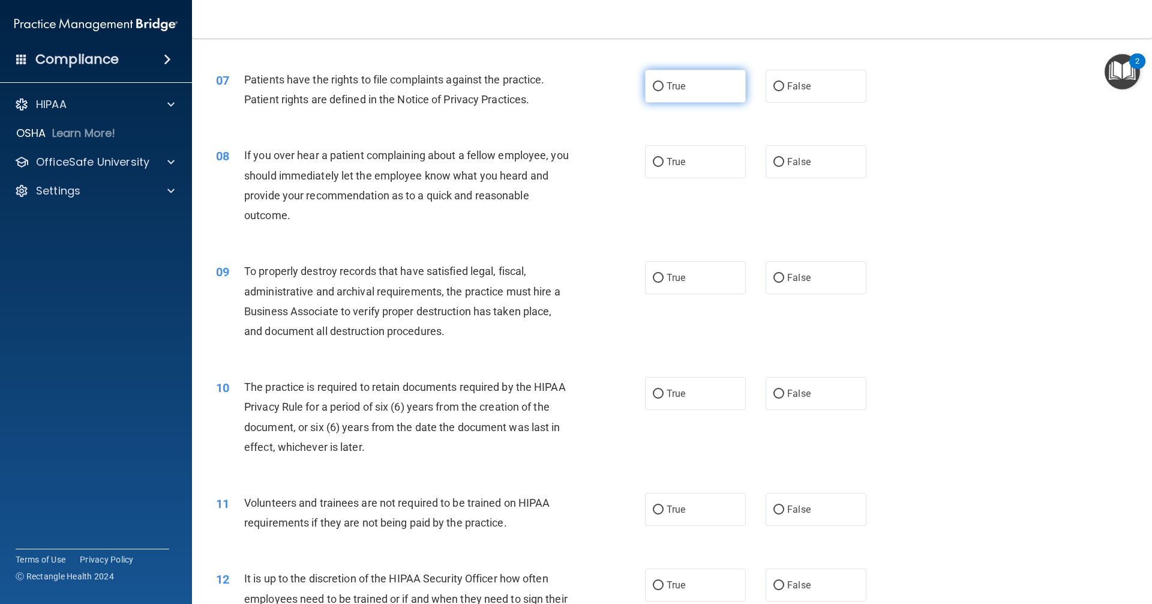
click at [712, 83] on label "True" at bounding box center [695, 86] width 101 height 33
click at [664, 83] on input "True" at bounding box center [658, 86] width 11 height 9
radio input "true"
click at [802, 166] on span "False" at bounding box center [798, 161] width 23 height 11
click at [784, 166] on input "False" at bounding box center [778, 162] width 11 height 9
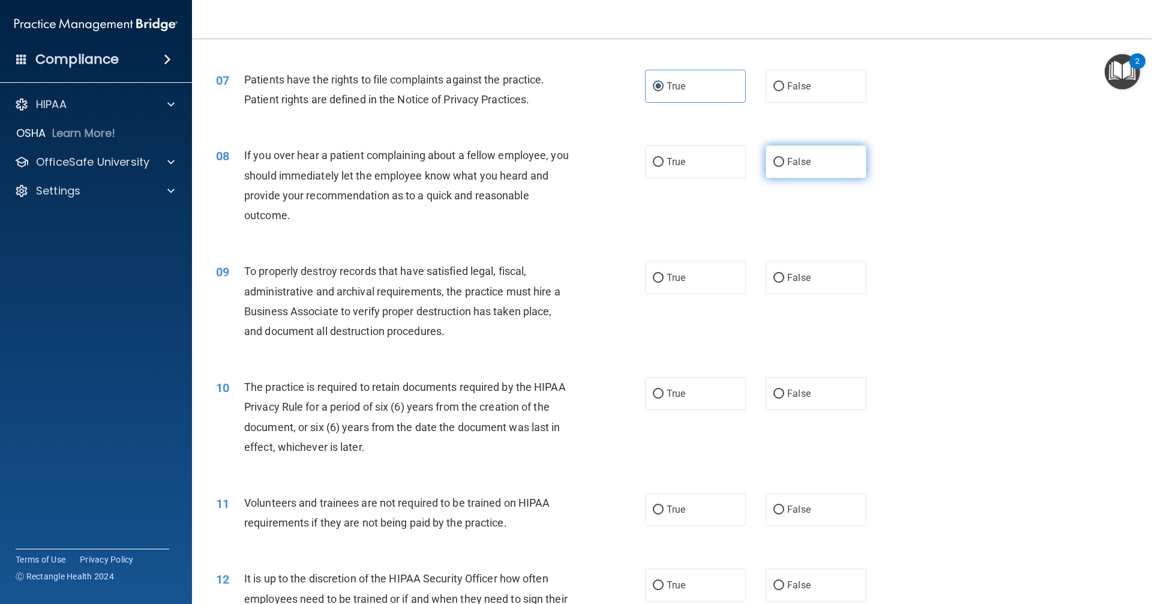
radio input "true"
click at [806, 278] on label "False" at bounding box center [816, 277] width 101 height 33
click at [784, 278] on input "False" at bounding box center [778, 278] width 11 height 9
radio input "true"
click at [703, 405] on label "True" at bounding box center [695, 393] width 101 height 33
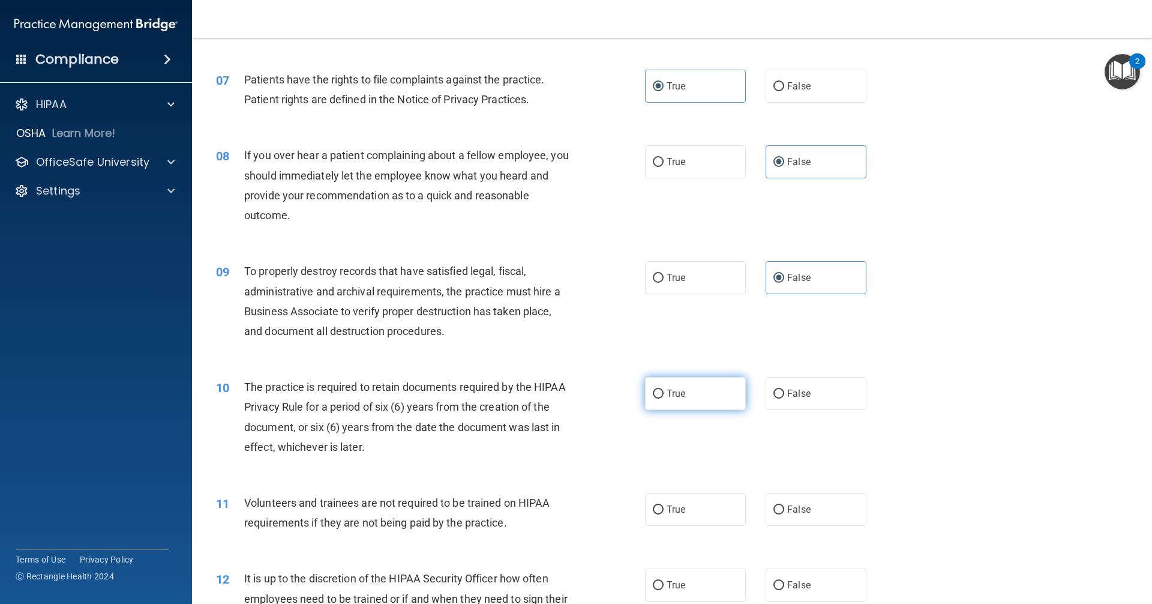
click at [664, 398] on input "True" at bounding box center [658, 393] width 11 height 9
radio input "true"
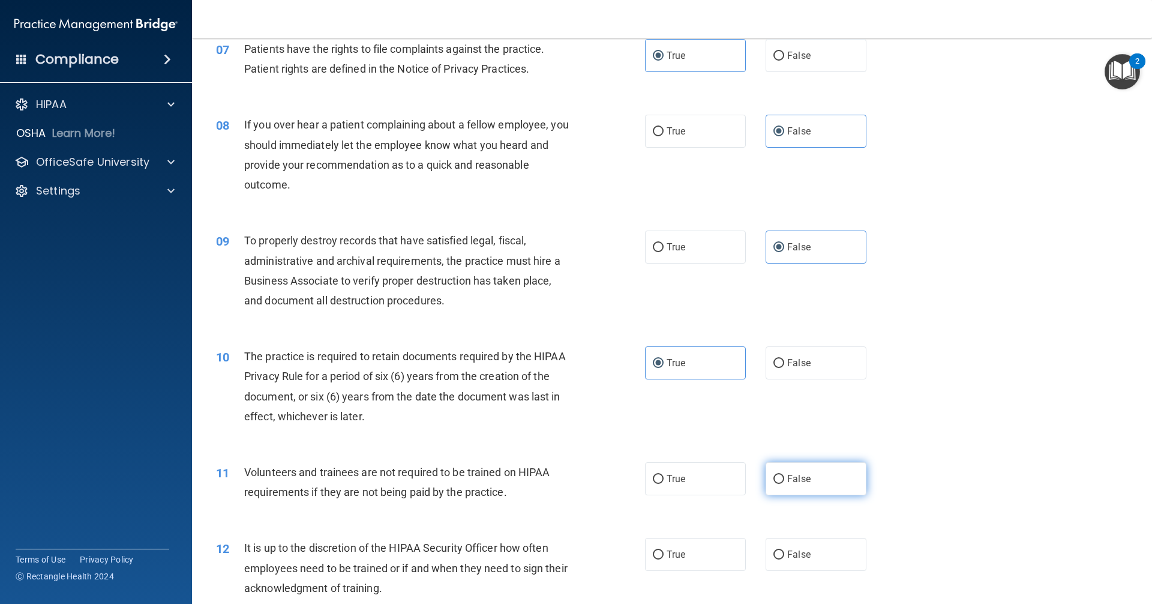
scroll to position [720, 0]
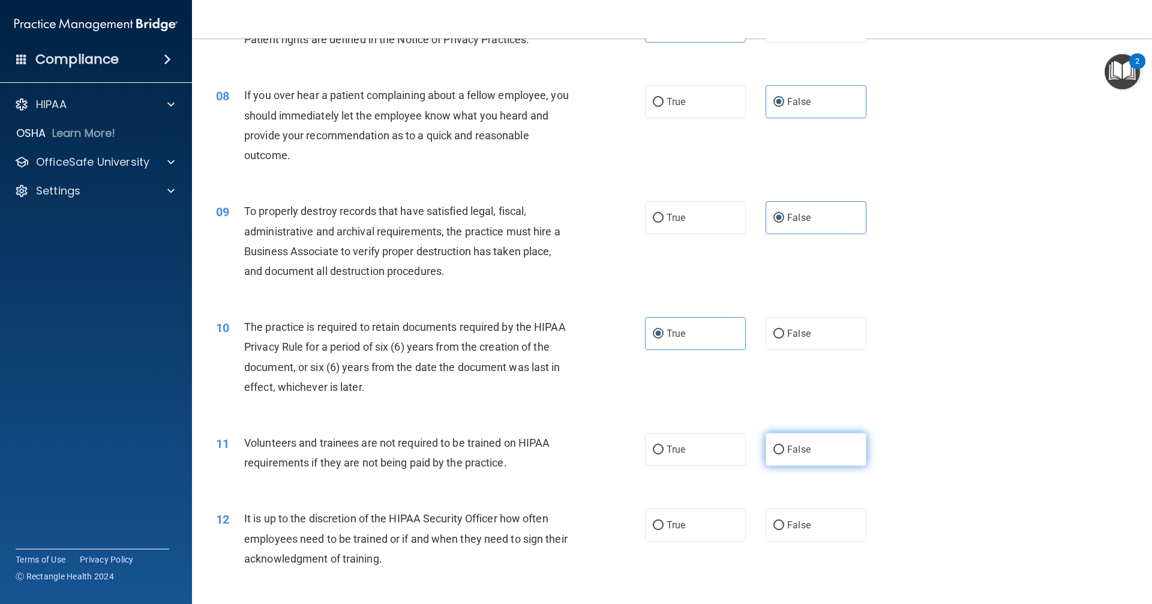
click at [812, 449] on label "False" at bounding box center [816, 449] width 101 height 33
click at [784, 449] on input "False" at bounding box center [778, 449] width 11 height 9
radio input "true"
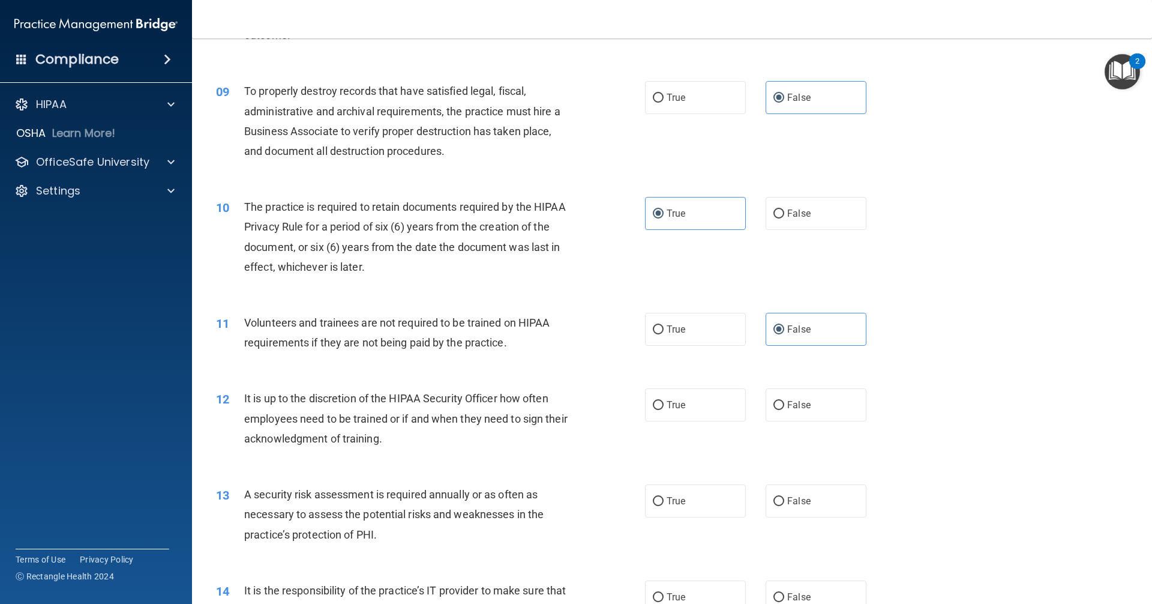
scroll to position [900, 0]
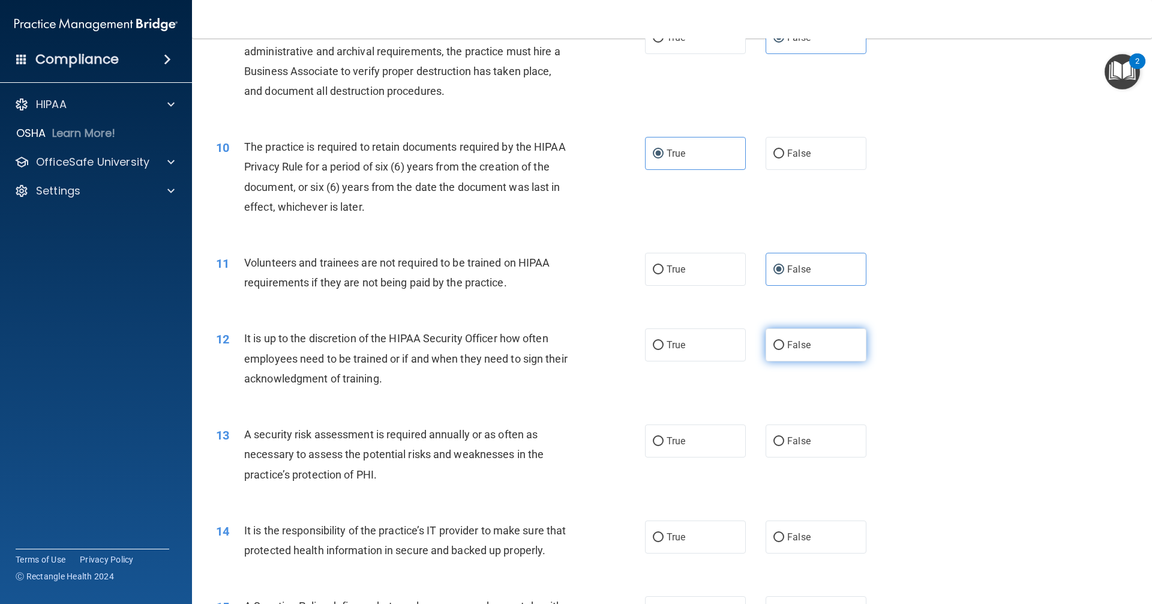
click at [848, 342] on label "False" at bounding box center [816, 344] width 101 height 33
click at [784, 342] on input "False" at bounding box center [778, 345] width 11 height 9
radio input "true"
click at [707, 436] on label "True" at bounding box center [695, 440] width 101 height 33
click at [664, 437] on input "True" at bounding box center [658, 441] width 11 height 9
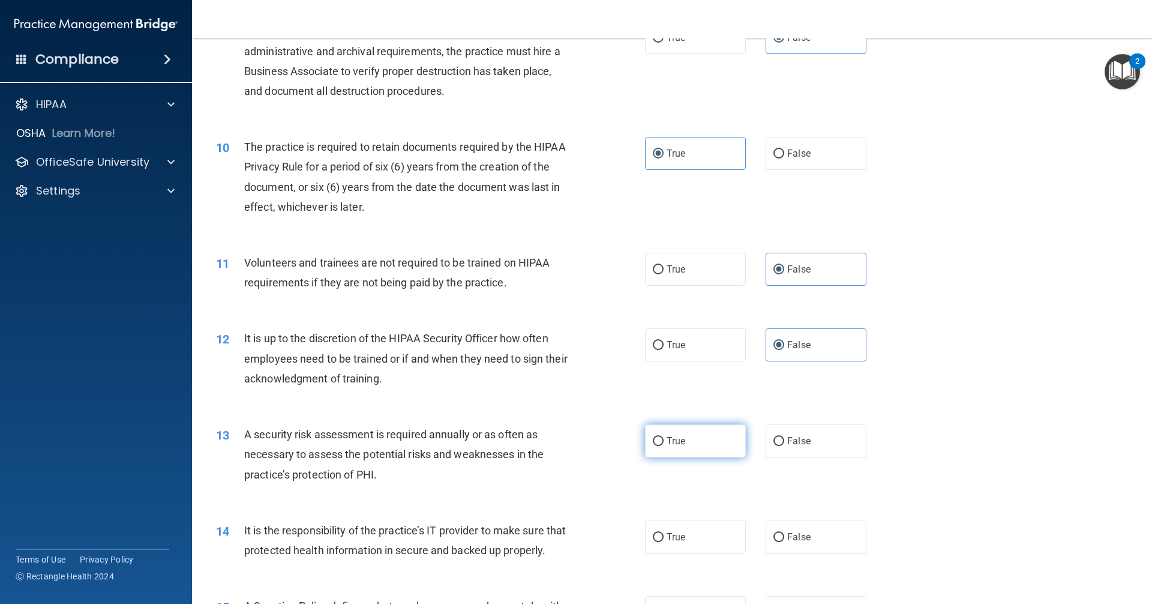
radio input "true"
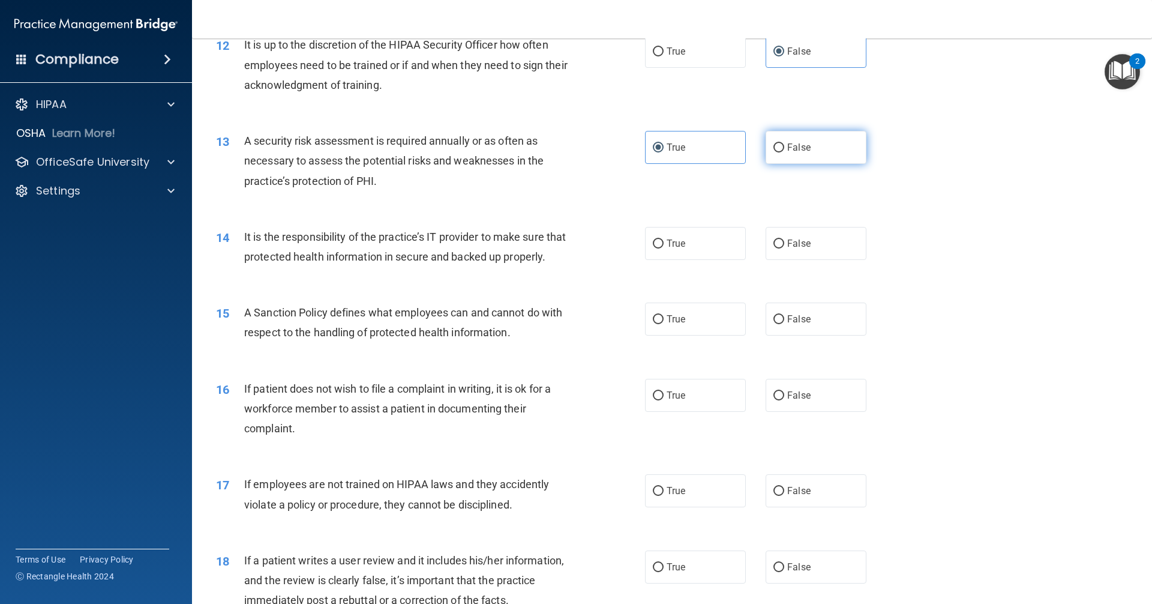
scroll to position [1200, 0]
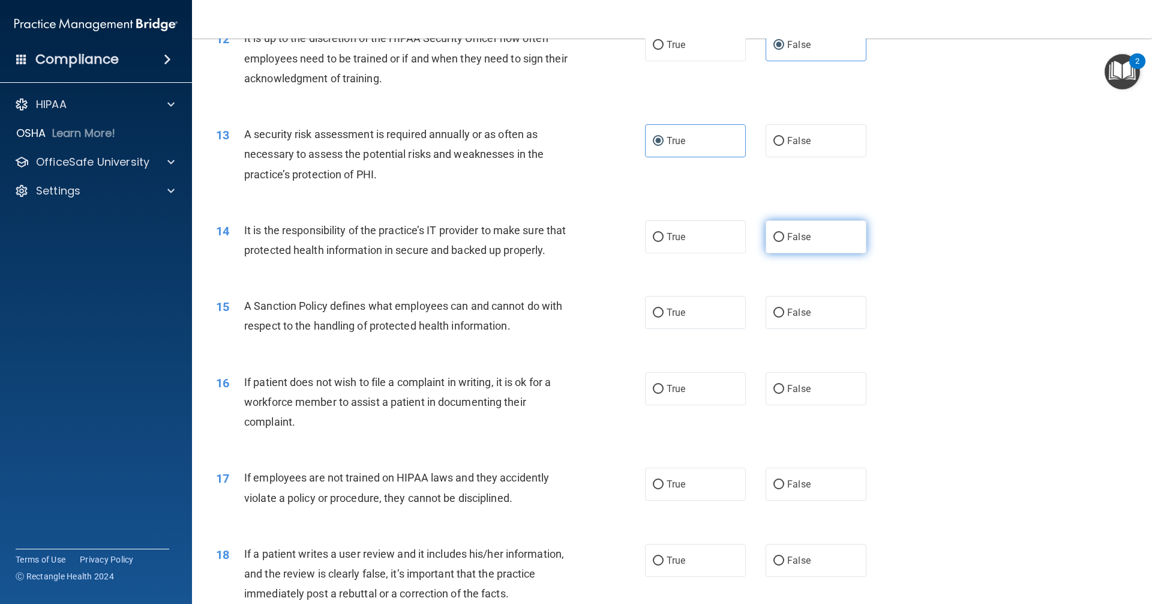
click at [808, 235] on label "False" at bounding box center [816, 236] width 101 height 33
click at [784, 235] on input "False" at bounding box center [778, 237] width 11 height 9
radio input "true"
click at [805, 329] on label "False" at bounding box center [816, 312] width 101 height 33
click at [784, 317] on input "False" at bounding box center [778, 312] width 11 height 9
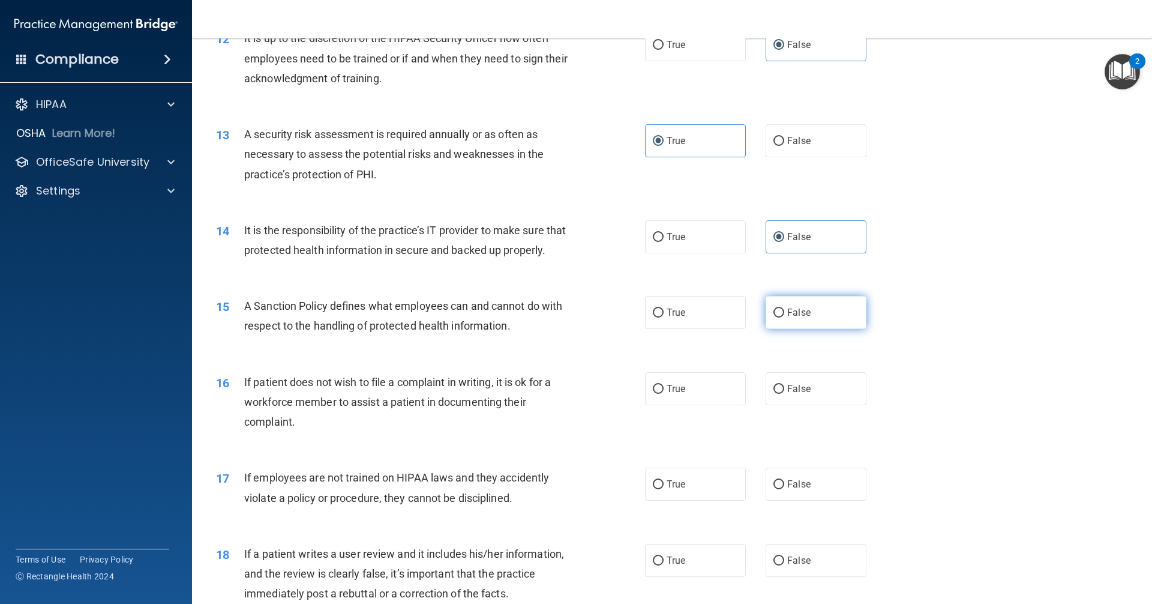
radio input "true"
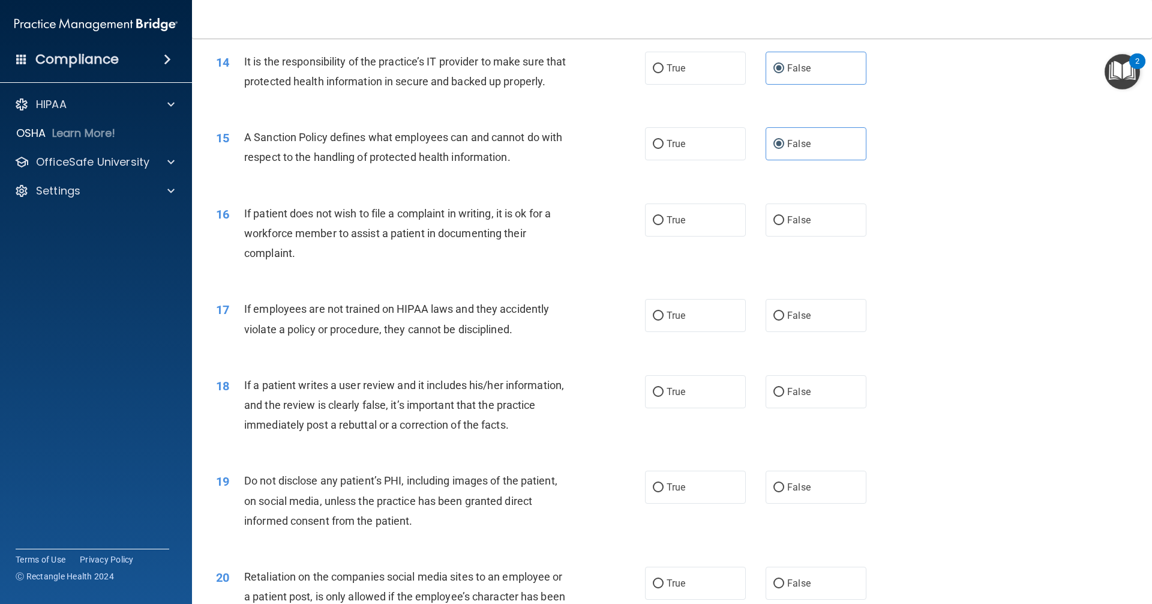
scroll to position [1380, 0]
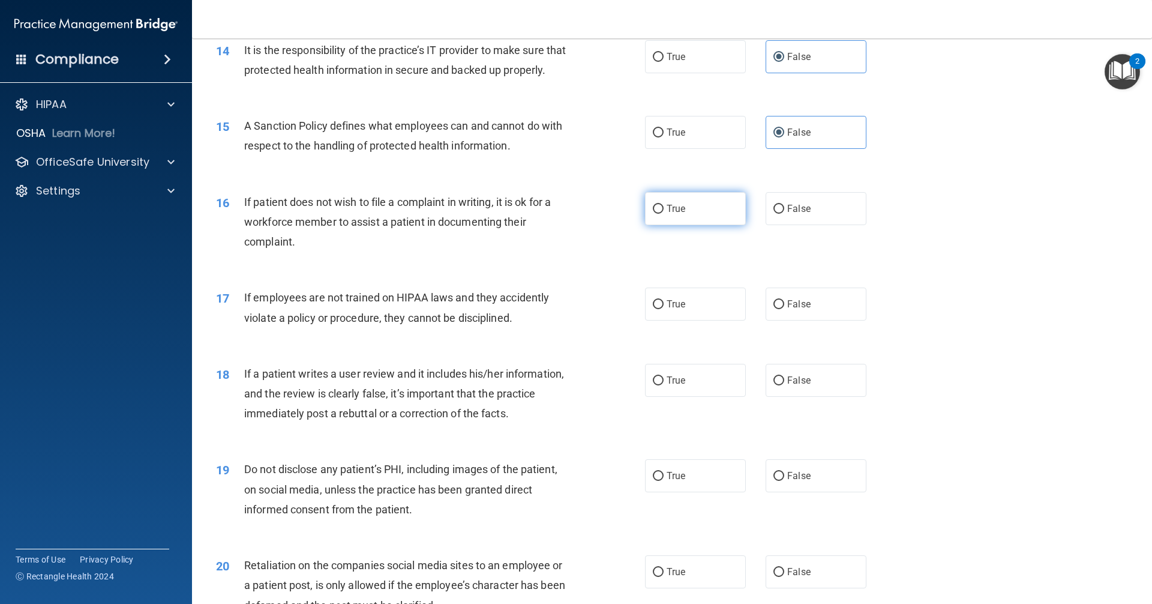
click at [679, 214] on span "True" at bounding box center [676, 208] width 19 height 11
click at [682, 225] on label "True" at bounding box center [695, 208] width 101 height 33
click at [664, 214] on input "True" at bounding box center [658, 209] width 11 height 9
radio input "true"
click at [776, 316] on label "False" at bounding box center [816, 303] width 101 height 33
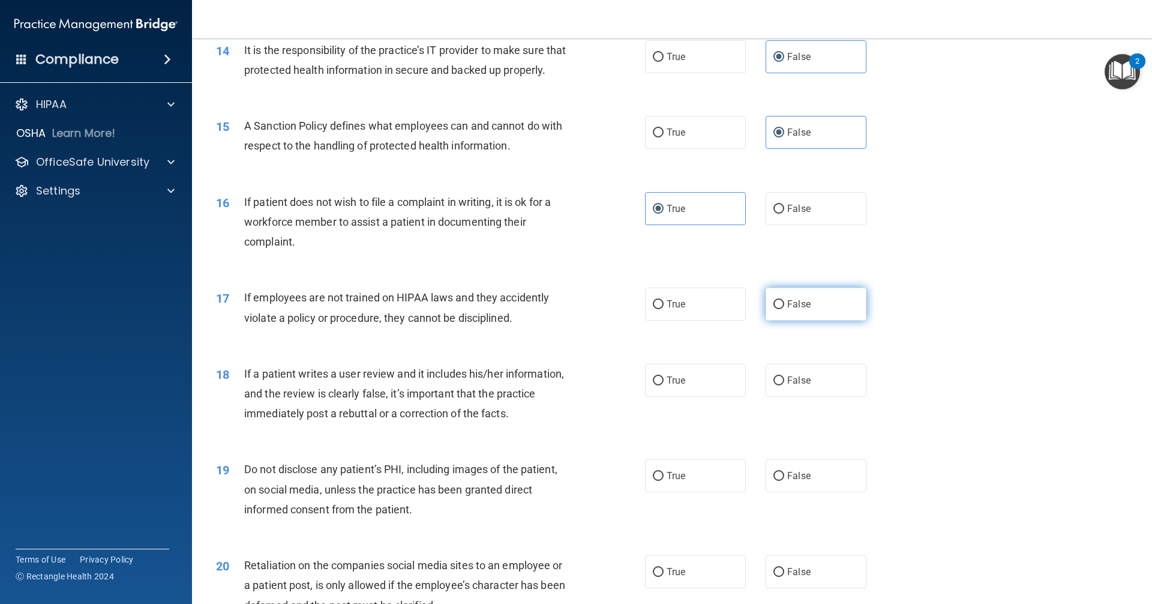
click at [776, 309] on input "False" at bounding box center [778, 304] width 11 height 9
radio input "true"
click at [803, 386] on span "False" at bounding box center [798, 379] width 23 height 11
click at [784, 385] on input "False" at bounding box center [778, 380] width 11 height 9
radio input "true"
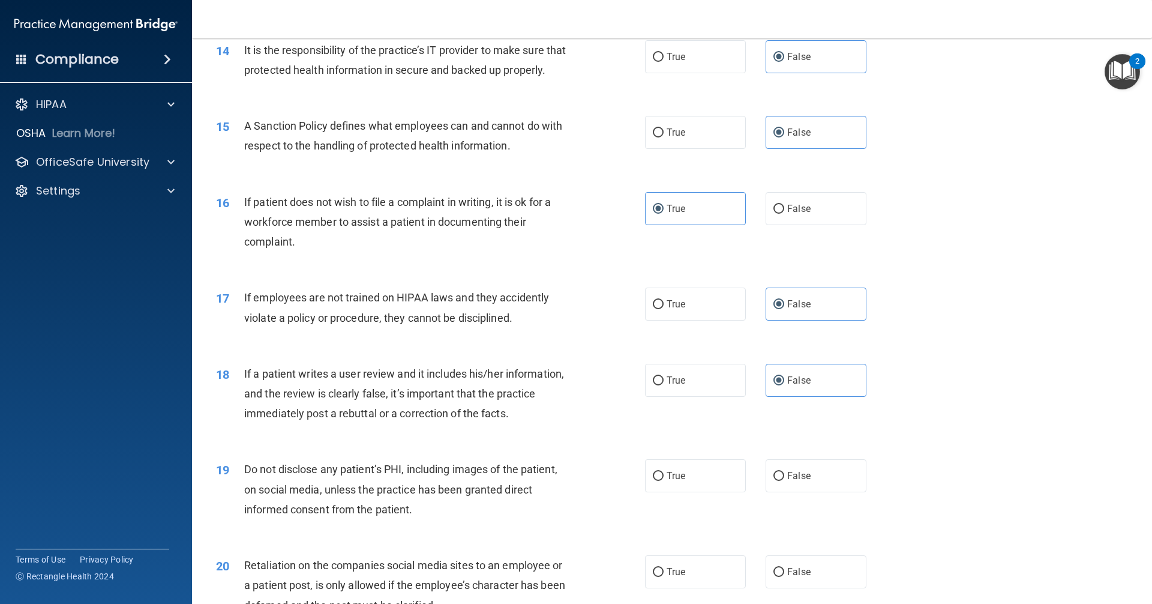
drag, startPoint x: 694, startPoint y: 504, endPoint x: 781, endPoint y: 543, distance: 94.8
click at [697, 492] on label "True" at bounding box center [695, 475] width 101 height 33
click at [664, 481] on input "True" at bounding box center [658, 476] width 11 height 9
radio input "true"
click at [806, 583] on label "False" at bounding box center [816, 571] width 101 height 33
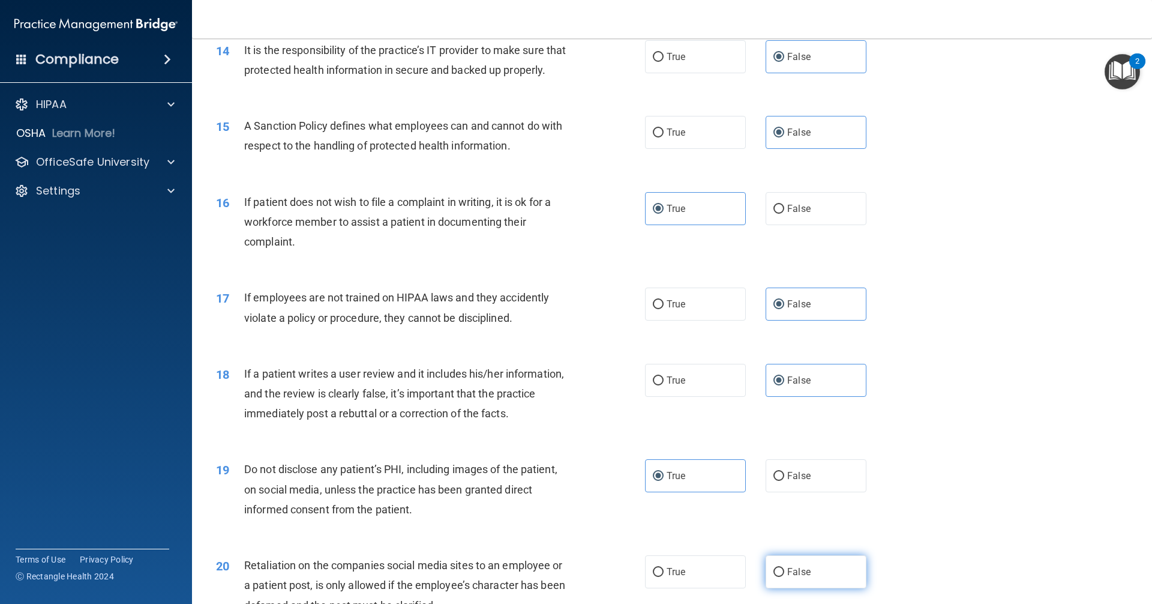
click at [784, 577] on input "False" at bounding box center [778, 572] width 11 height 9
radio input "true"
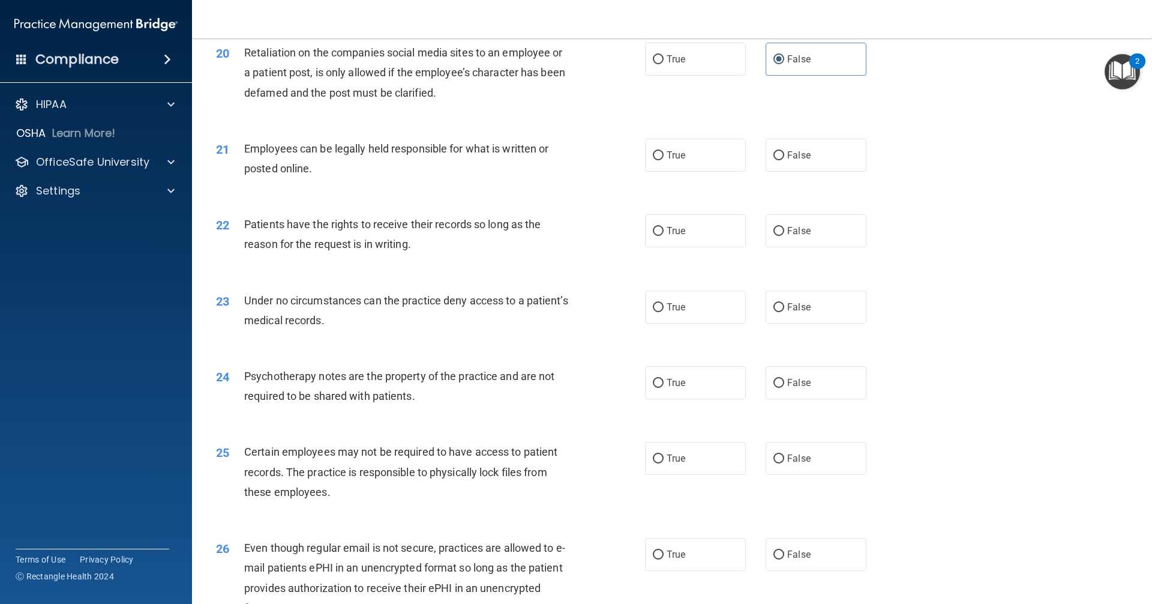
scroll to position [1980, 0]
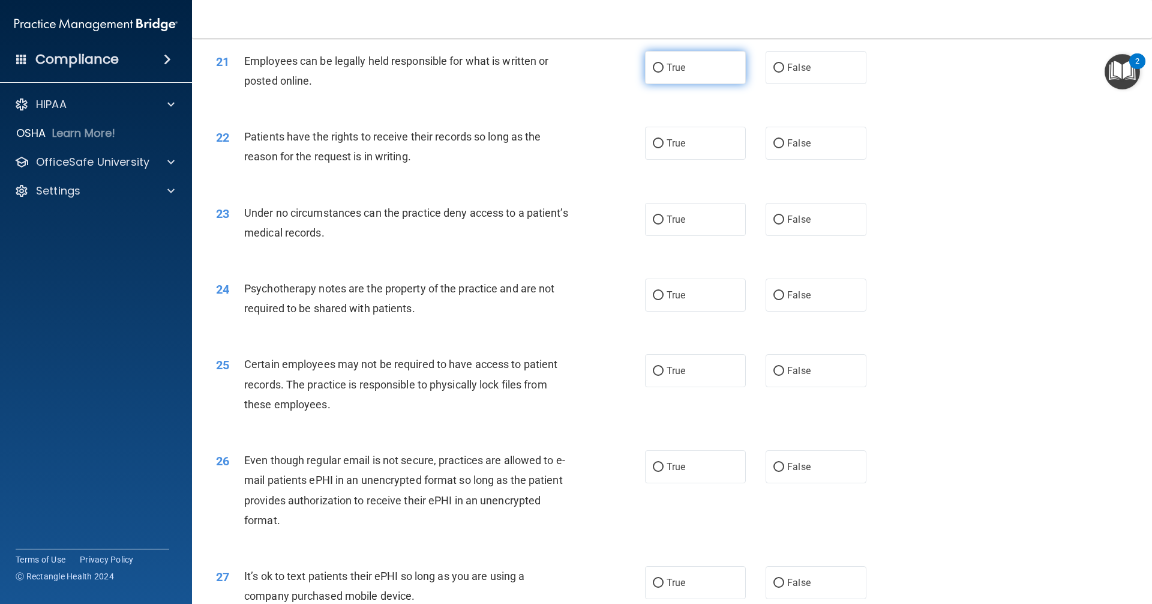
click at [697, 84] on label "True" at bounding box center [695, 67] width 101 height 33
click at [664, 73] on input "True" at bounding box center [658, 68] width 11 height 9
radio input "true"
click at [817, 157] on label "False" at bounding box center [816, 143] width 101 height 33
click at [784, 148] on input "False" at bounding box center [778, 143] width 11 height 9
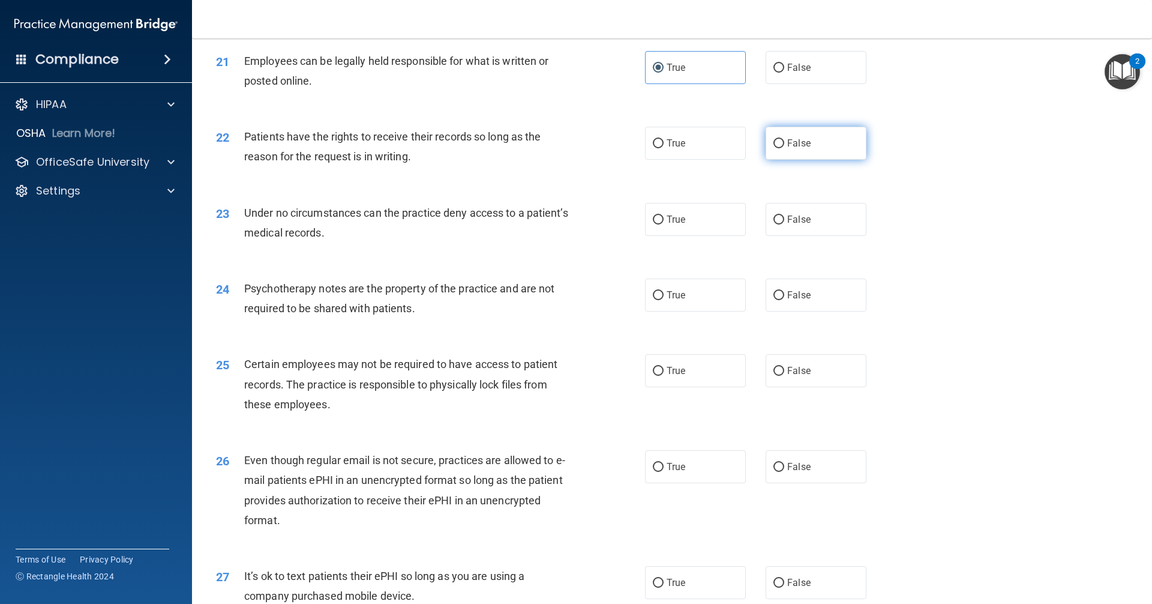
radio input "true"
click at [827, 236] on label "False" at bounding box center [816, 219] width 101 height 33
click at [784, 224] on input "False" at bounding box center [778, 219] width 11 height 9
radio input "true"
click at [703, 311] on label "True" at bounding box center [695, 294] width 101 height 33
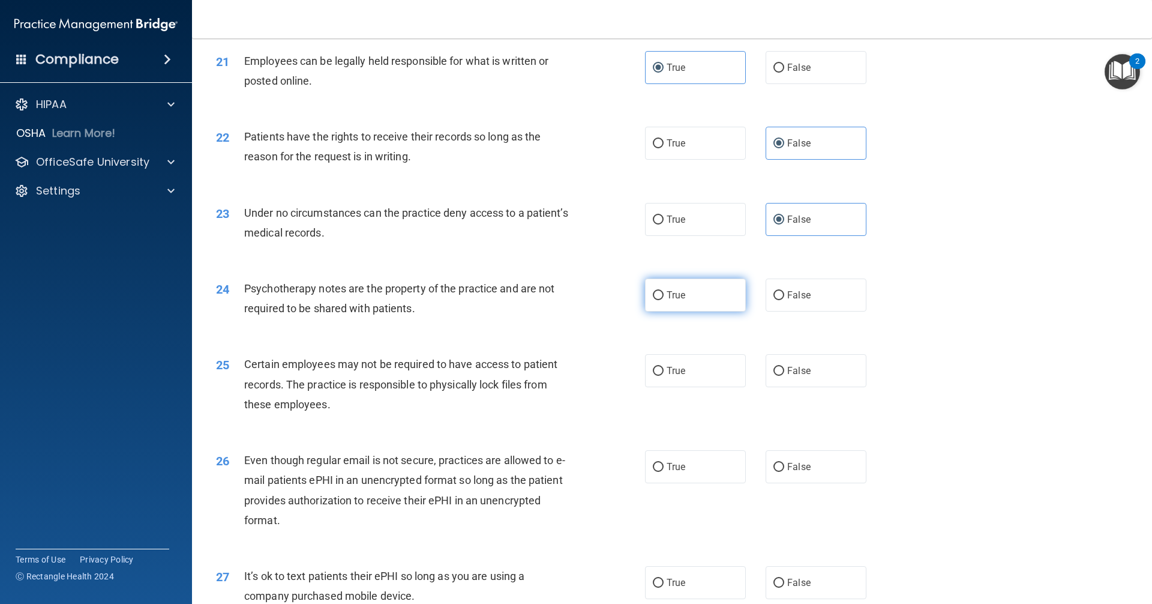
click at [664, 300] on input "True" at bounding box center [658, 295] width 11 height 9
radio input "true"
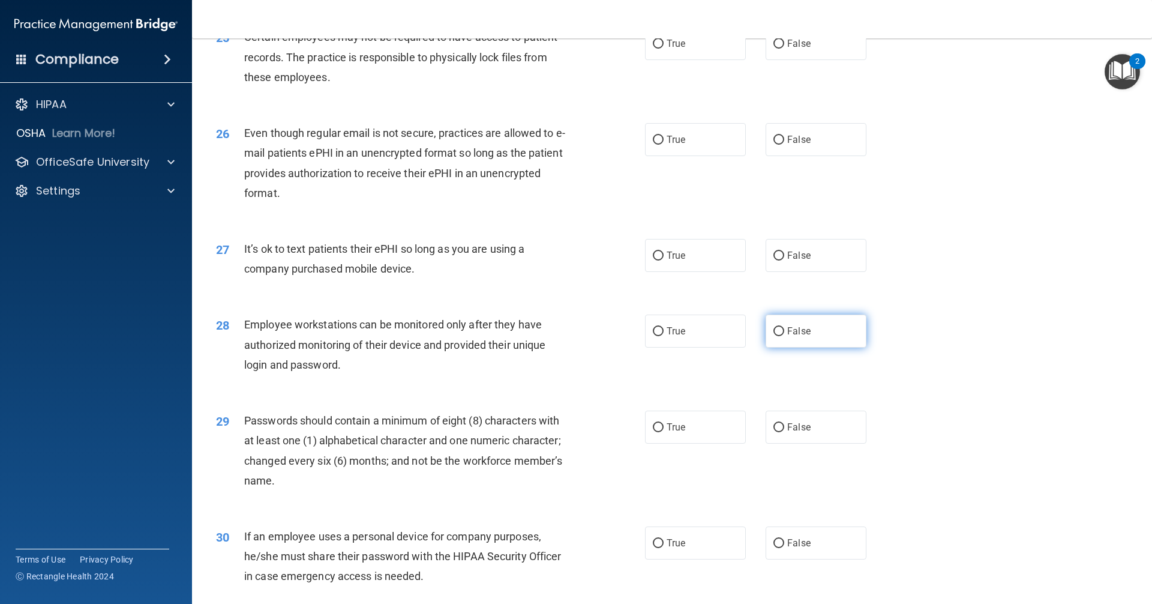
scroll to position [2280, 0]
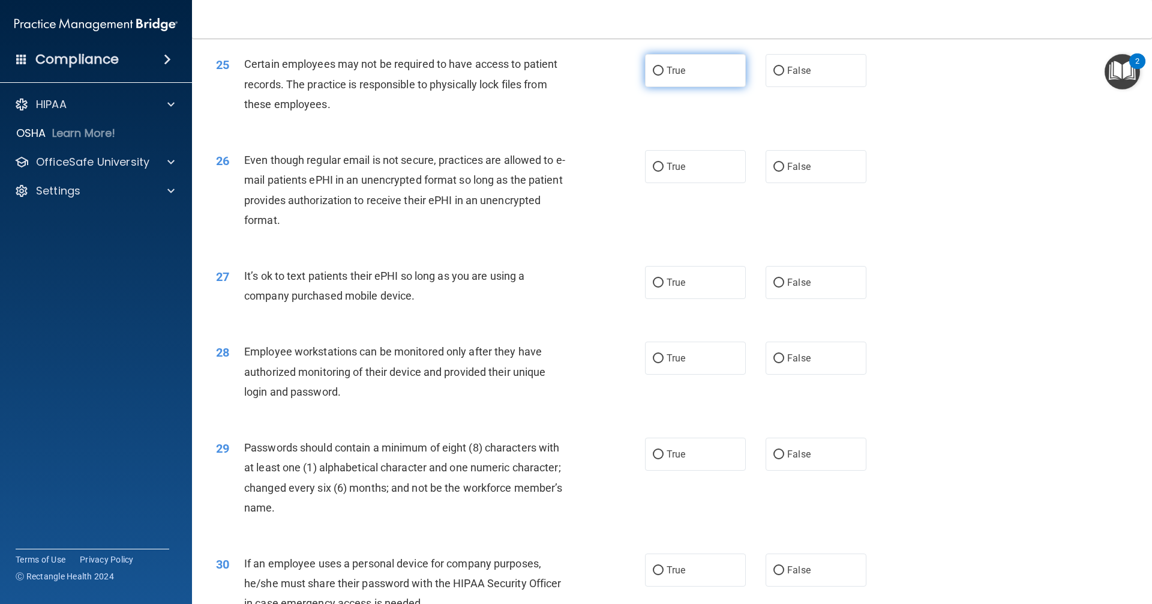
click at [679, 83] on label "True" at bounding box center [695, 70] width 101 height 33
click at [664, 76] on input "True" at bounding box center [658, 71] width 11 height 9
radio input "true"
click at [685, 183] on label "True" at bounding box center [695, 166] width 101 height 33
click at [664, 172] on input "True" at bounding box center [658, 167] width 11 height 9
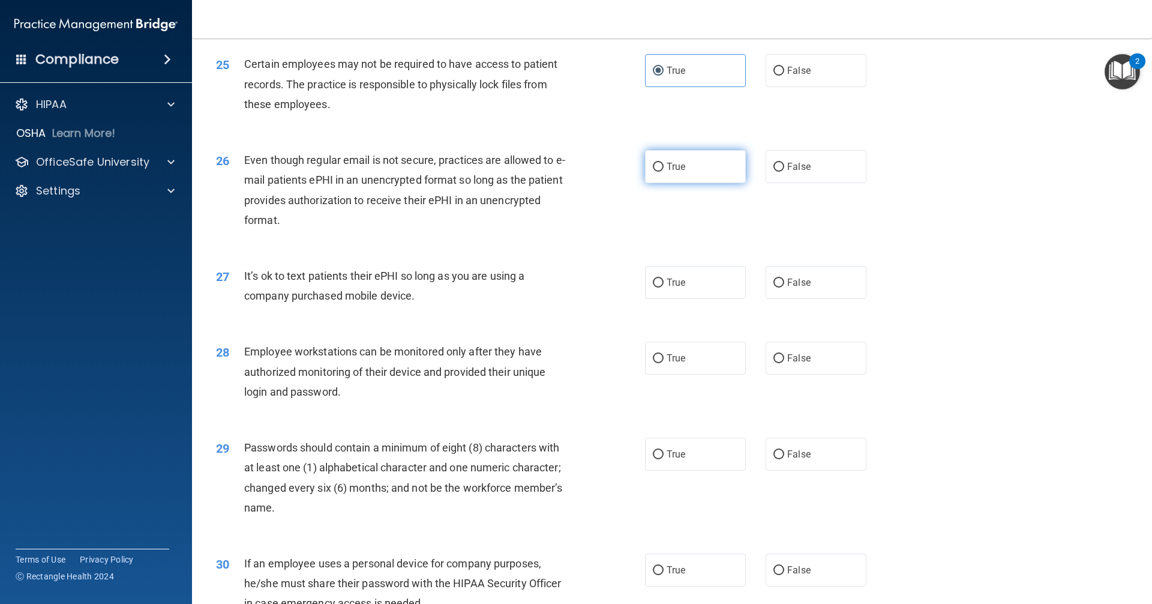
radio input "true"
click at [792, 288] on span "False" at bounding box center [798, 282] width 23 height 11
click at [784, 287] on input "False" at bounding box center [778, 282] width 11 height 9
radio input "true"
click at [806, 374] on label "False" at bounding box center [816, 357] width 101 height 33
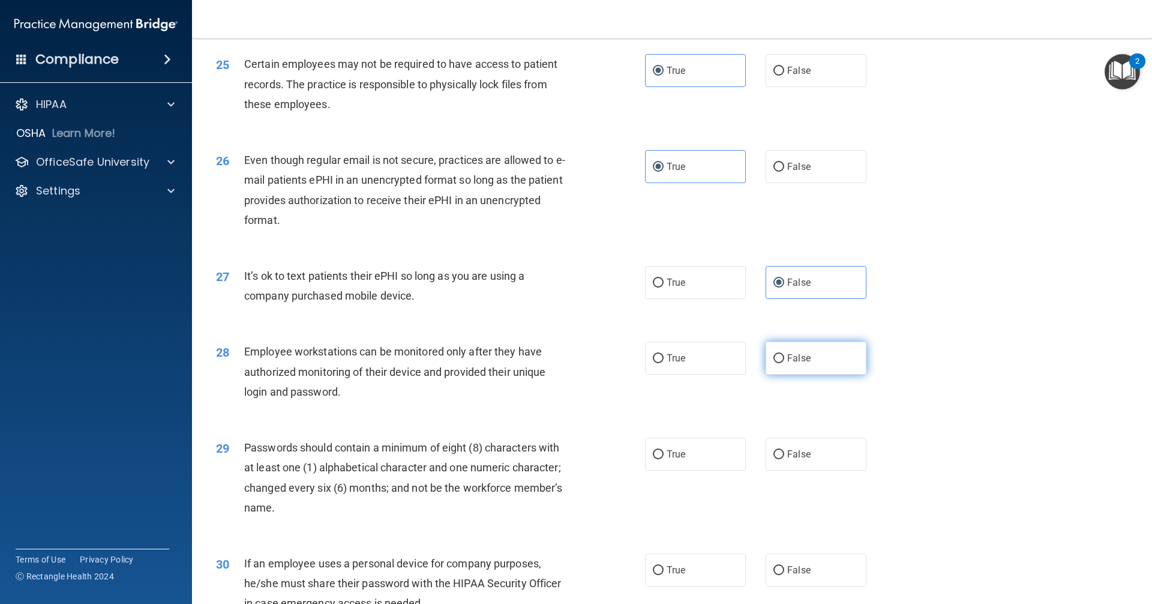
click at [784, 363] on input "False" at bounding box center [778, 358] width 11 height 9
radio input "true"
click at [716, 470] on label "True" at bounding box center [695, 453] width 101 height 33
click at [664, 459] on input "True" at bounding box center [658, 454] width 11 height 9
radio input "true"
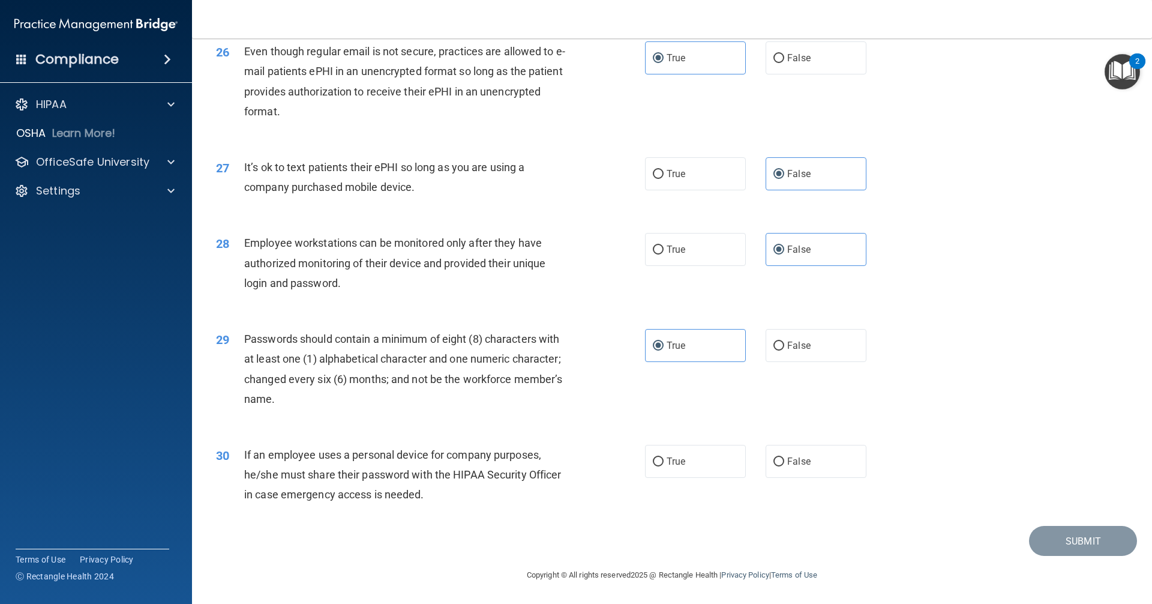
scroll to position [2408, 0]
click at [803, 473] on label "False" at bounding box center [816, 461] width 101 height 33
click at [784, 466] on input "False" at bounding box center [778, 461] width 11 height 9
radio input "true"
click at [1039, 544] on button "Submit" at bounding box center [1083, 541] width 108 height 31
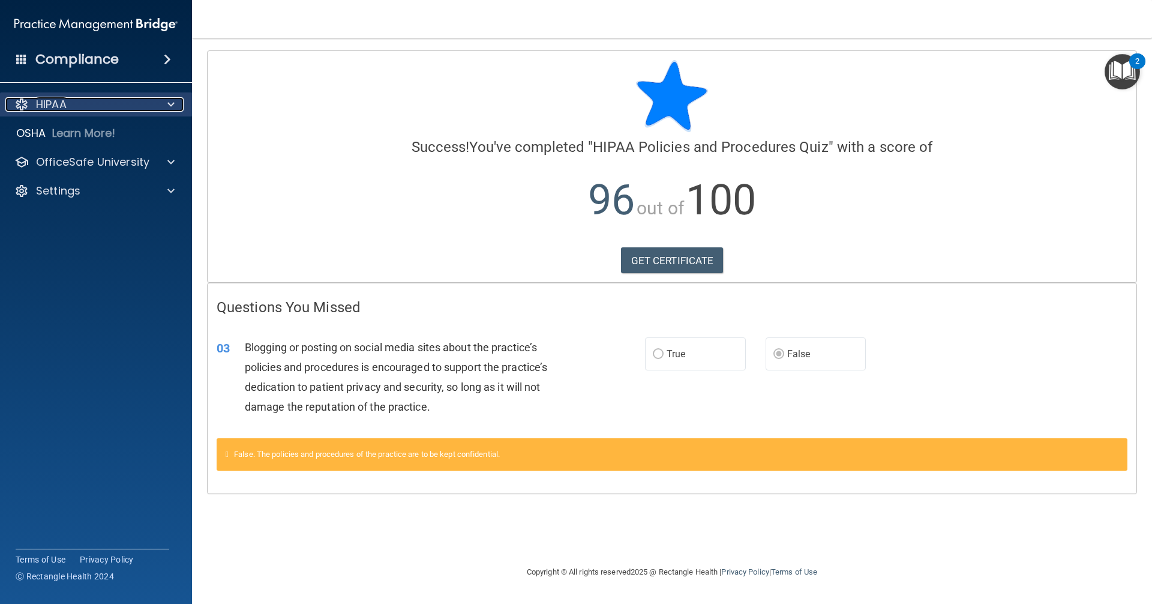
click at [103, 99] on div "HIPAA" at bounding box center [79, 104] width 149 height 14
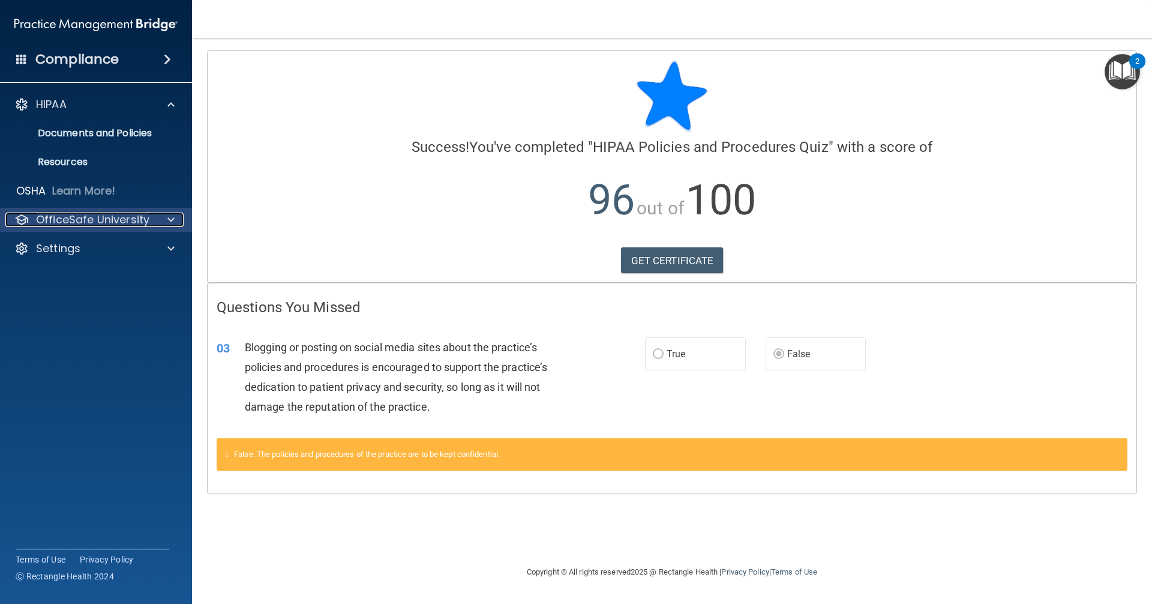
click at [137, 223] on p "OfficeSafe University" at bounding box center [92, 219] width 113 height 14
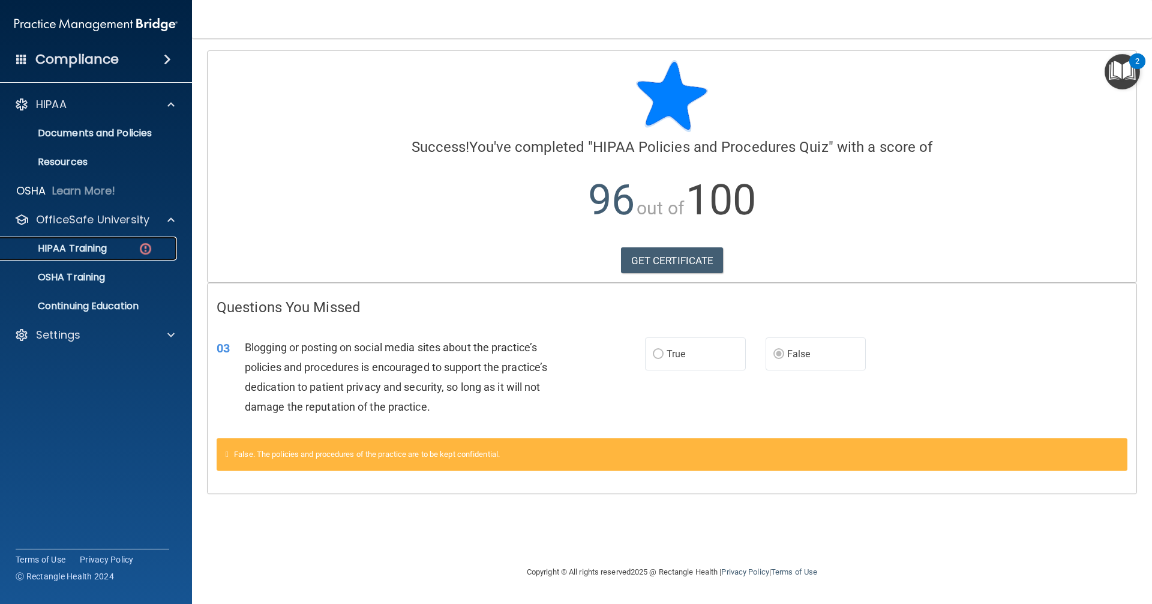
click at [136, 248] on div "HIPAA Training" at bounding box center [90, 248] width 164 height 12
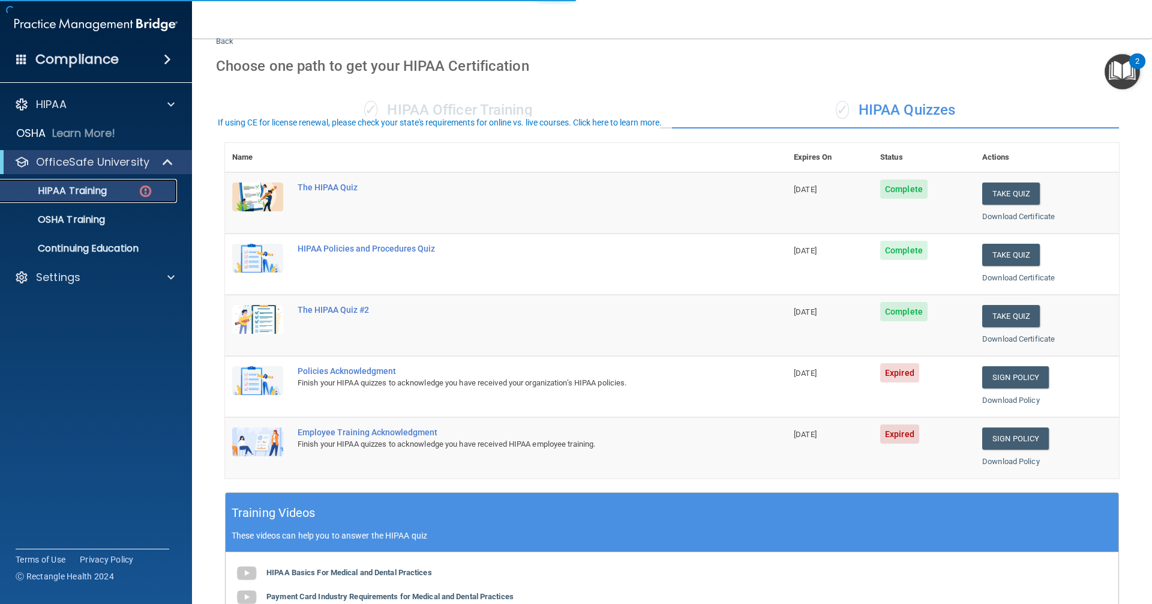
scroll to position [60, 0]
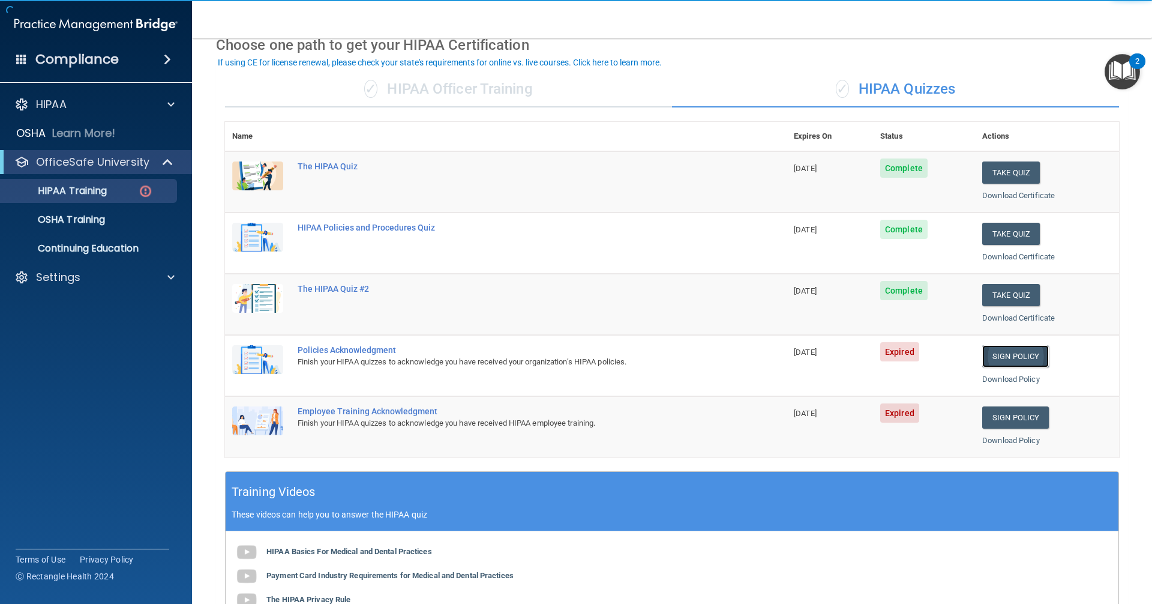
click at [1001, 361] on link "Sign Policy" at bounding box center [1015, 356] width 67 height 22
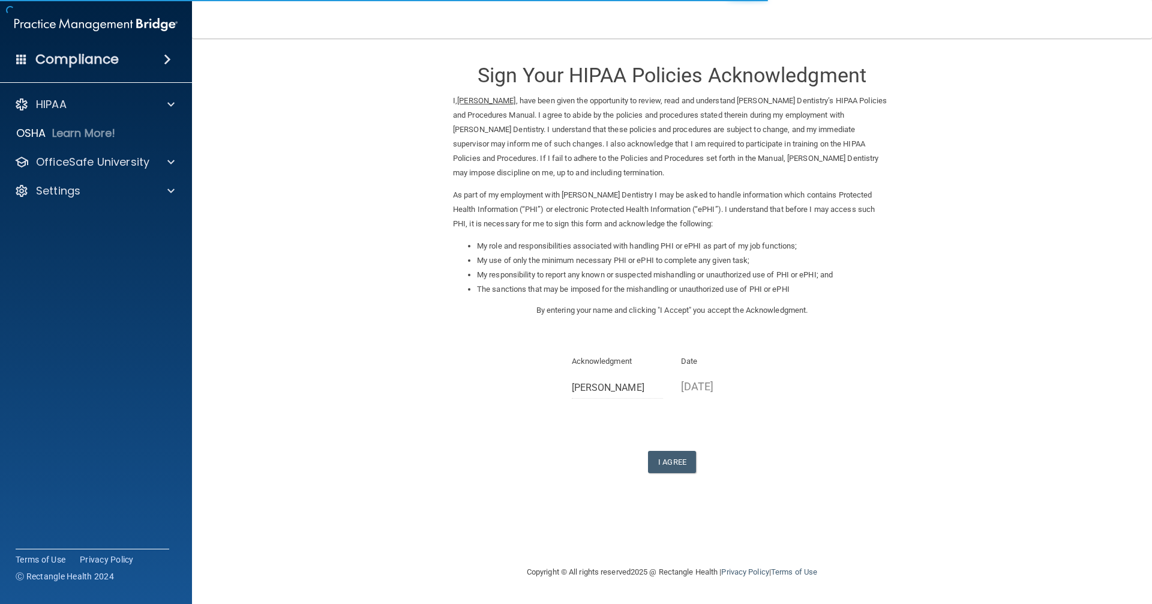
click at [701, 466] on div "I Agree" at bounding box center [672, 462] width 438 height 22
click at [683, 457] on button "I Agree" at bounding box center [672, 462] width 48 height 22
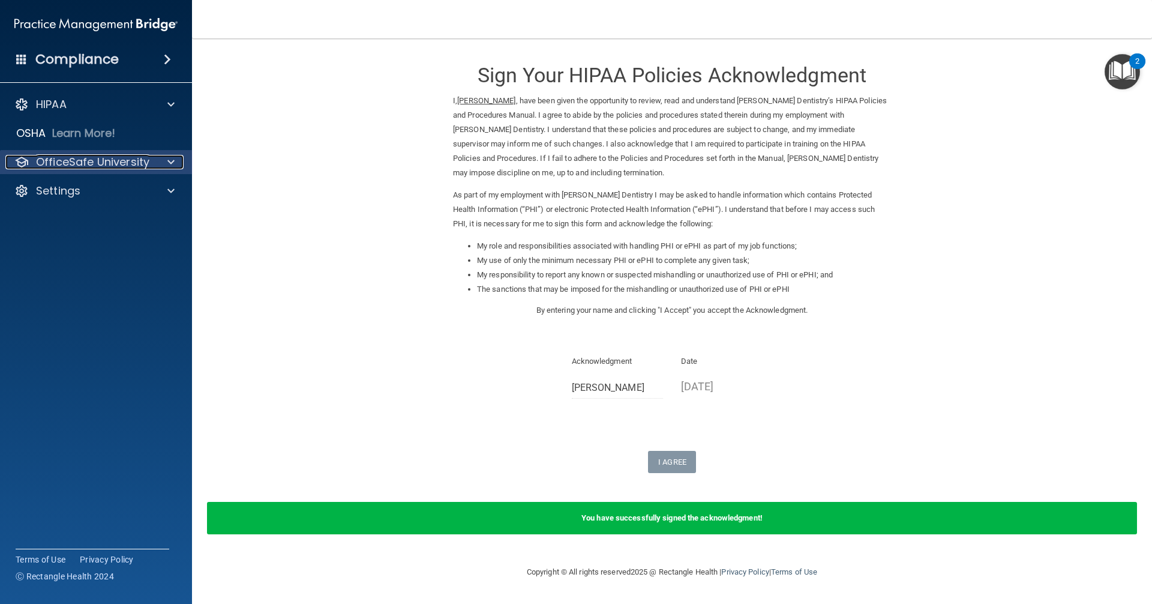
click at [130, 160] on p "OfficeSafe University" at bounding box center [92, 162] width 113 height 14
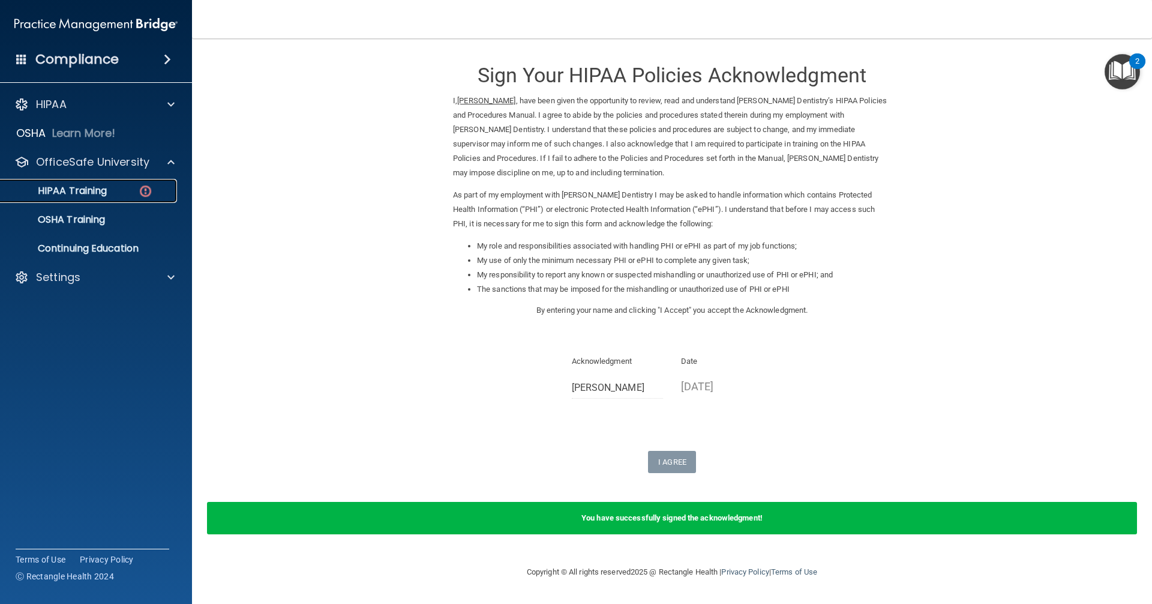
click at [121, 200] on link "HIPAA Training" at bounding box center [82, 191] width 189 height 24
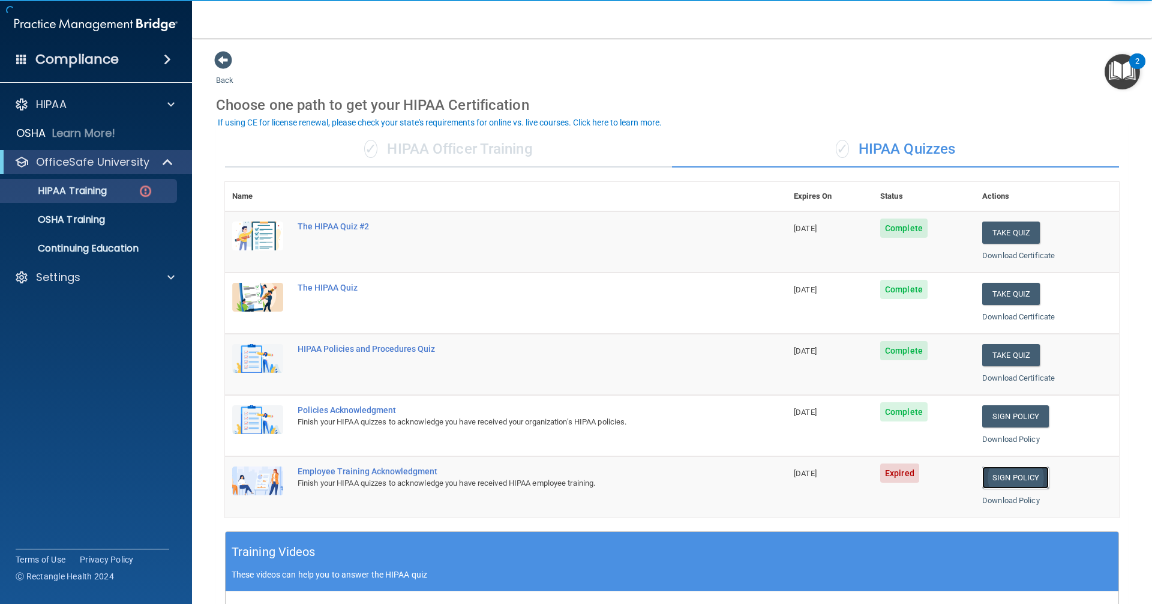
click at [1016, 476] on link "Sign Policy" at bounding box center [1015, 477] width 67 height 22
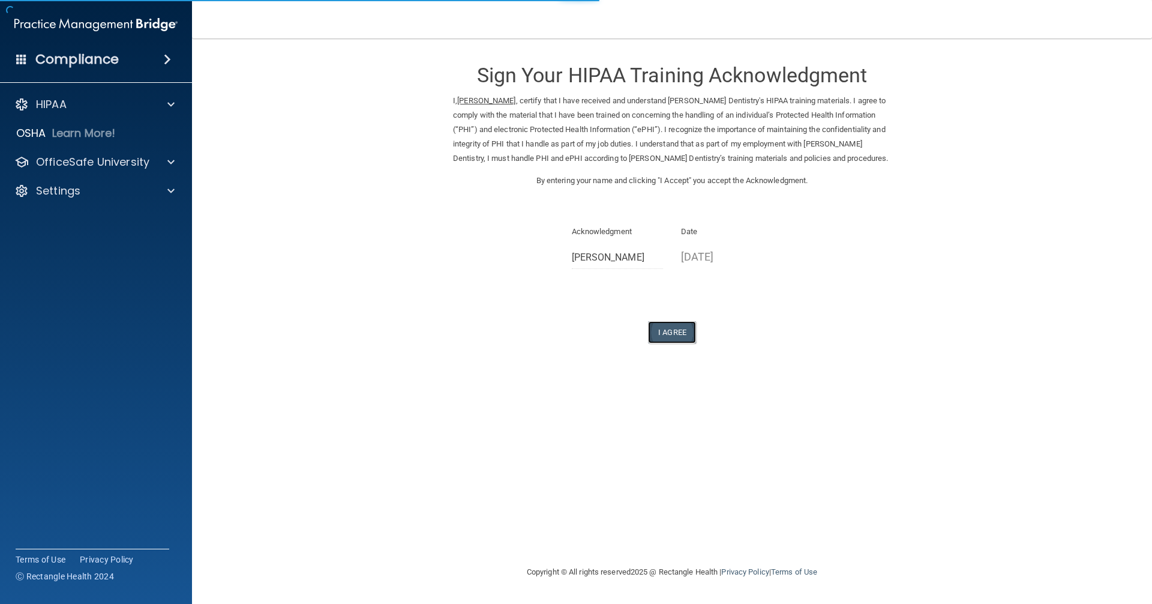
click at [680, 335] on button "I Agree" at bounding box center [672, 332] width 48 height 22
